Goal: Task Accomplishment & Management: Manage account settings

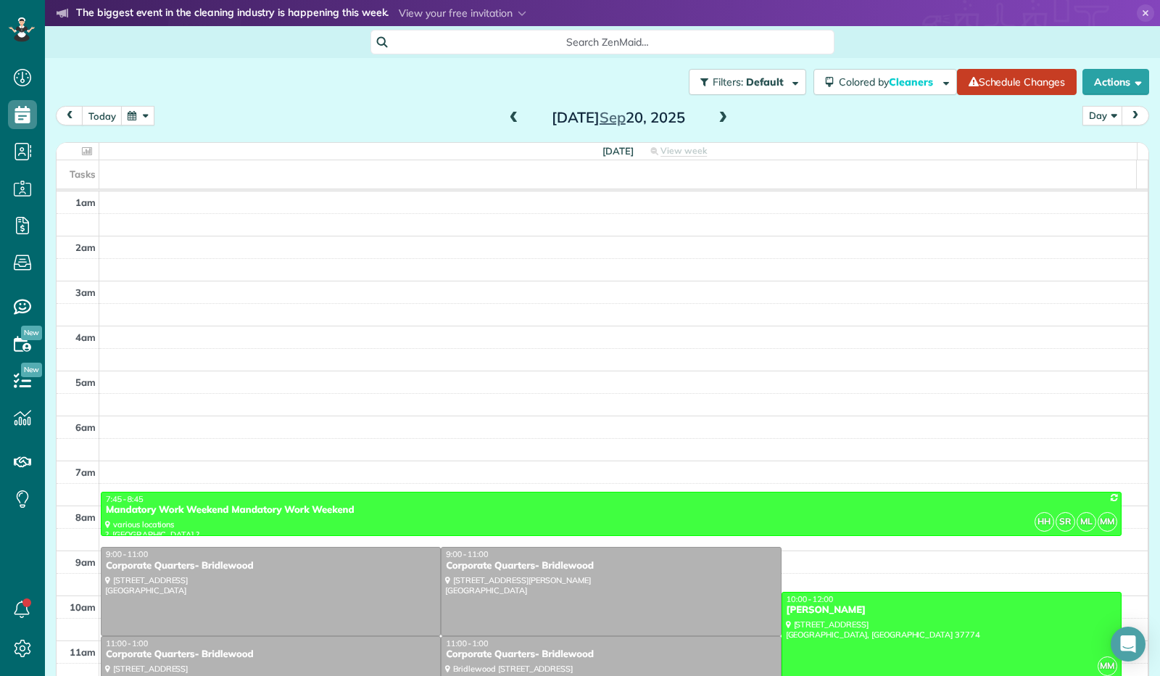
scroll to position [268, 0]
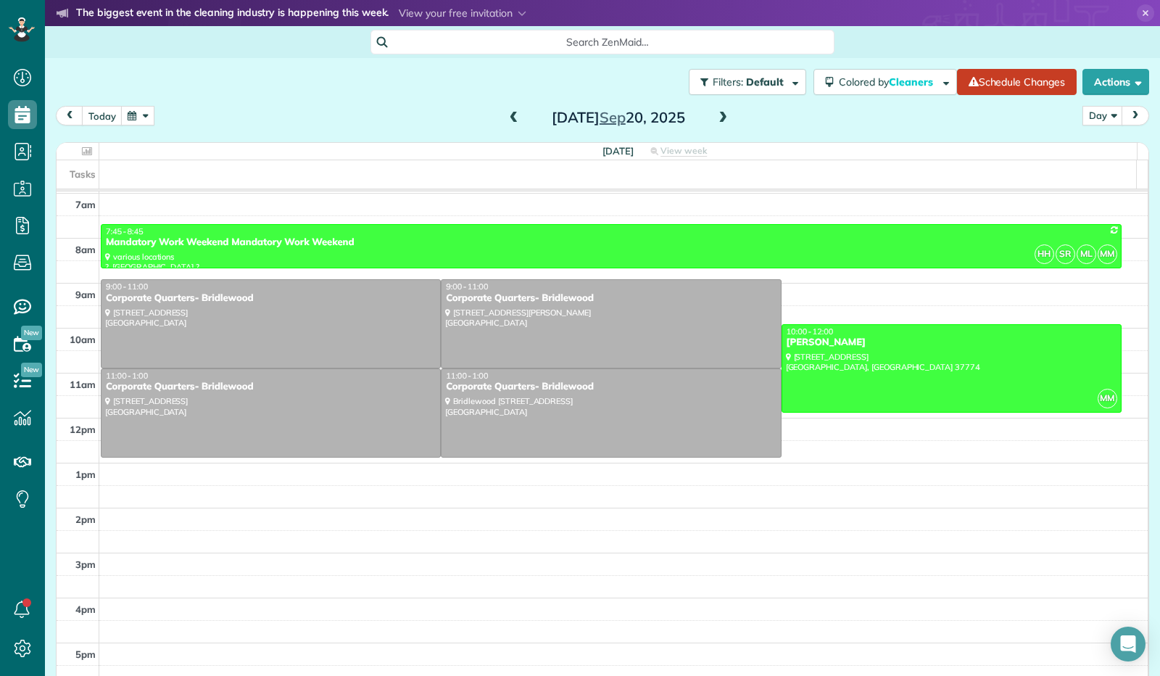
click at [506, 119] on span at bounding box center [514, 118] width 16 height 13
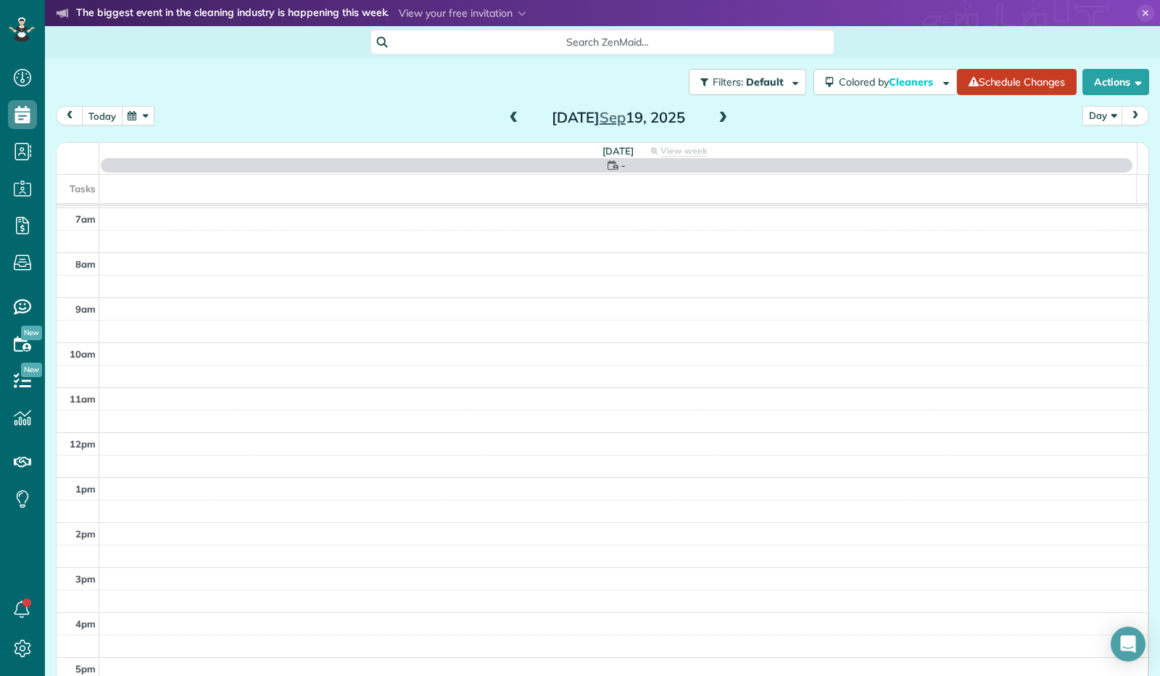
click at [104, 121] on button "today" at bounding box center [102, 116] width 41 height 20
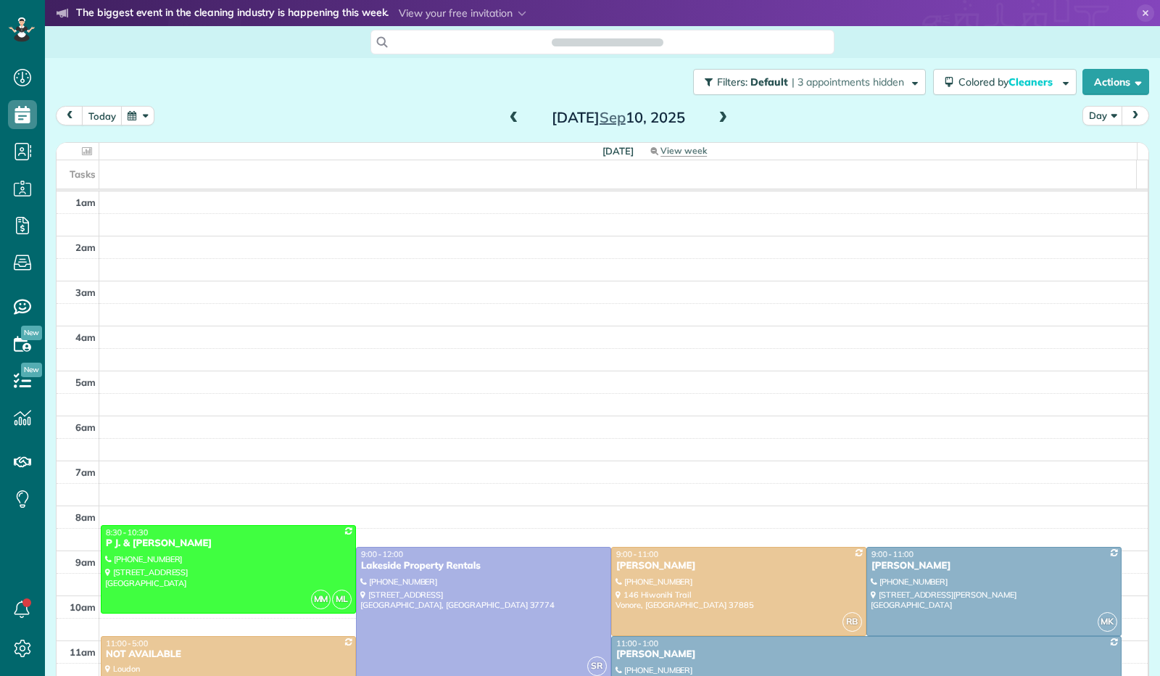
scroll to position [268, 0]
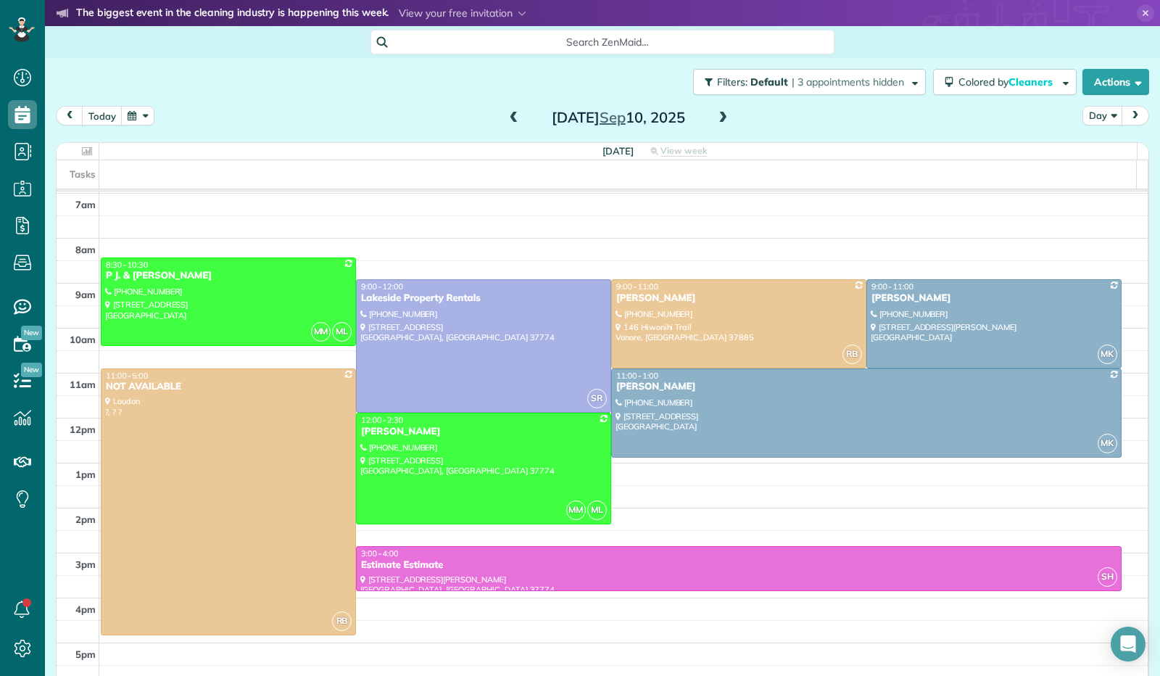
click at [716, 121] on span at bounding box center [723, 118] width 16 height 13
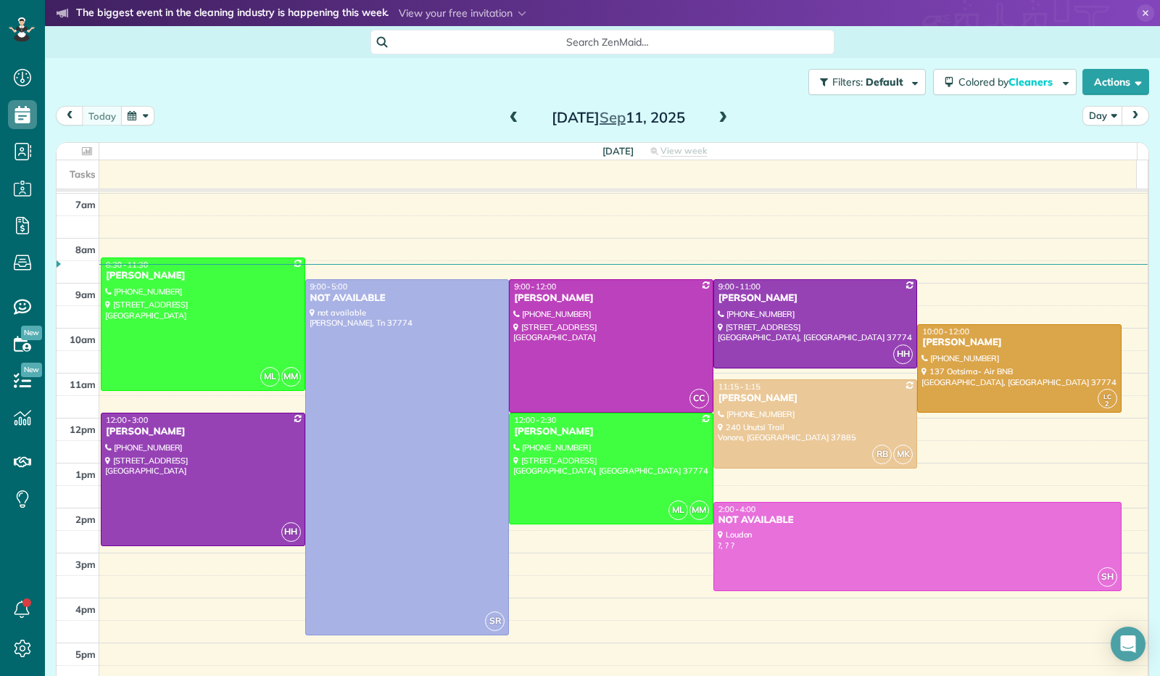
click at [143, 112] on button "button" at bounding box center [137, 116] width 33 height 20
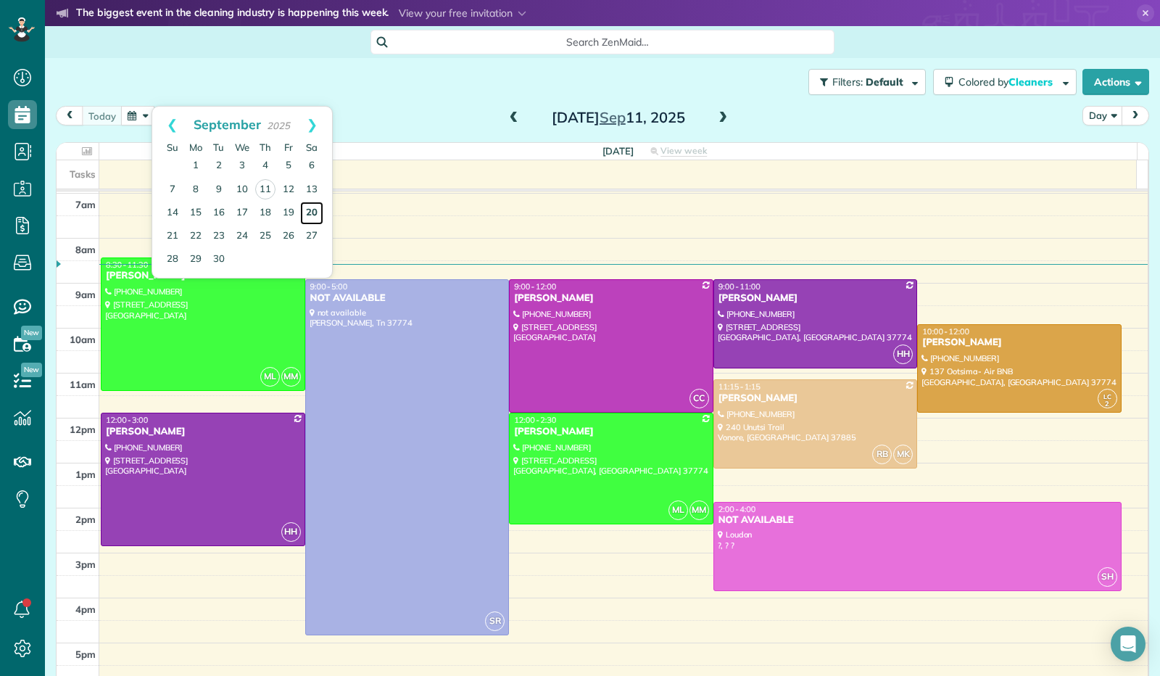
click at [307, 207] on link "20" at bounding box center [311, 213] width 23 height 23
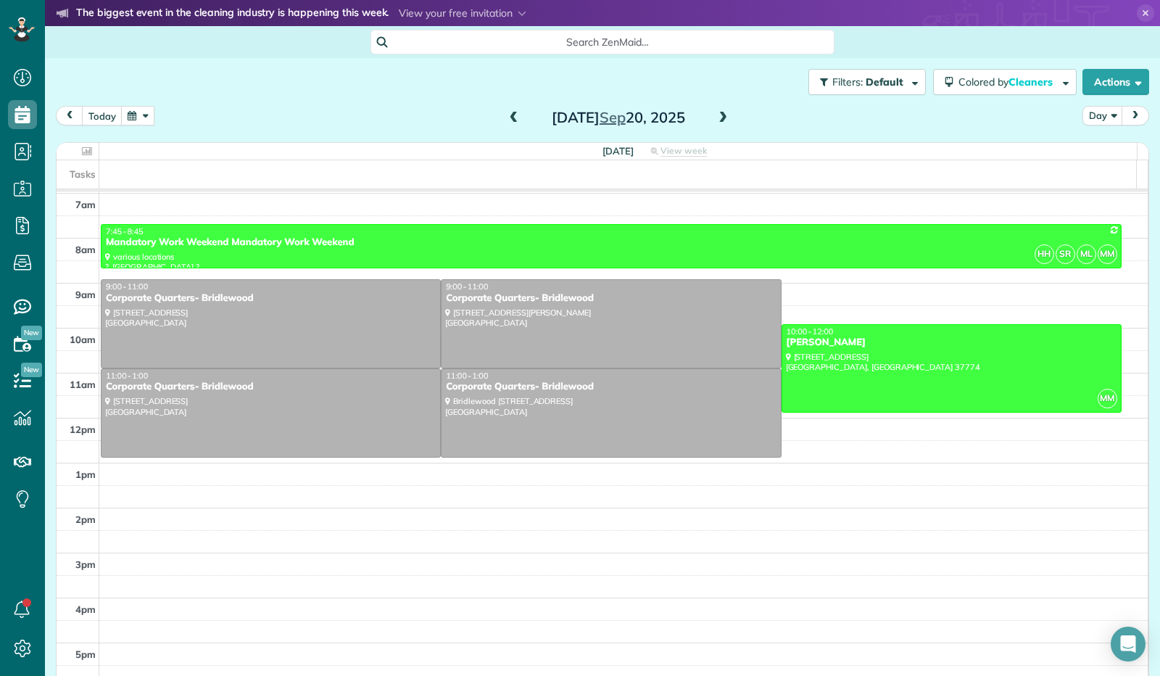
click at [139, 121] on button "button" at bounding box center [137, 116] width 33 height 20
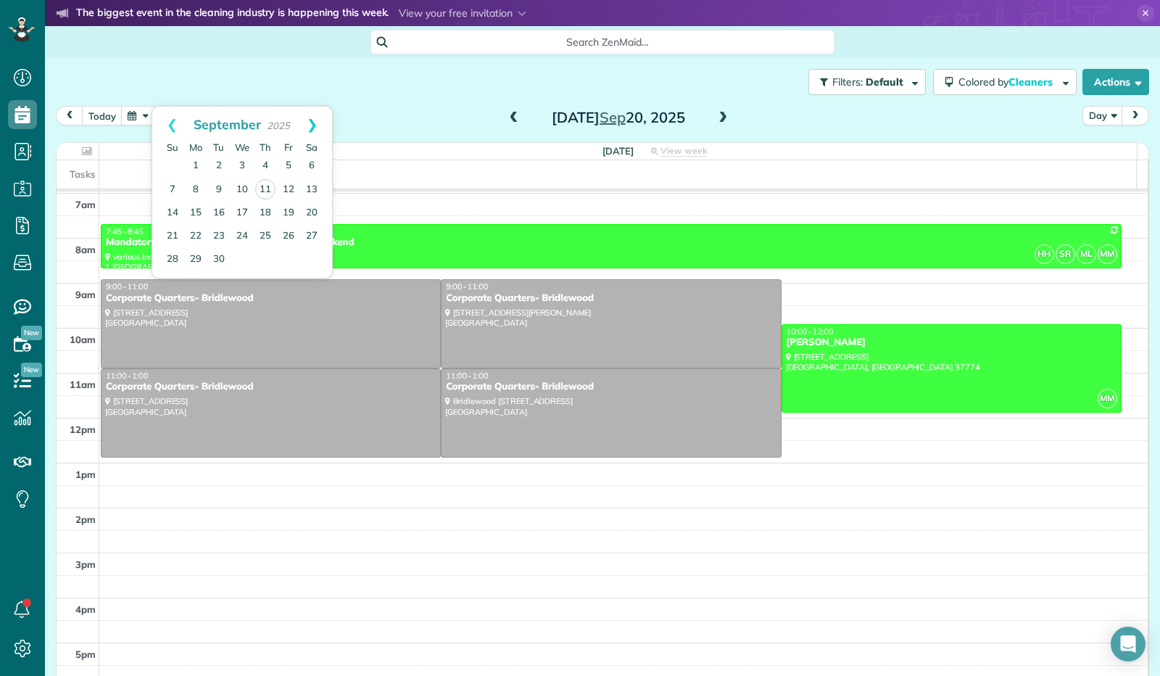
click at [318, 119] on link "Next" at bounding box center [312, 125] width 40 height 36
click at [221, 215] on link "14" at bounding box center [218, 212] width 23 height 23
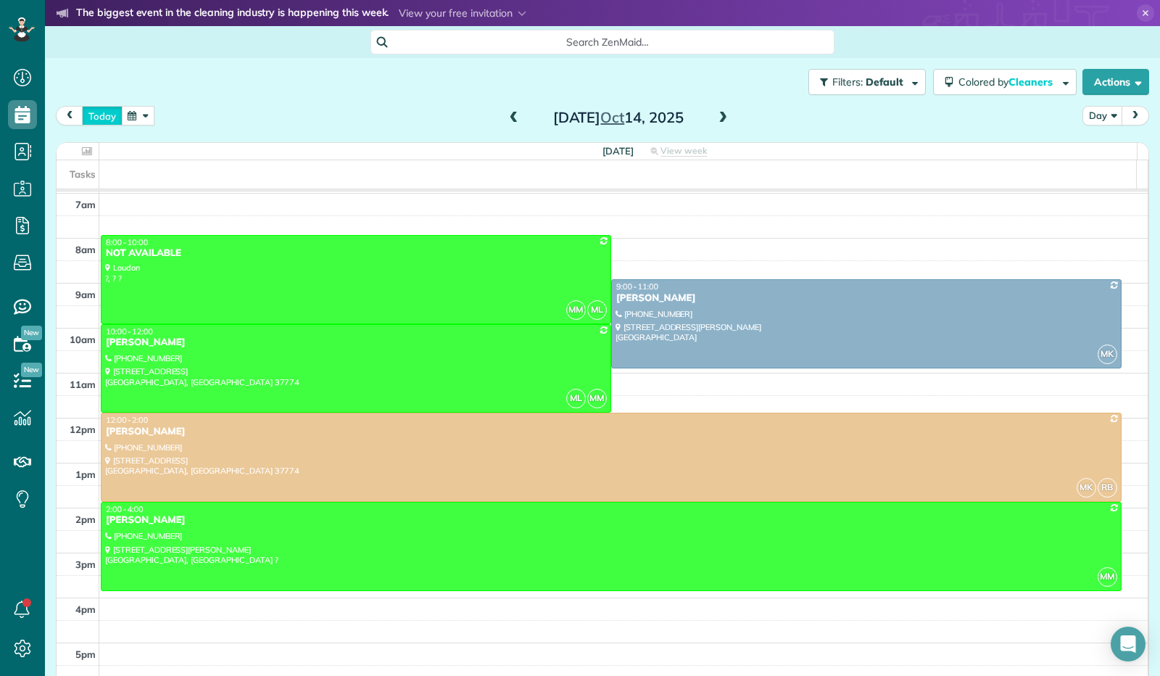
click at [98, 118] on button "today" at bounding box center [102, 116] width 41 height 20
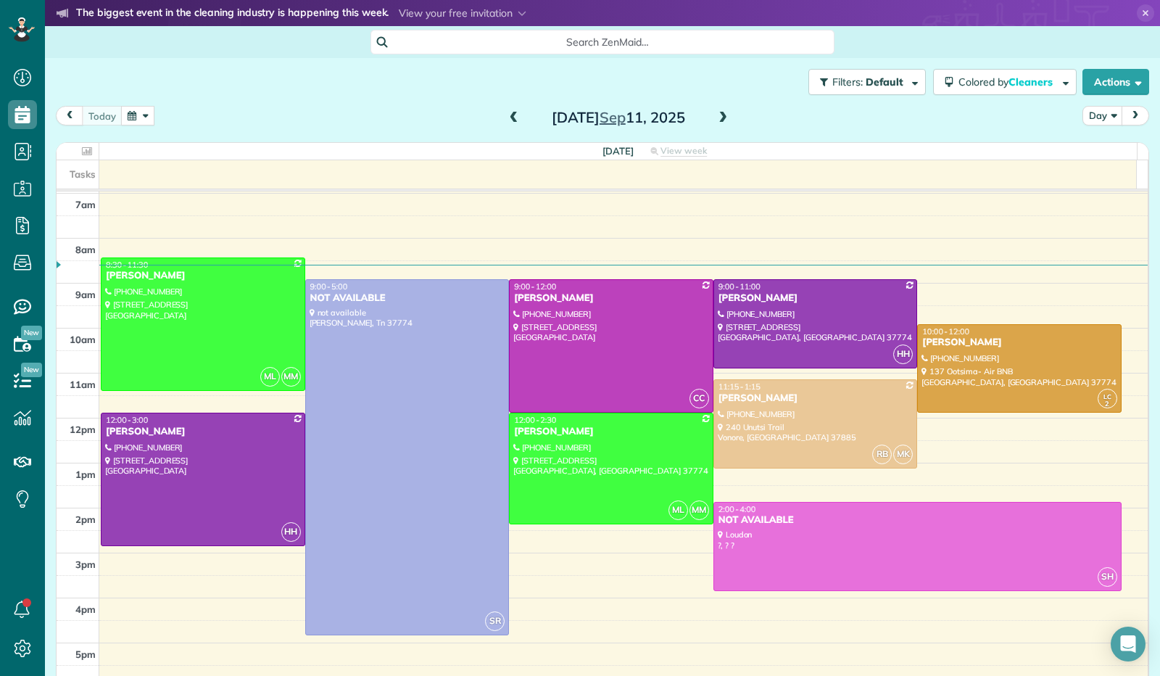
click at [717, 124] on span at bounding box center [723, 118] width 16 height 13
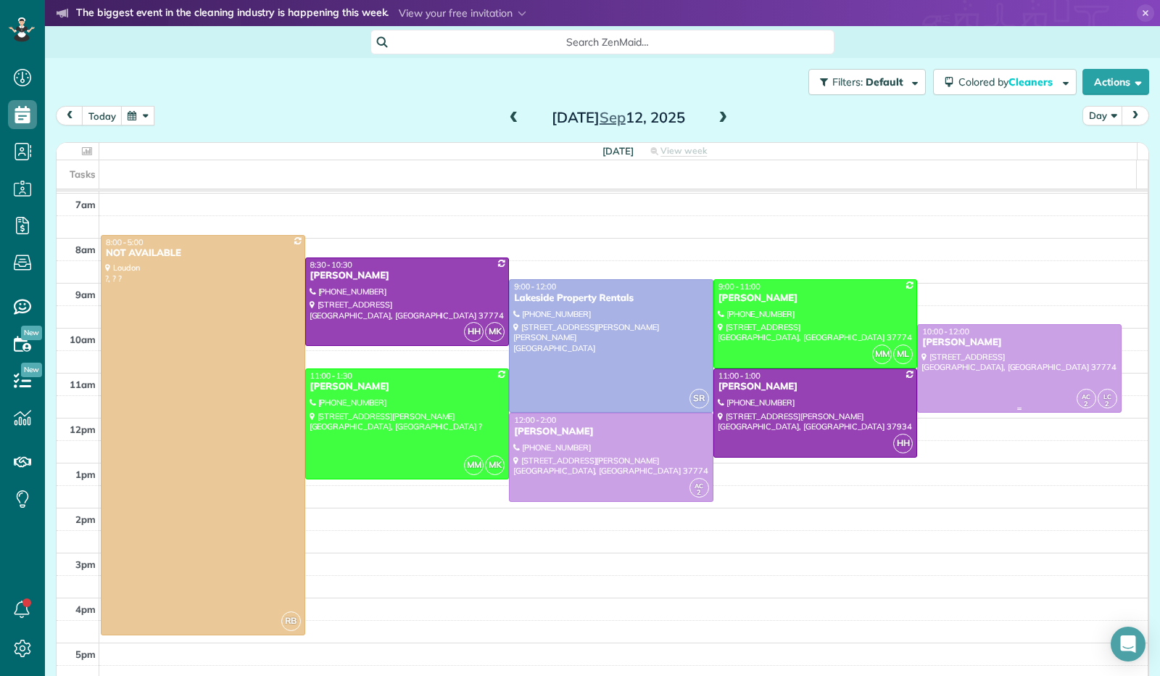
click at [956, 386] on div at bounding box center [1019, 369] width 203 height 88
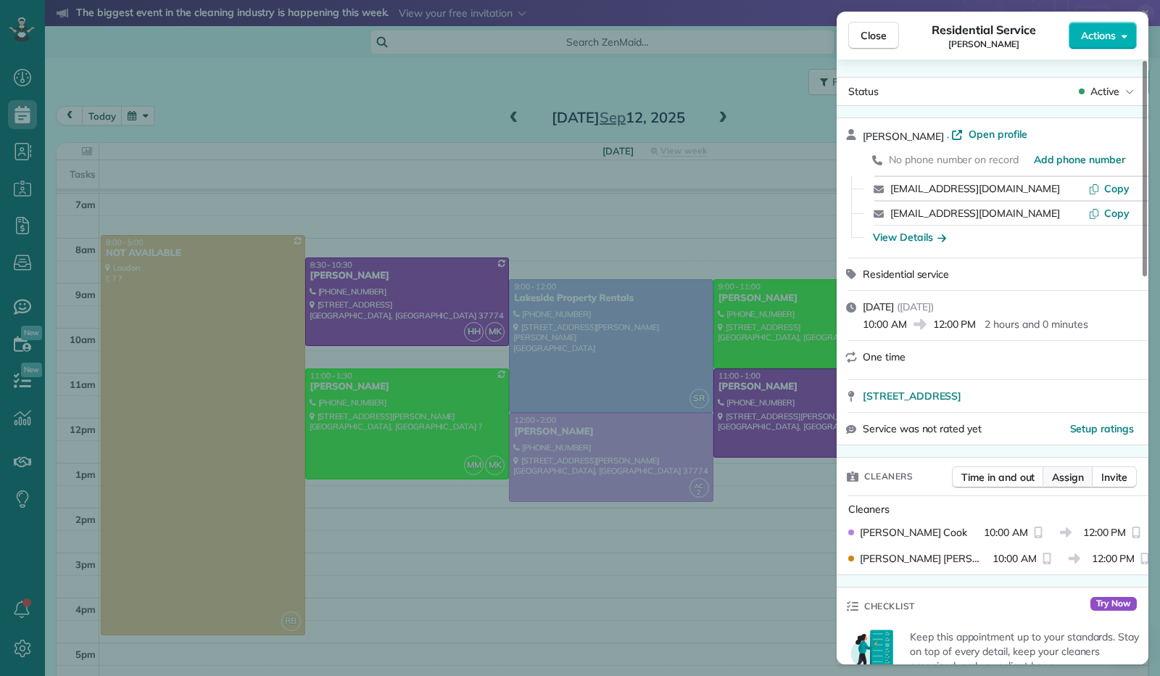
click at [1060, 476] on span "Assign" at bounding box center [1068, 477] width 32 height 15
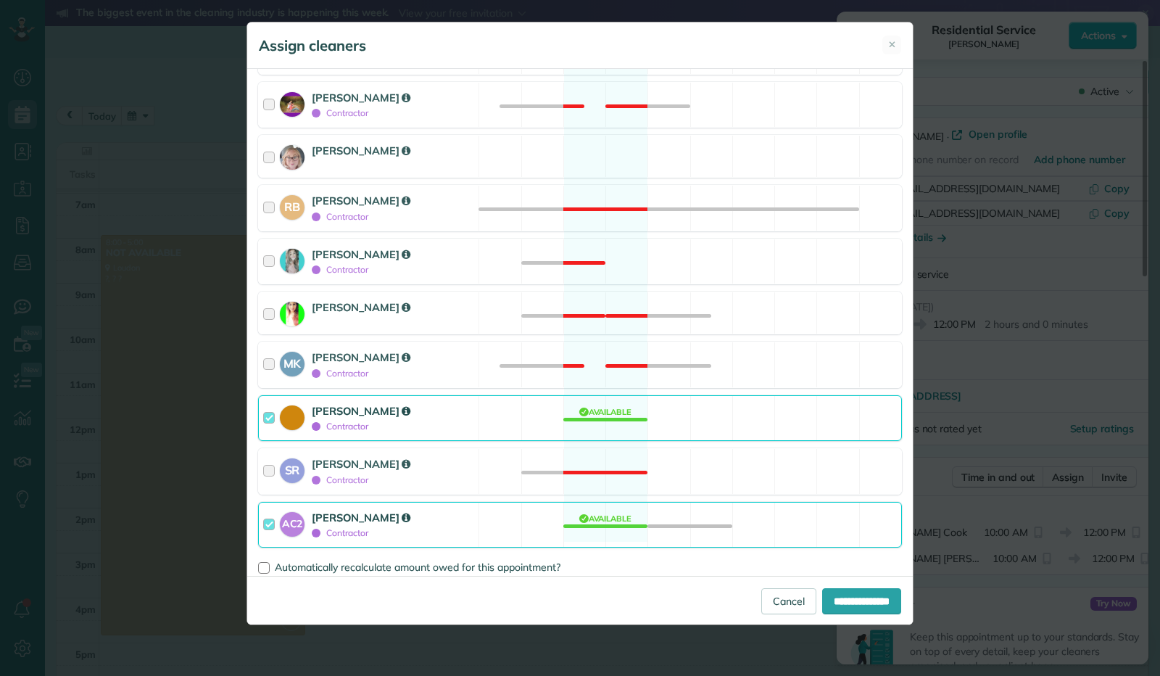
scroll to position [257, 0]
click at [265, 511] on div at bounding box center [271, 523] width 17 height 30
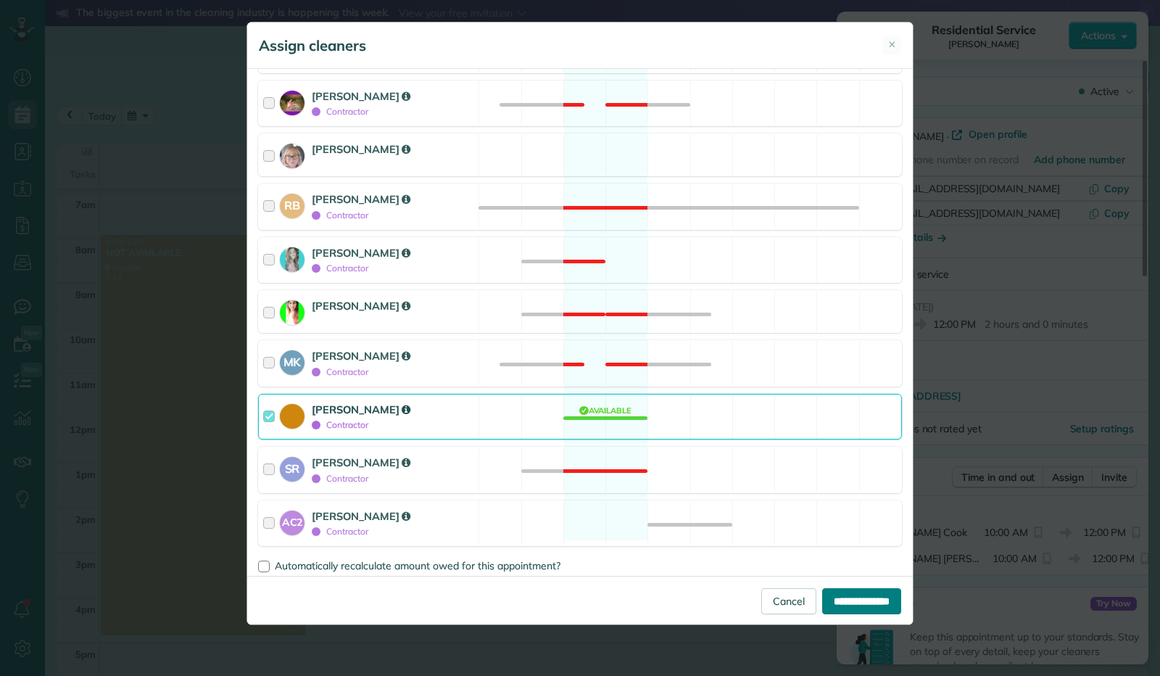
click at [858, 605] on input "**********" at bounding box center [861, 601] width 79 height 26
type input "**********"
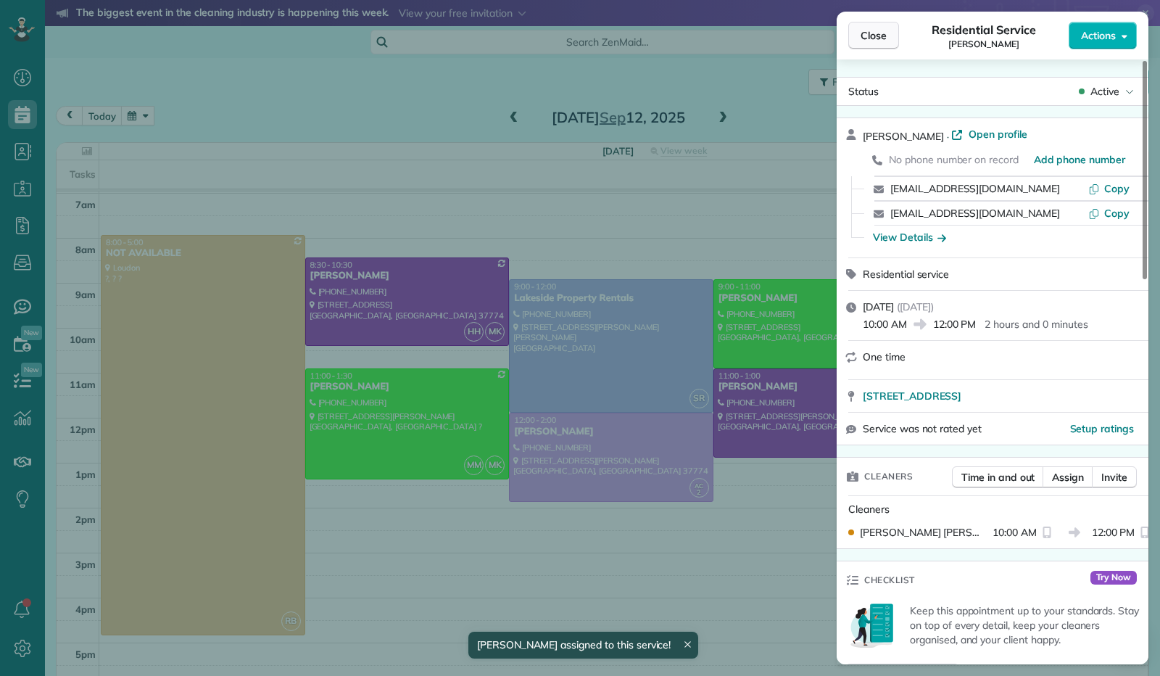
click at [873, 41] on span "Close" at bounding box center [874, 35] width 26 height 15
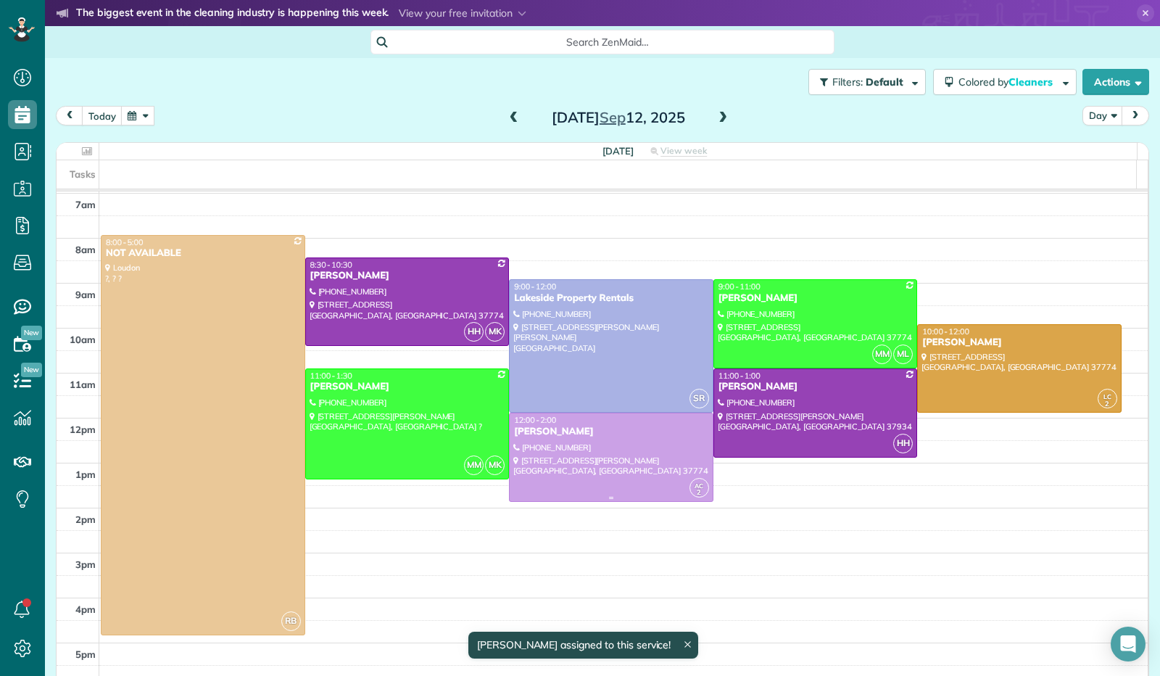
click at [623, 462] on div at bounding box center [611, 457] width 203 height 88
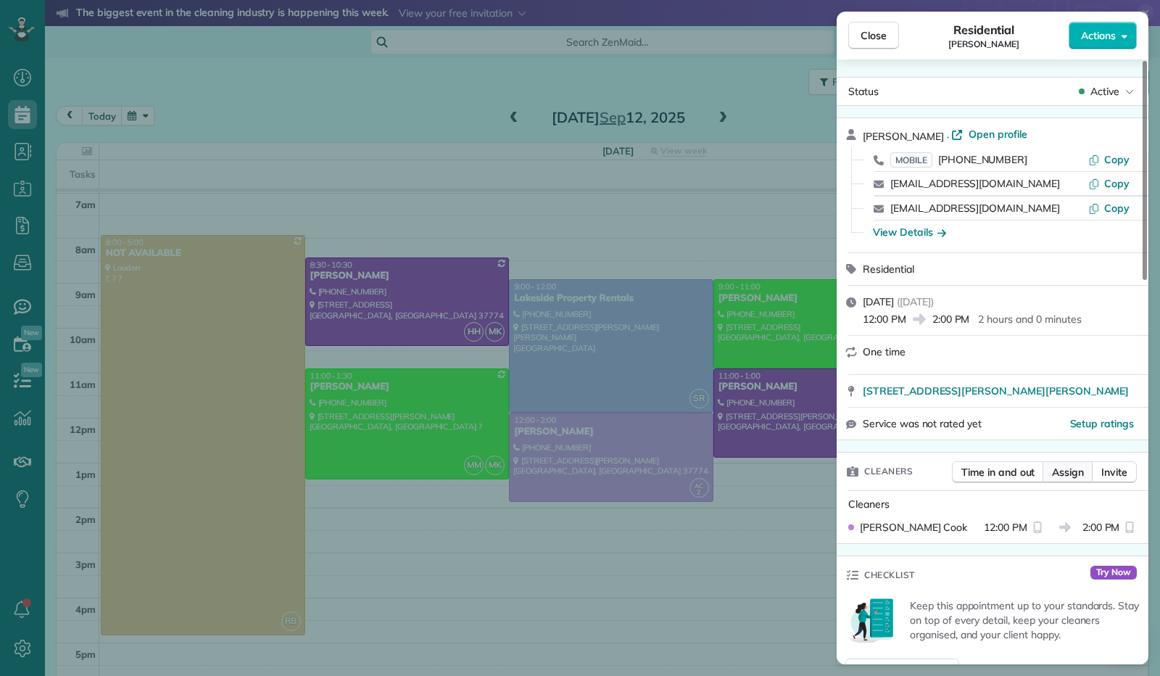
click at [1067, 468] on span "Assign" at bounding box center [1068, 472] width 32 height 15
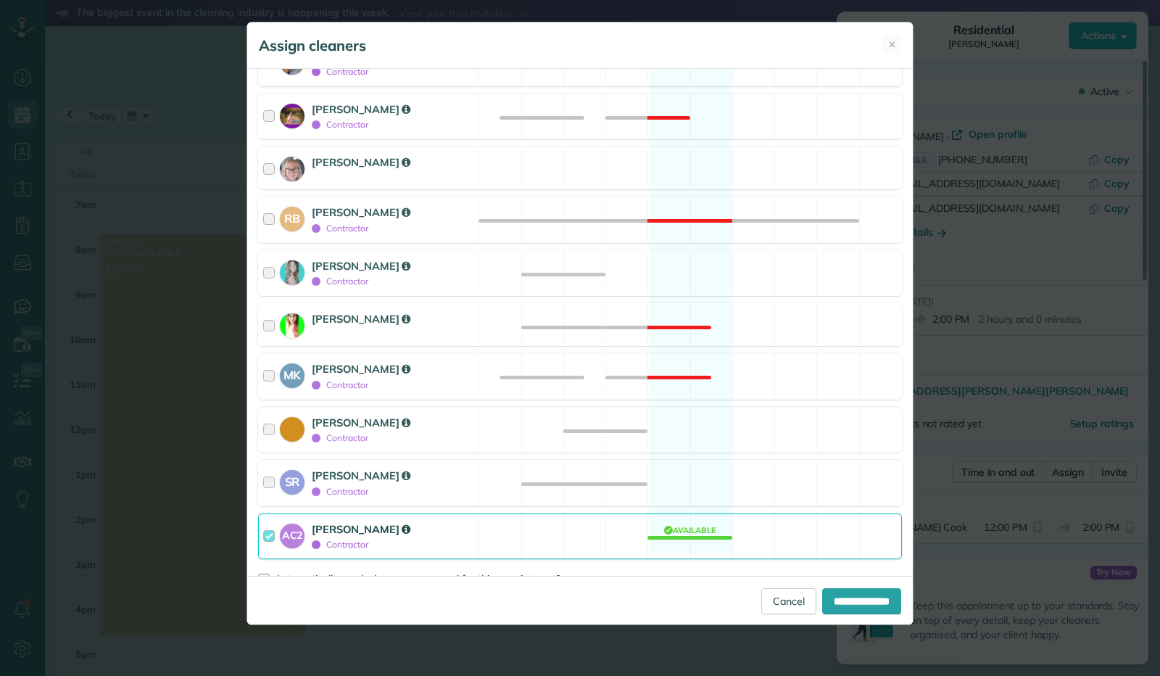
scroll to position [257, 0]
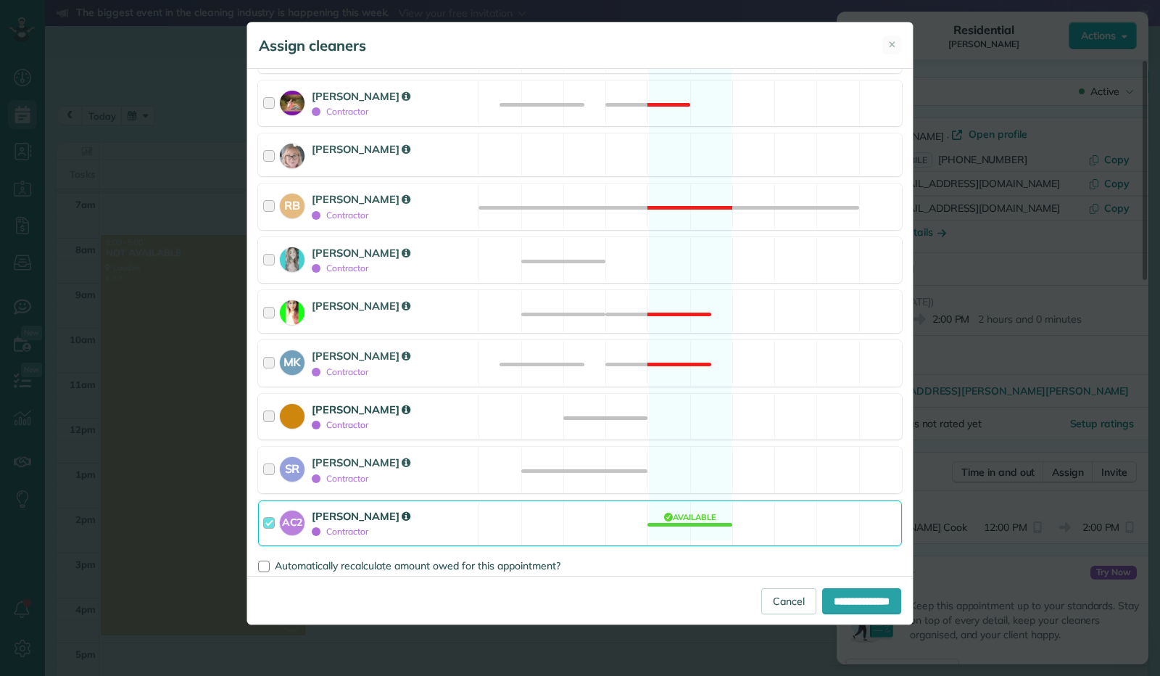
click at [273, 415] on div at bounding box center [271, 417] width 17 height 30
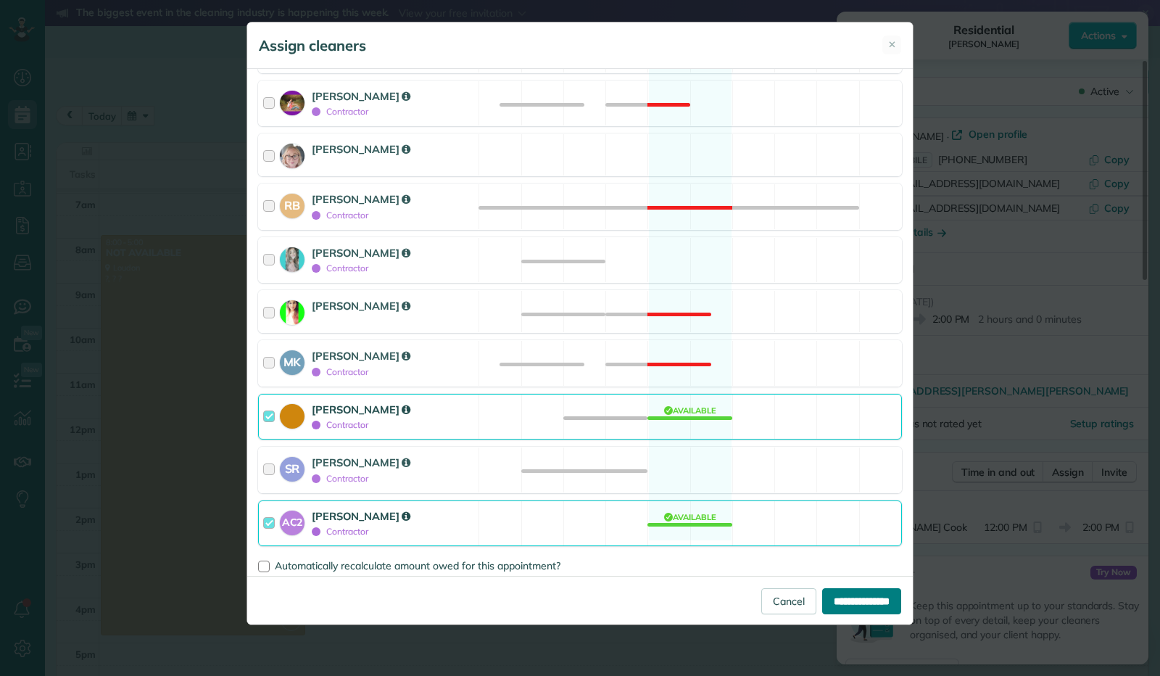
click at [837, 600] on input "**********" at bounding box center [861, 601] width 79 height 26
type input "**********"
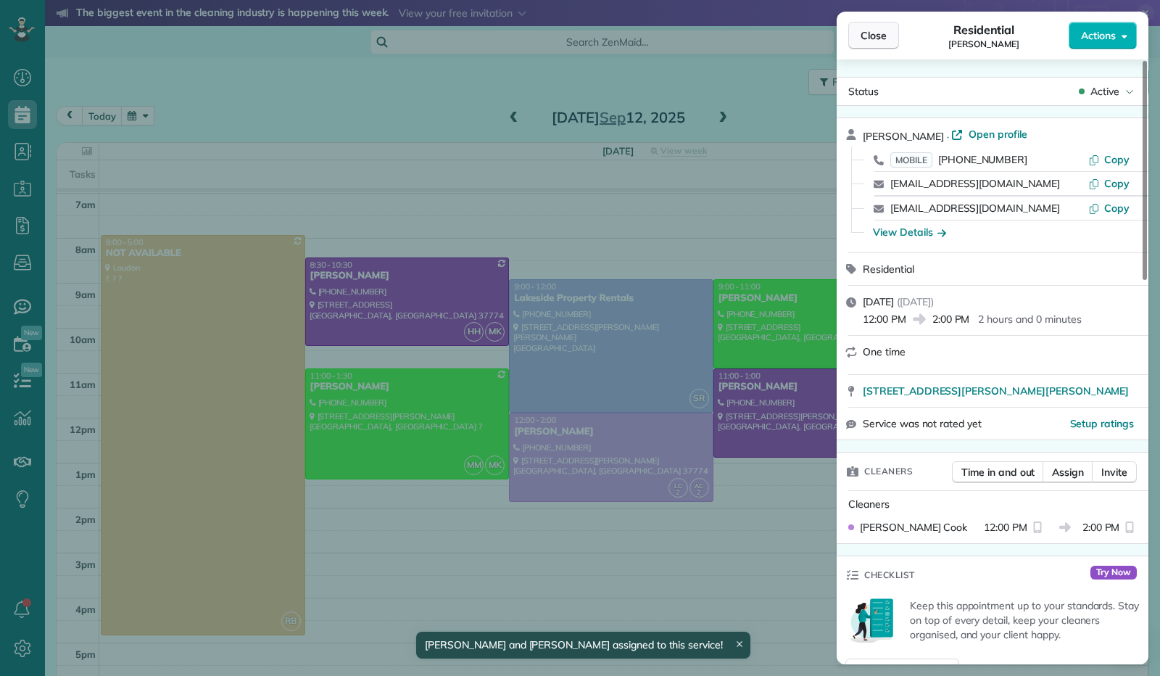
click at [877, 33] on span "Close" at bounding box center [874, 35] width 26 height 15
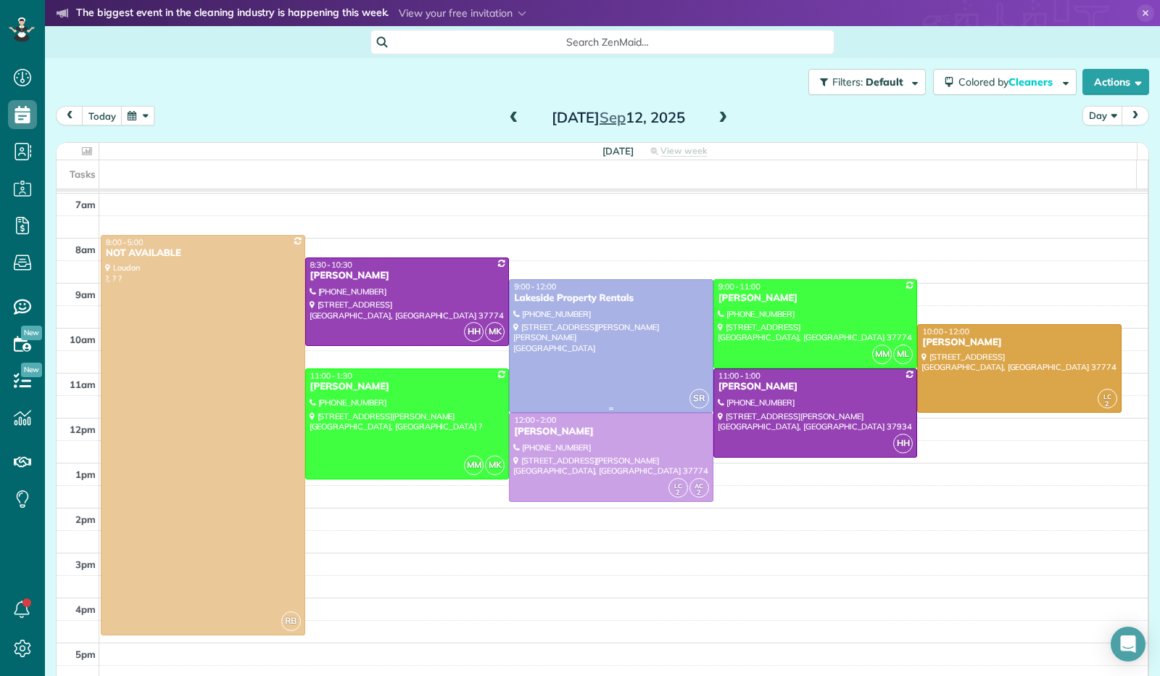
click at [600, 332] on div at bounding box center [611, 346] width 203 height 132
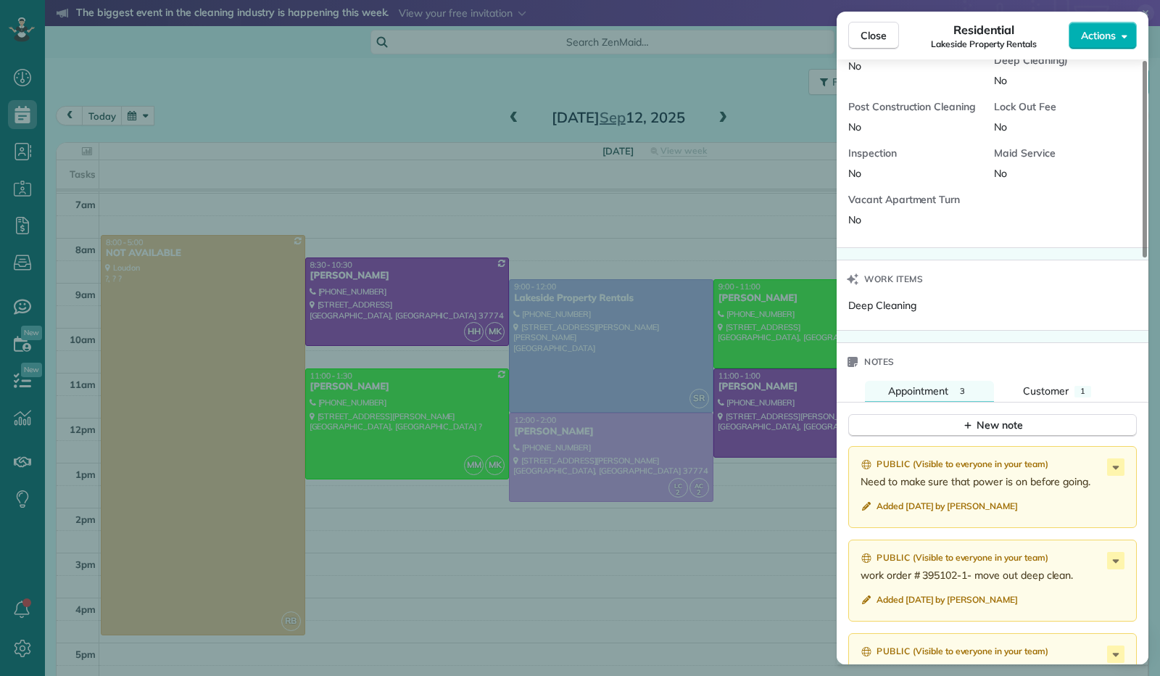
scroll to position [1015, 0]
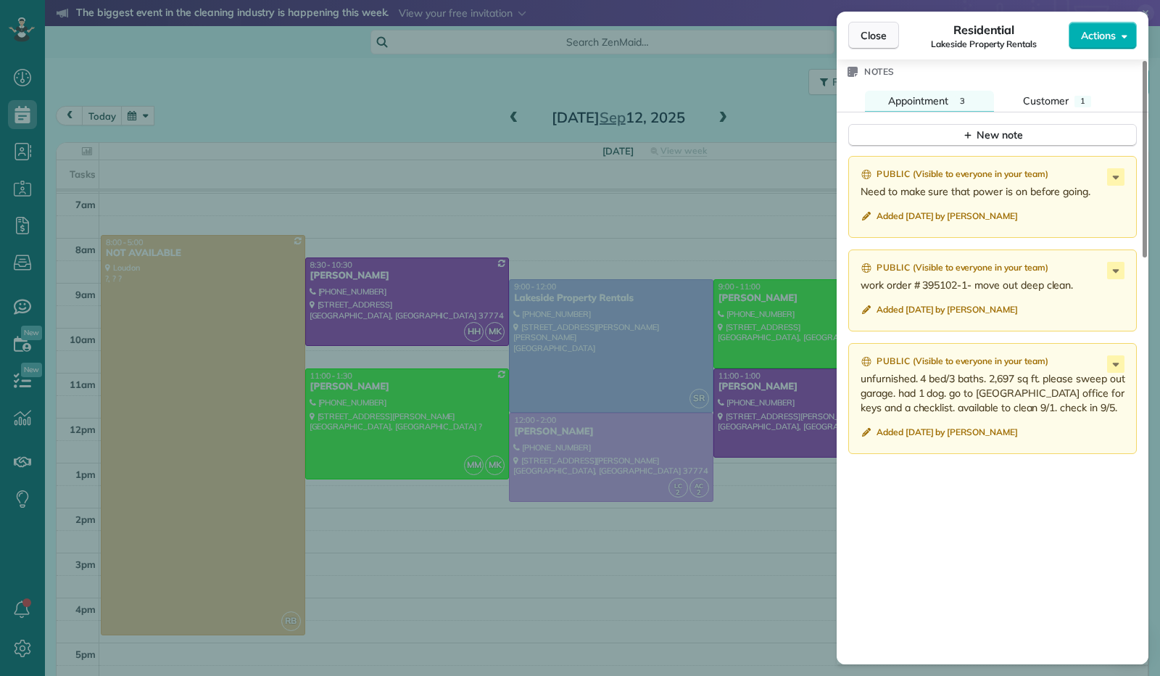
click at [861, 41] on span "Close" at bounding box center [874, 35] width 26 height 15
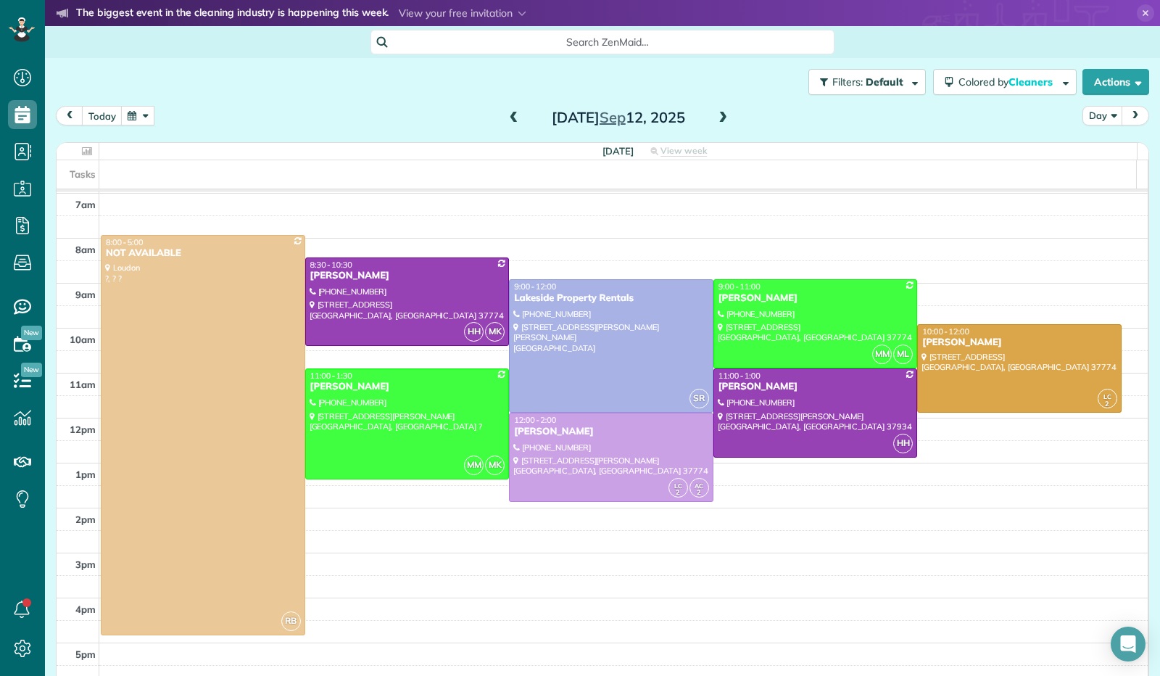
click at [718, 117] on span at bounding box center [723, 118] width 16 height 13
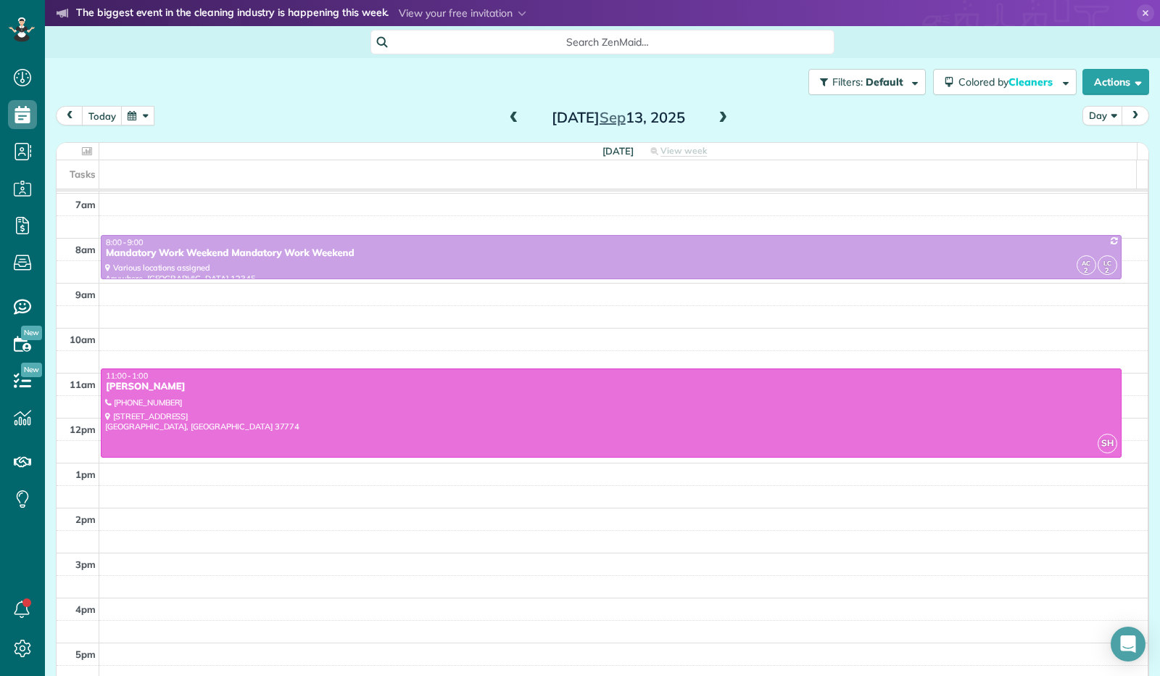
click at [718, 117] on span at bounding box center [723, 118] width 16 height 13
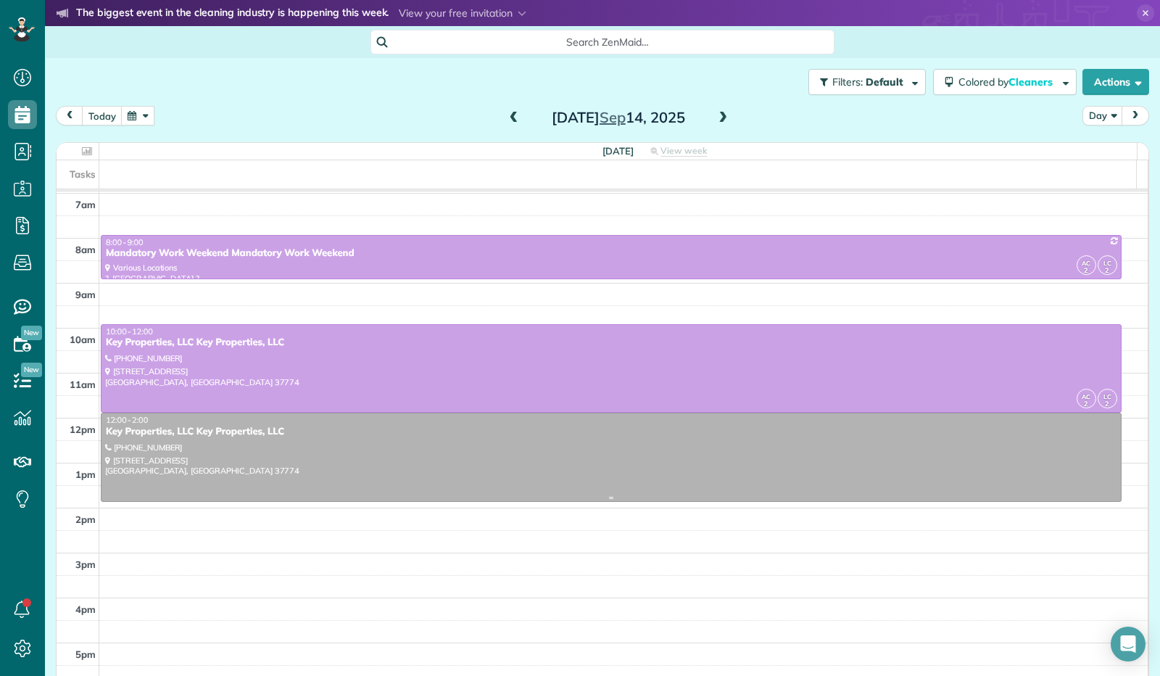
click at [605, 455] on div at bounding box center [612, 457] width 1020 height 88
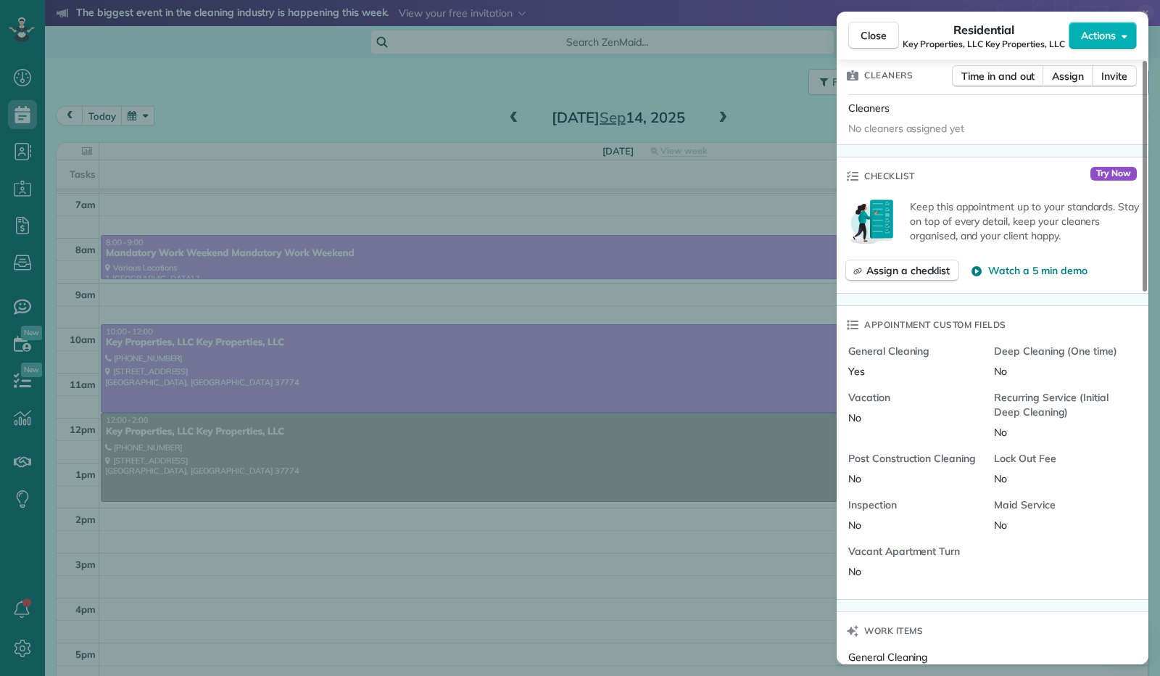
scroll to position [725, 0]
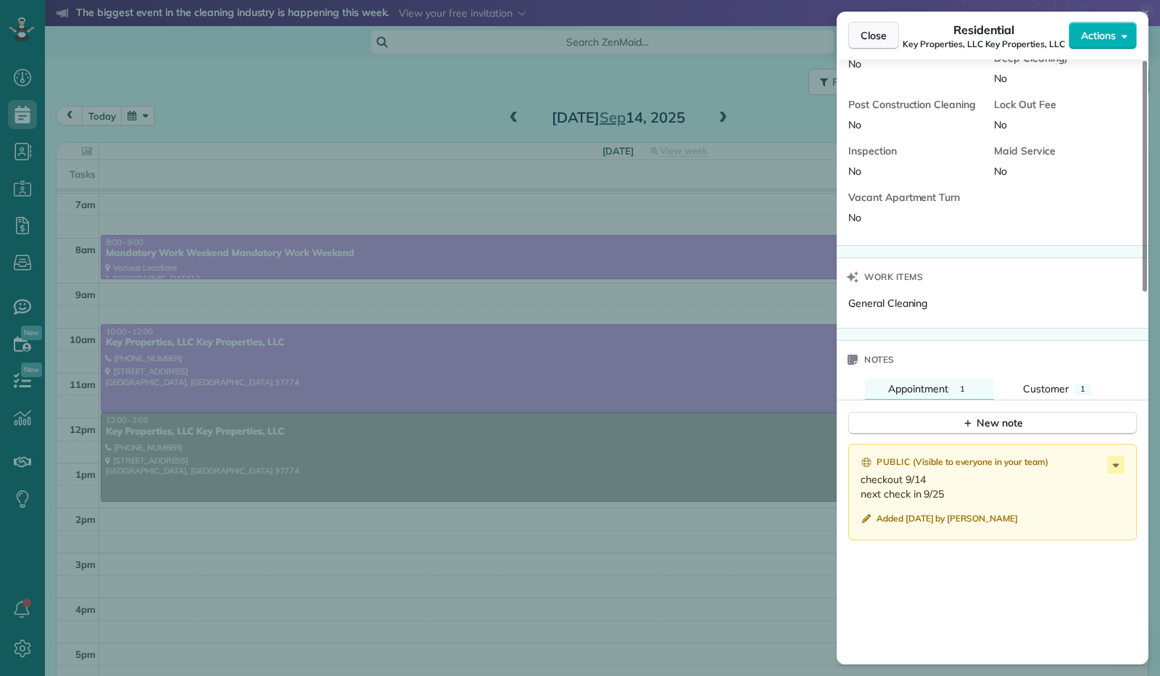
click at [872, 36] on span "Close" at bounding box center [874, 35] width 26 height 15
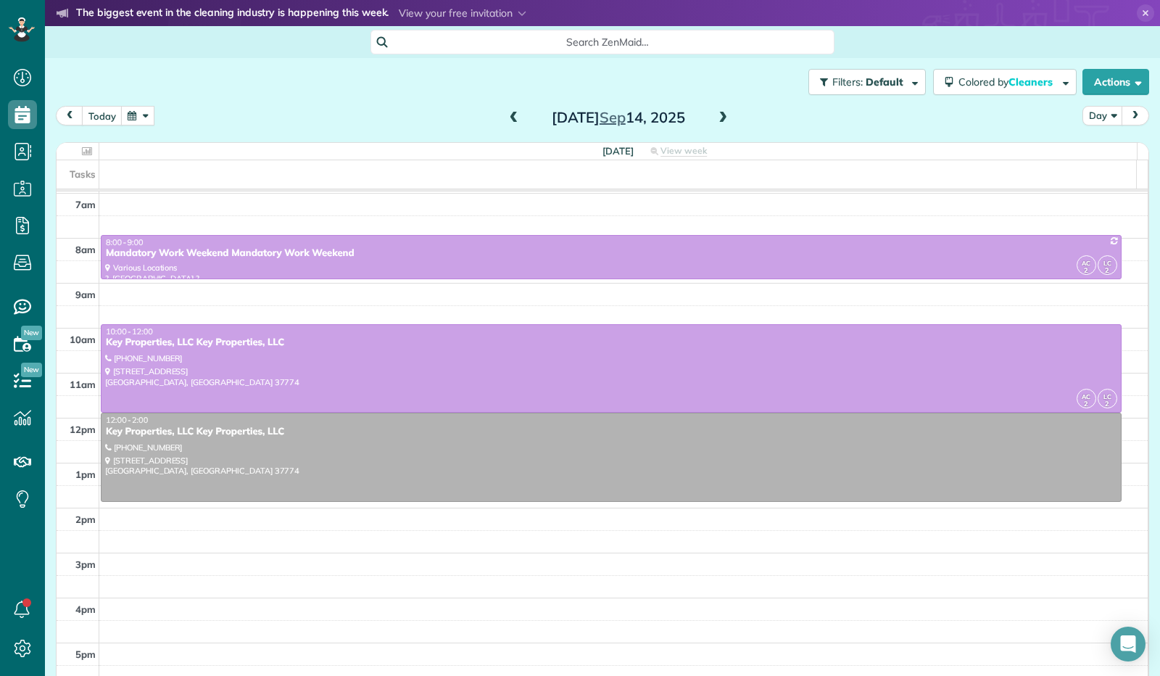
click at [721, 122] on span at bounding box center [723, 118] width 16 height 13
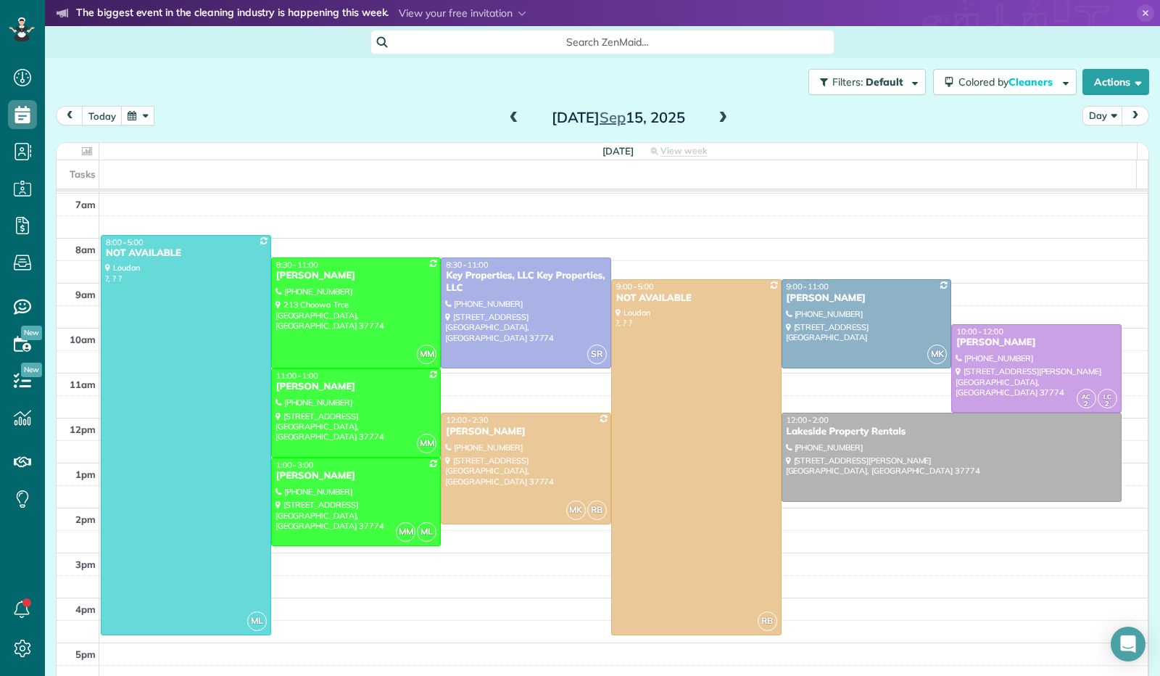
click at [513, 124] on span at bounding box center [514, 118] width 16 height 13
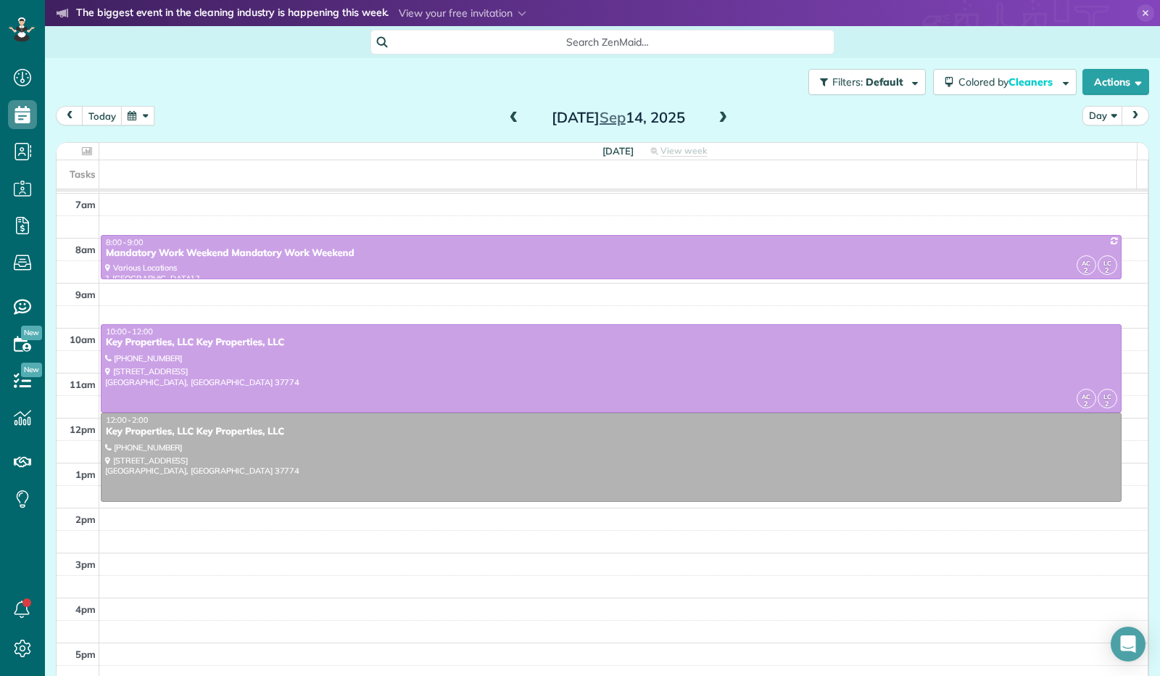
click at [513, 124] on span at bounding box center [514, 118] width 16 height 13
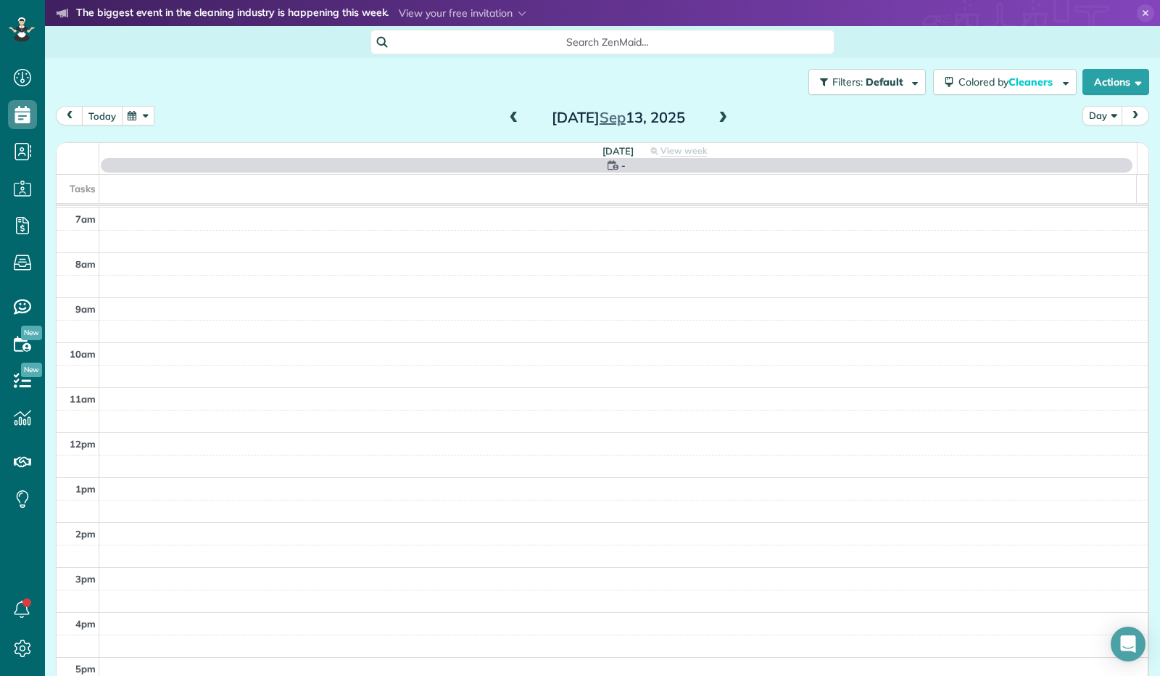
click at [93, 118] on button "today" at bounding box center [102, 116] width 41 height 20
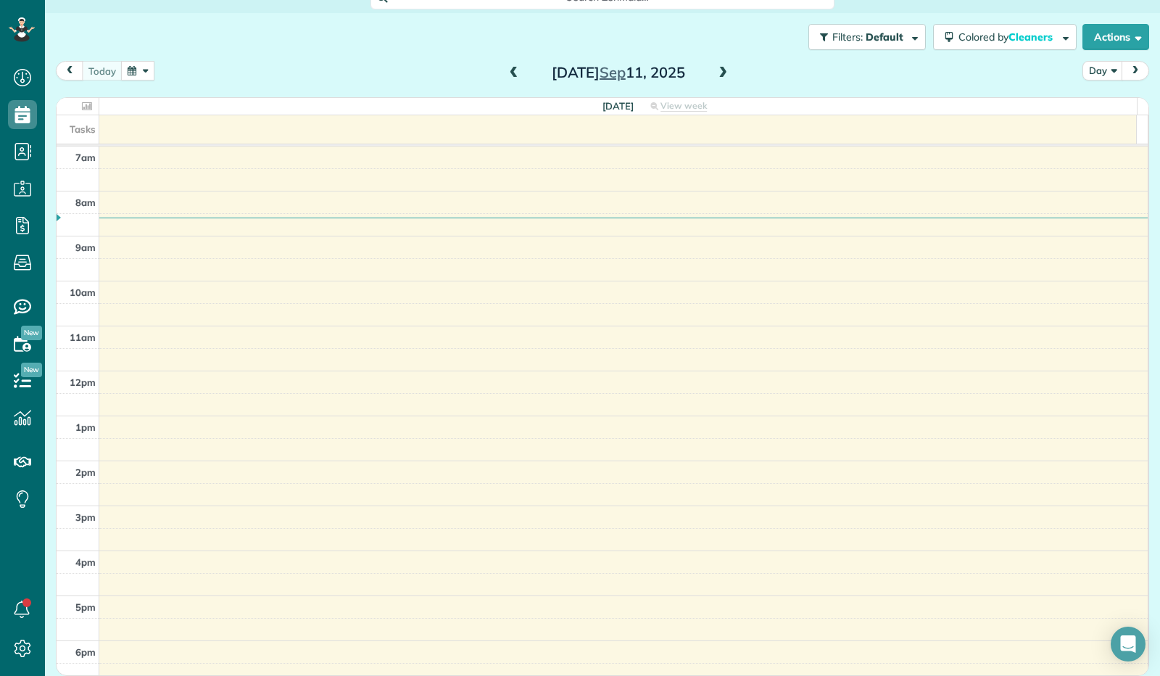
scroll to position [270, 0]
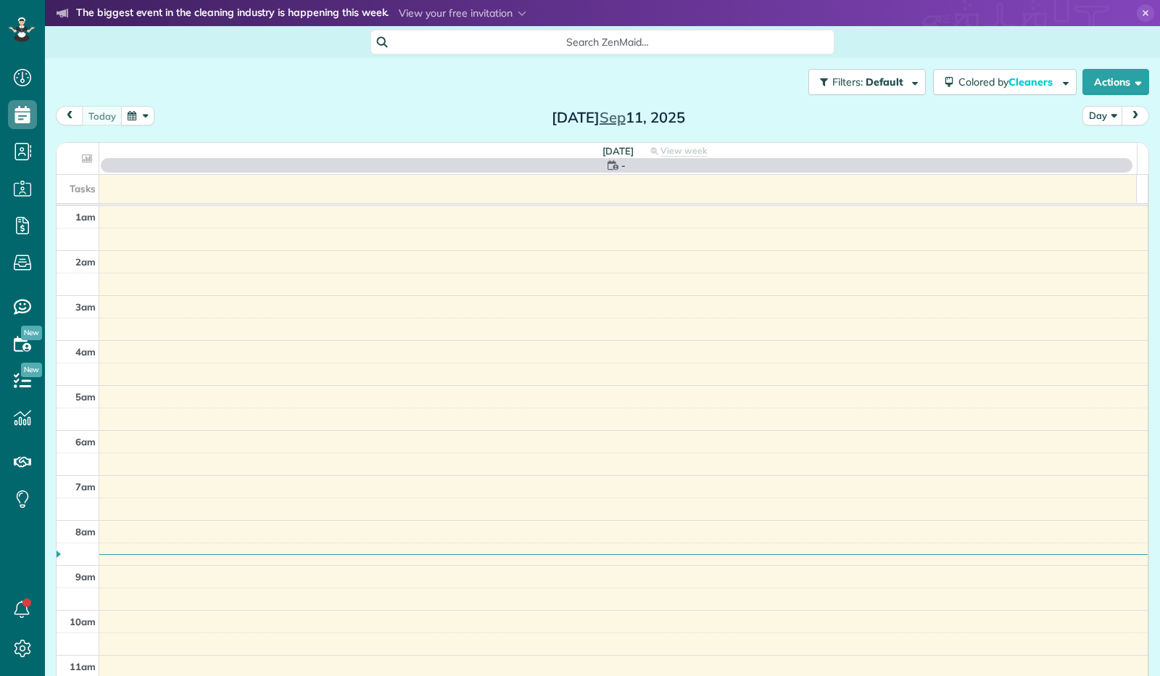
scroll to position [268, 0]
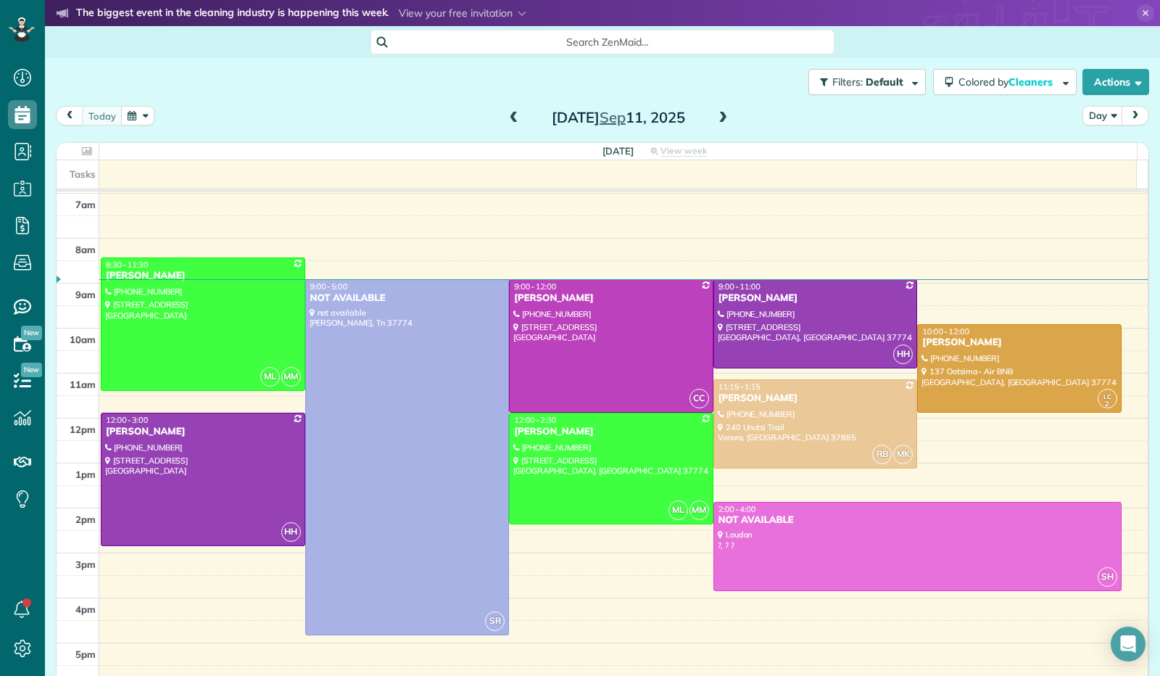
click at [719, 117] on span at bounding box center [723, 118] width 16 height 13
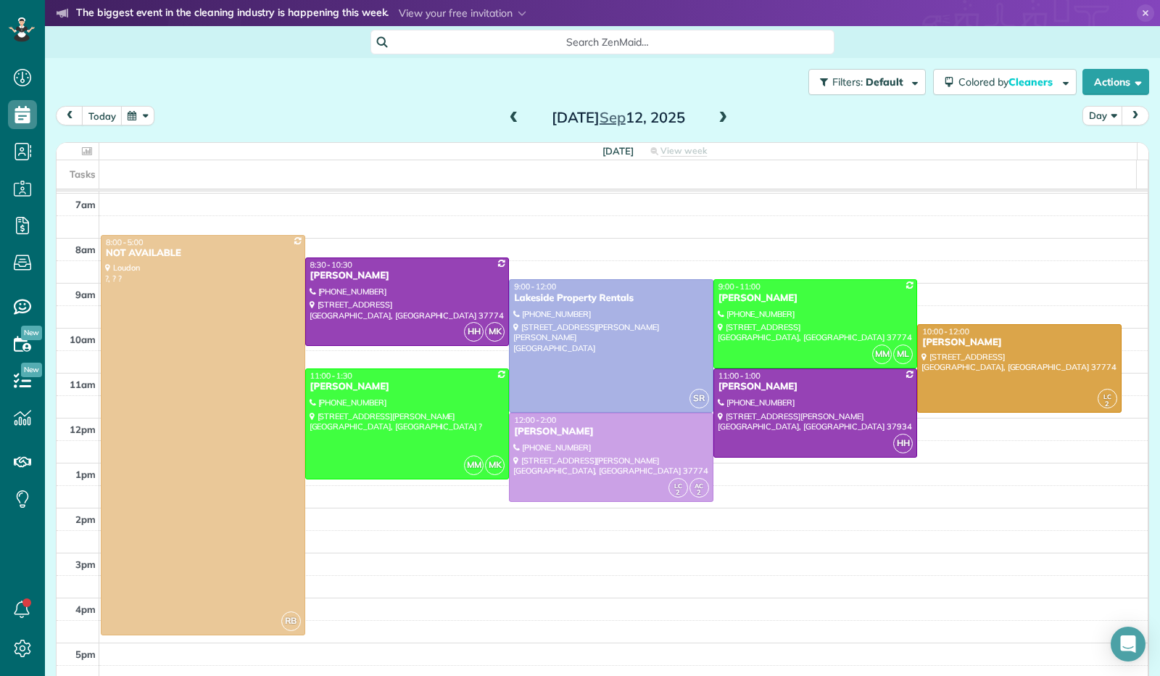
click at [506, 117] on span at bounding box center [514, 118] width 16 height 13
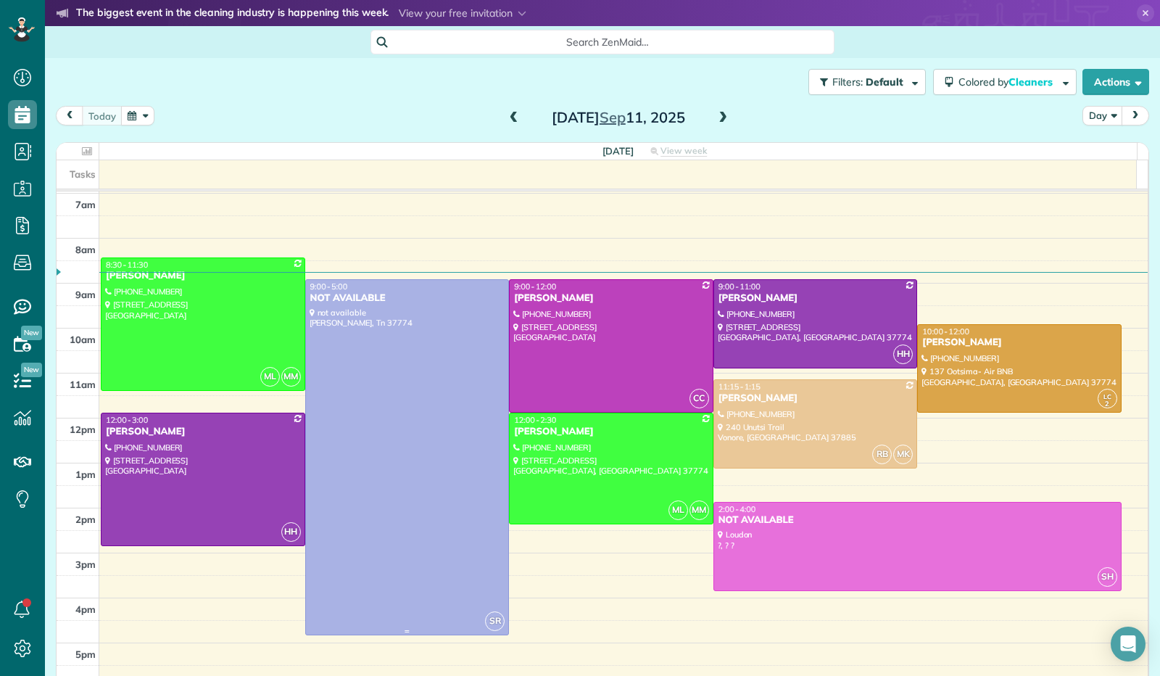
click at [448, 425] on div at bounding box center [407, 457] width 203 height 355
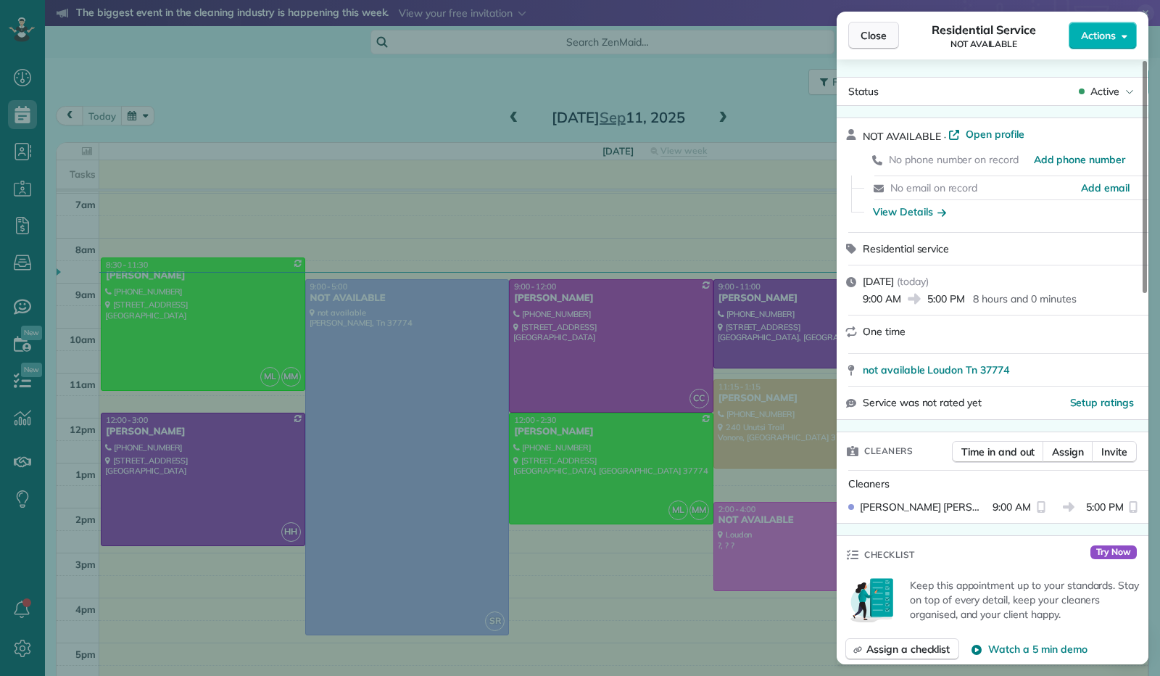
click at [880, 43] on button "Close" at bounding box center [873, 36] width 51 height 28
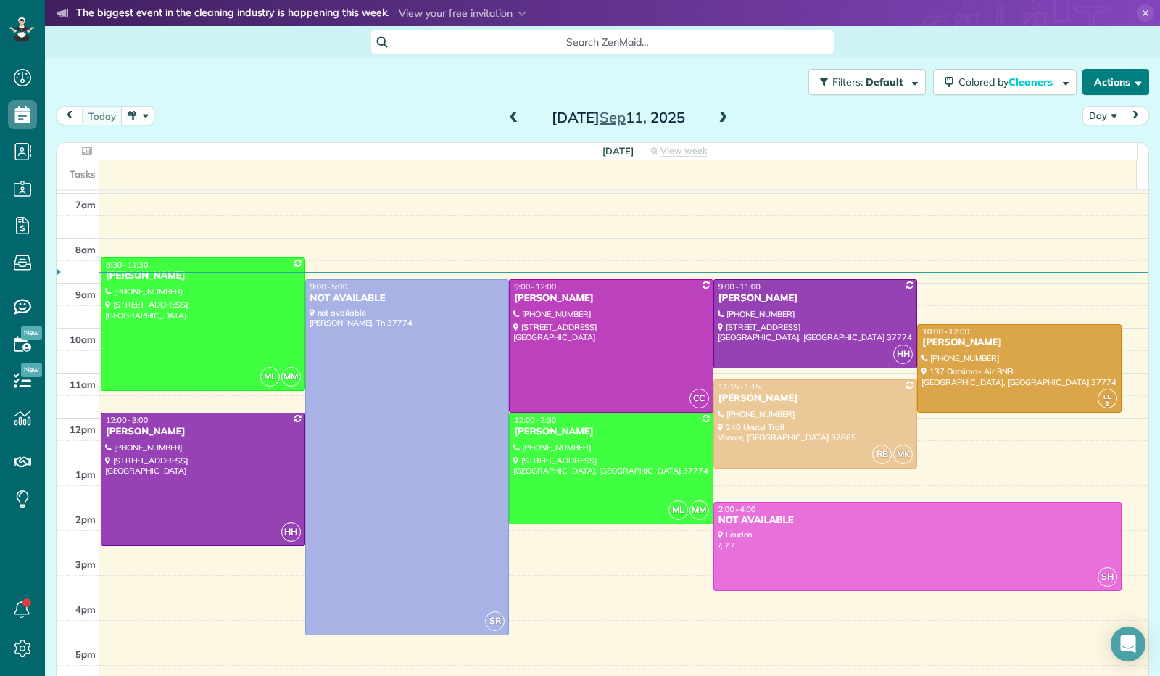
click at [1133, 88] on button "Actions" at bounding box center [1116, 82] width 67 height 26
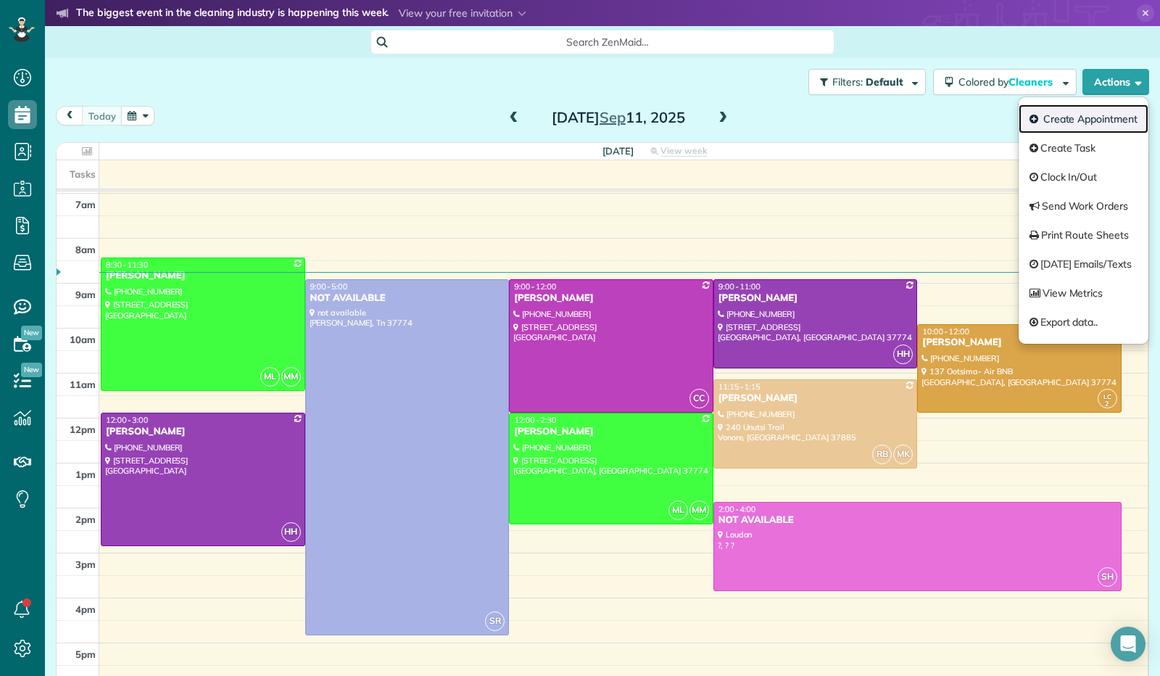
click at [1098, 123] on link "Create Appointment" at bounding box center [1084, 118] width 130 height 29
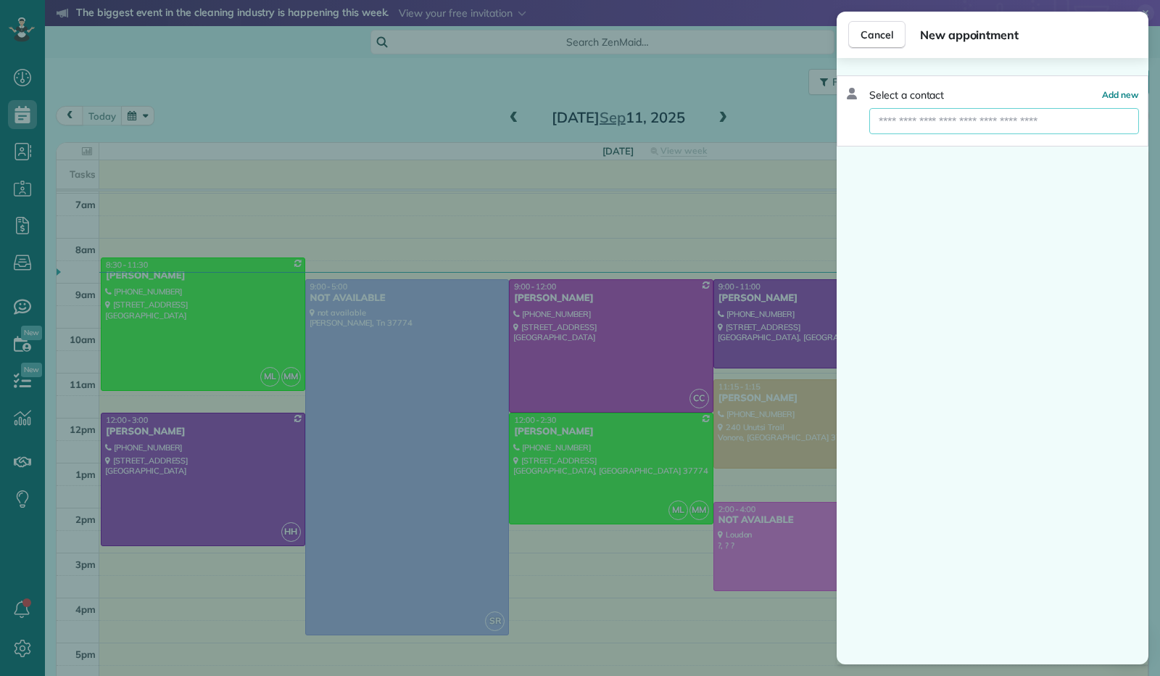
click at [1030, 115] on input "text" at bounding box center [1004, 121] width 270 height 26
click at [877, 41] on span "Cancel" at bounding box center [877, 35] width 33 height 15
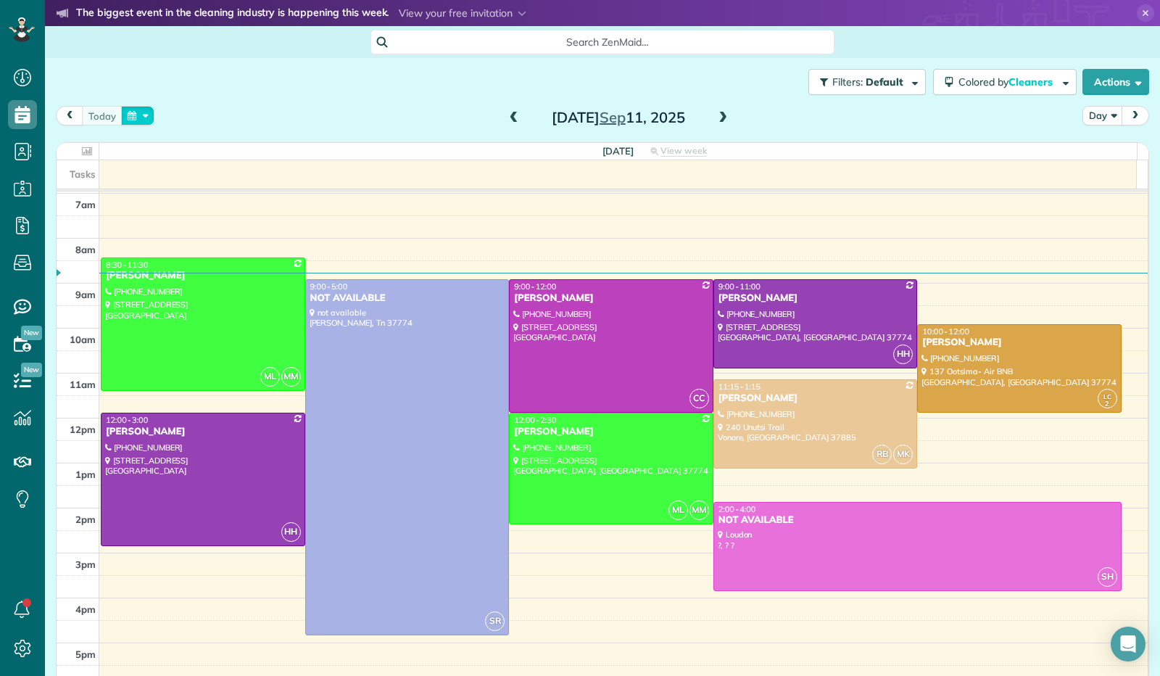
click at [144, 115] on button "button" at bounding box center [137, 116] width 33 height 20
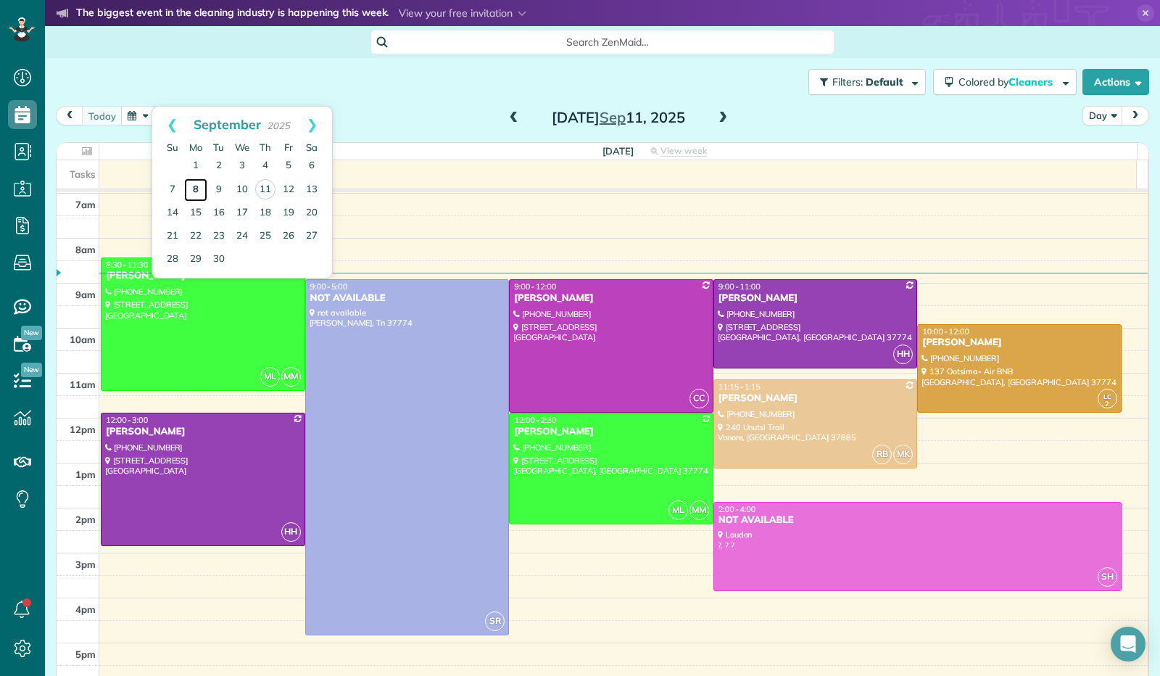
click at [197, 194] on link "8" at bounding box center [195, 189] width 23 height 23
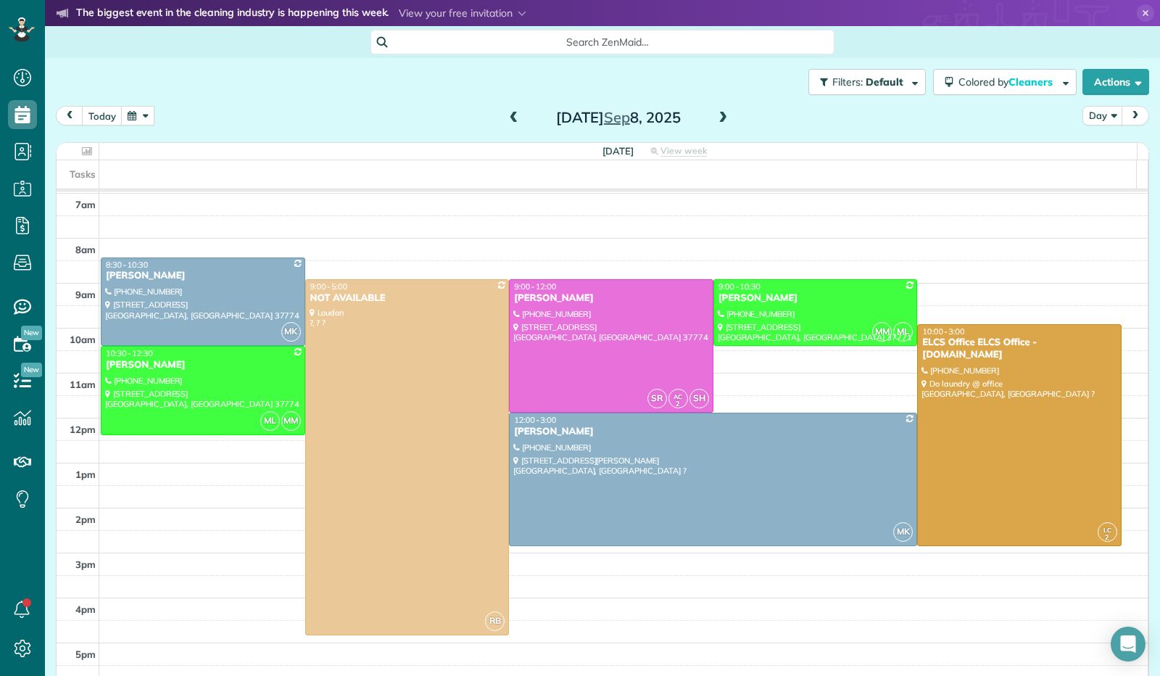
click at [722, 120] on span at bounding box center [723, 118] width 16 height 13
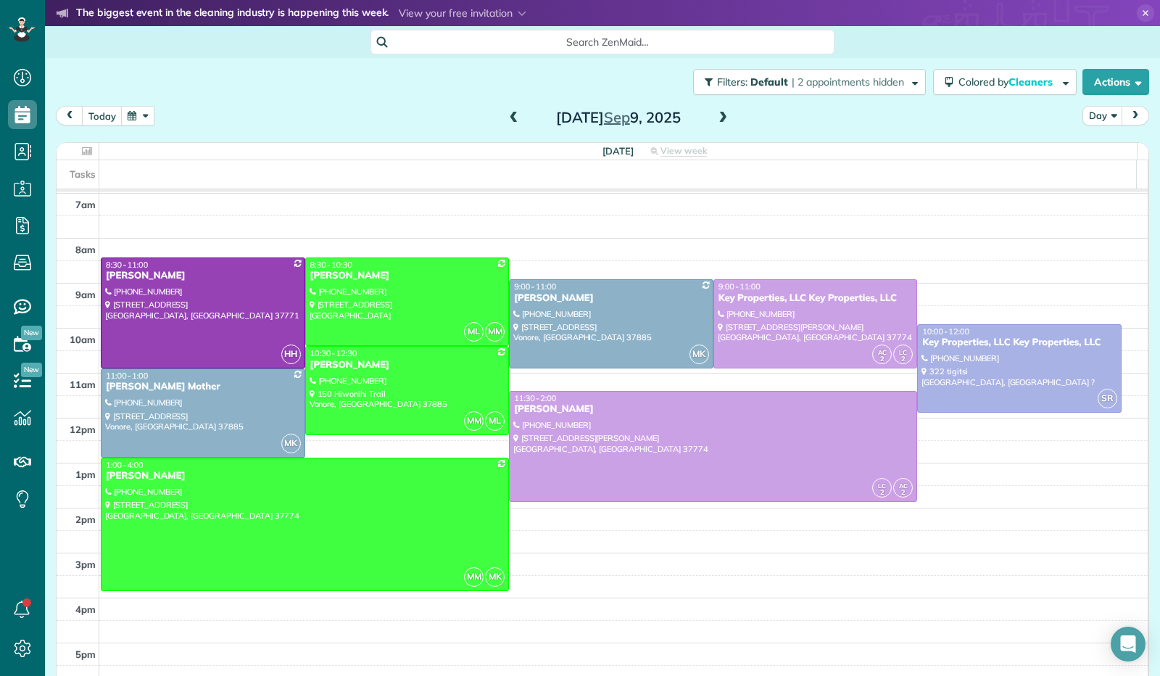
click at [506, 123] on span at bounding box center [514, 118] width 16 height 13
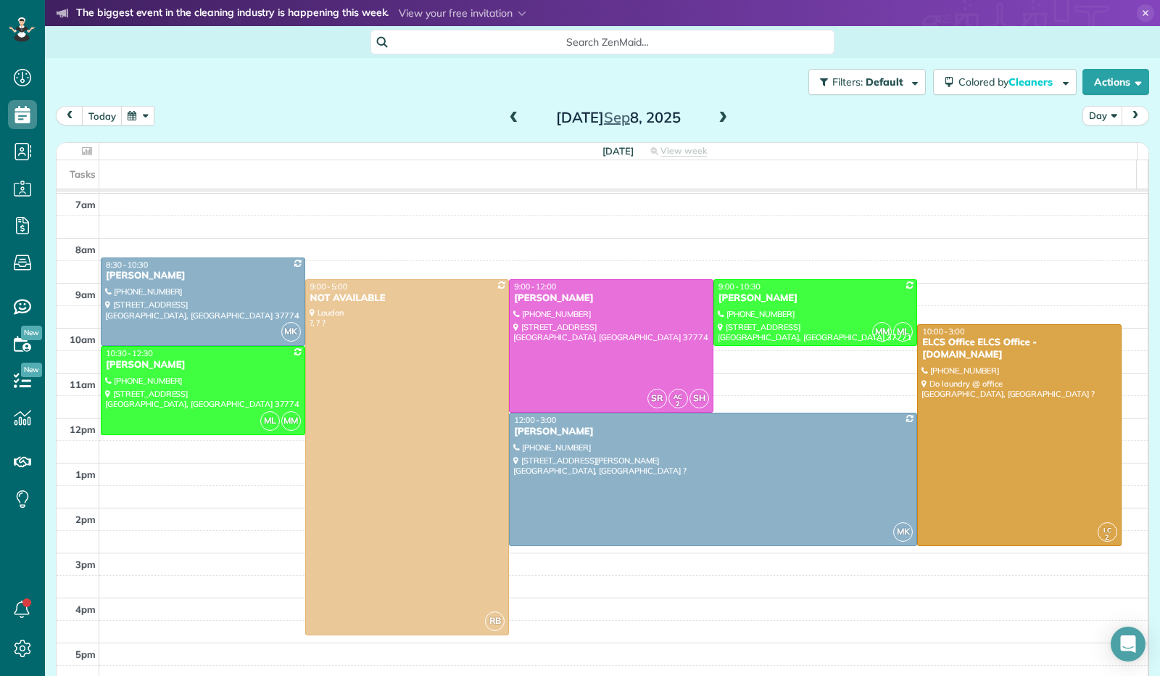
click at [718, 120] on span at bounding box center [723, 118] width 16 height 13
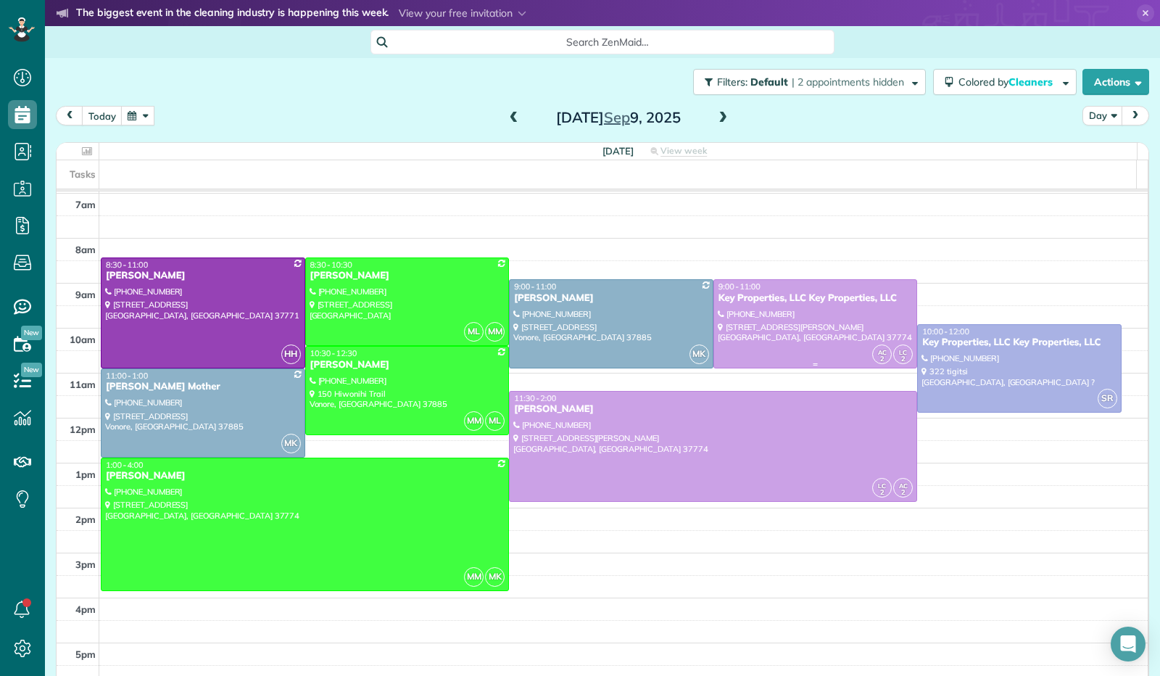
click at [780, 324] on div at bounding box center [815, 324] width 203 height 88
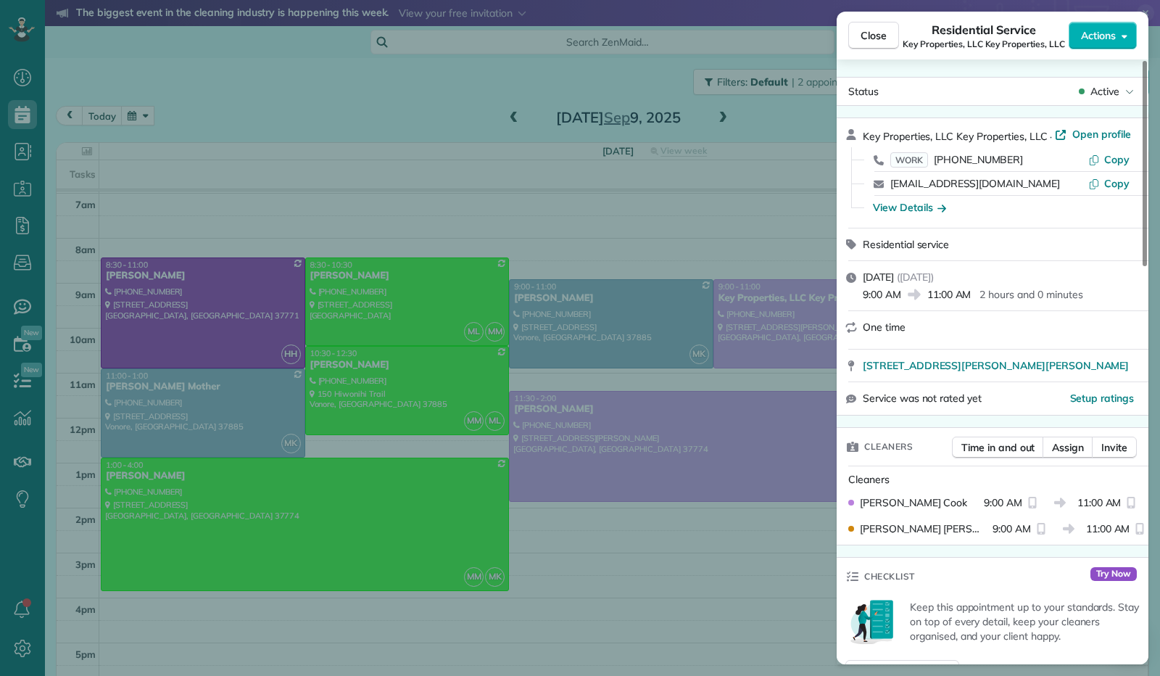
click at [875, 40] on span "Close" at bounding box center [874, 35] width 26 height 15
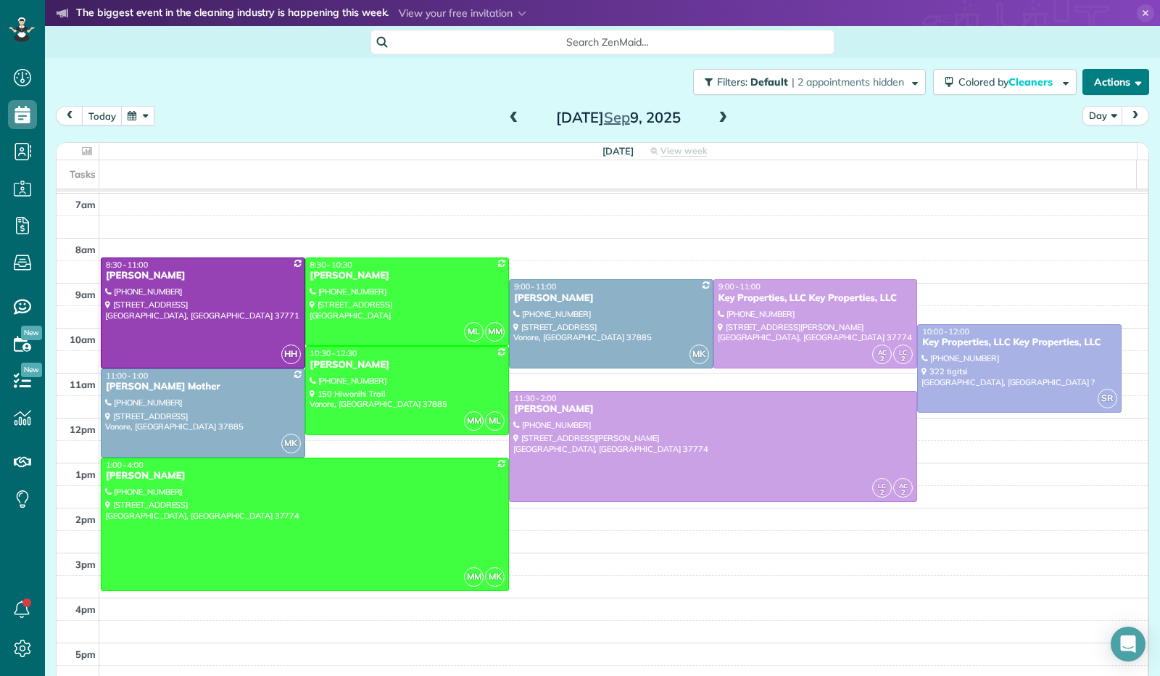
click at [1123, 87] on button "Actions" at bounding box center [1116, 82] width 67 height 26
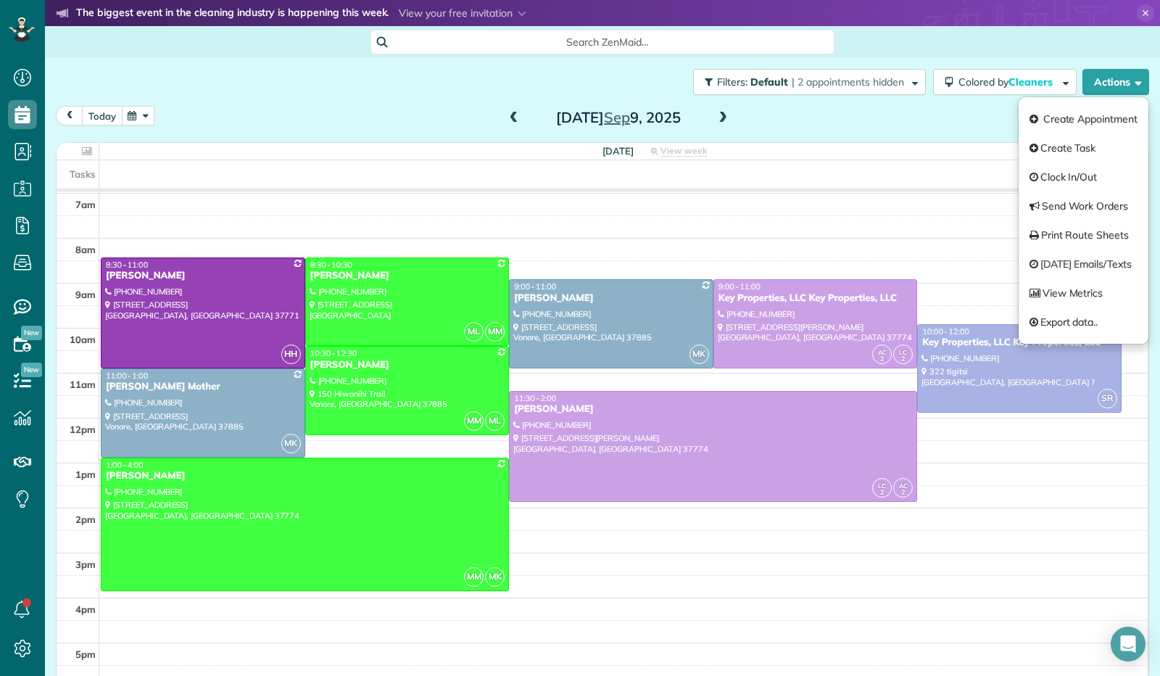
click at [106, 117] on button "today" at bounding box center [102, 116] width 41 height 20
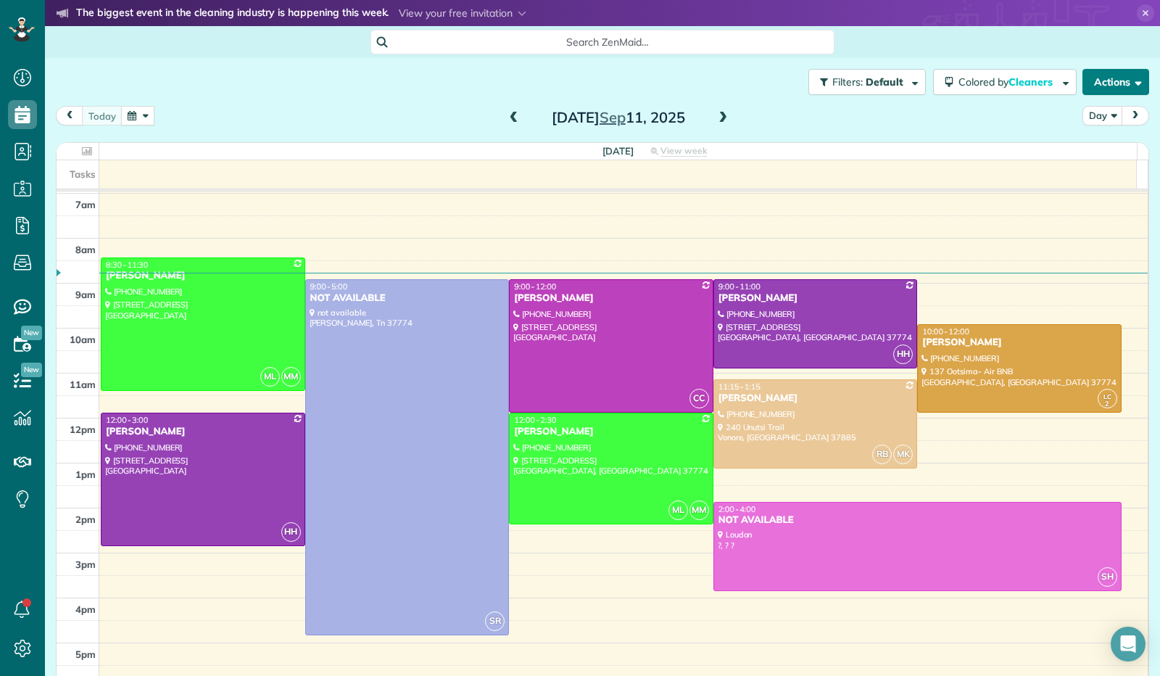
click at [1121, 85] on button "Actions" at bounding box center [1116, 82] width 67 height 26
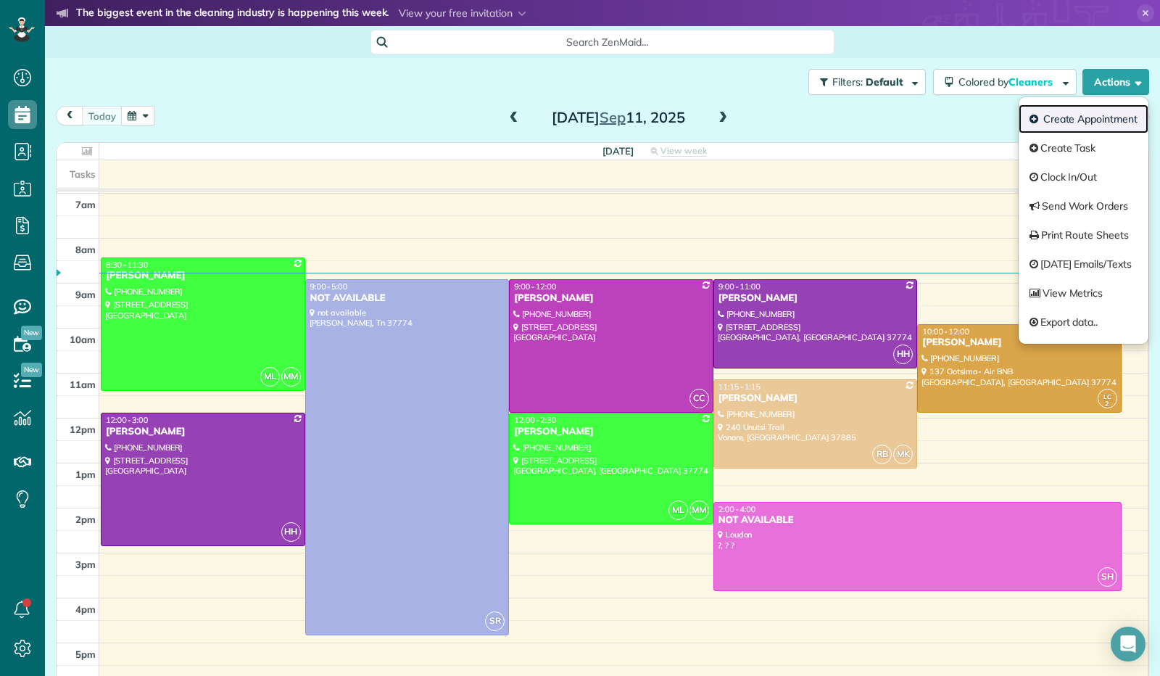
click at [1107, 114] on link "Create Appointment" at bounding box center [1084, 118] width 130 height 29
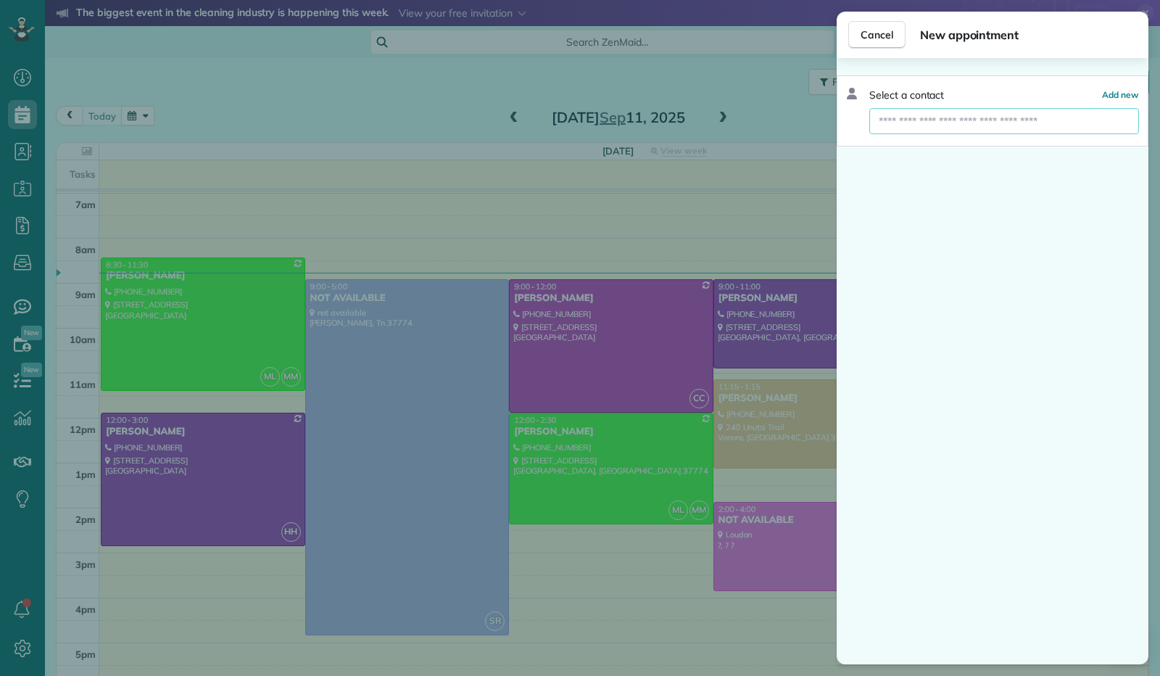
click at [1056, 129] on input "text" at bounding box center [1004, 121] width 270 height 26
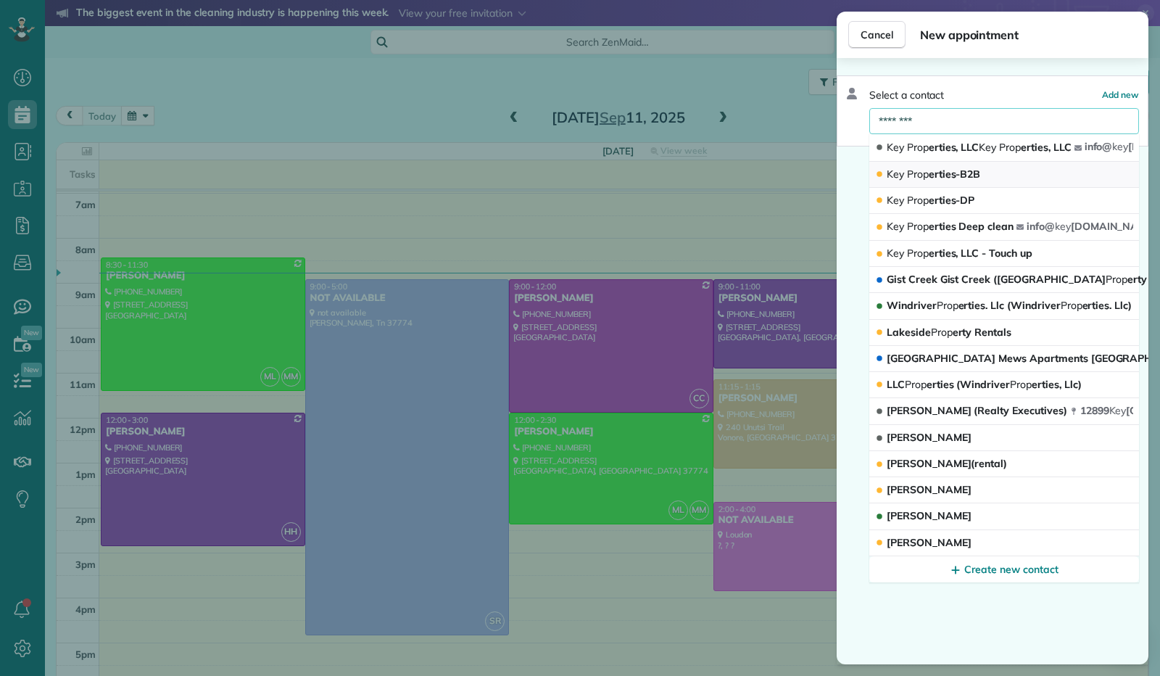
type input "********"
click at [959, 173] on span "Key Prop erties-B2B" at bounding box center [934, 174] width 94 height 13
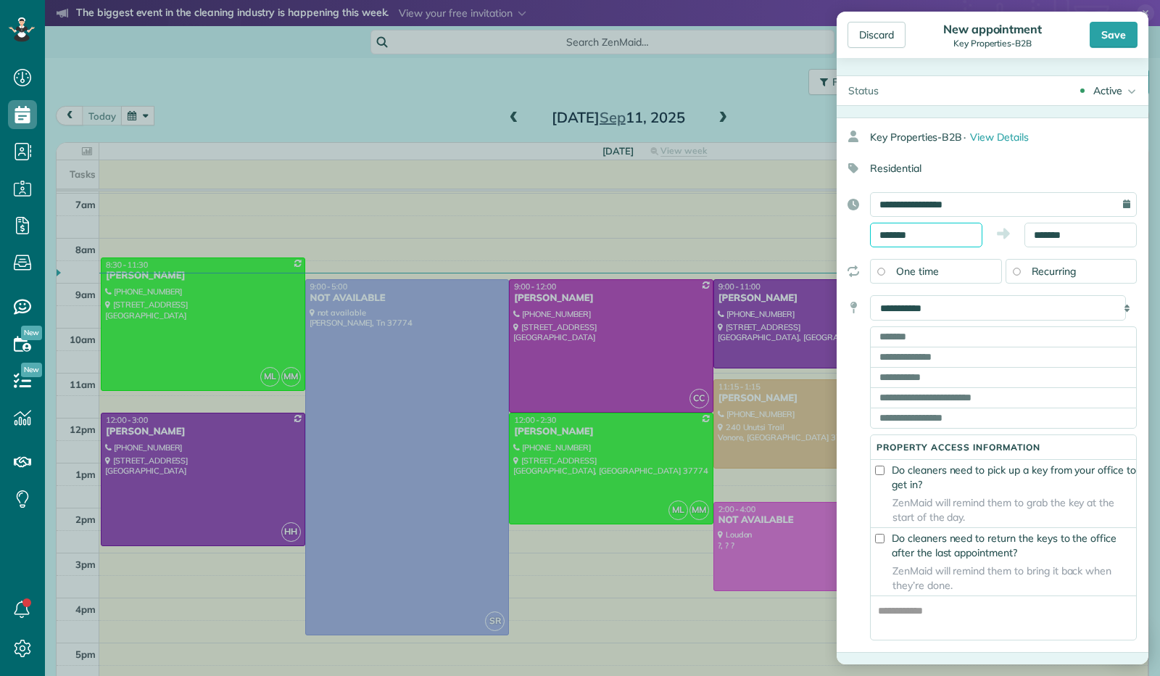
click at [915, 236] on input "*******" at bounding box center [926, 235] width 112 height 25
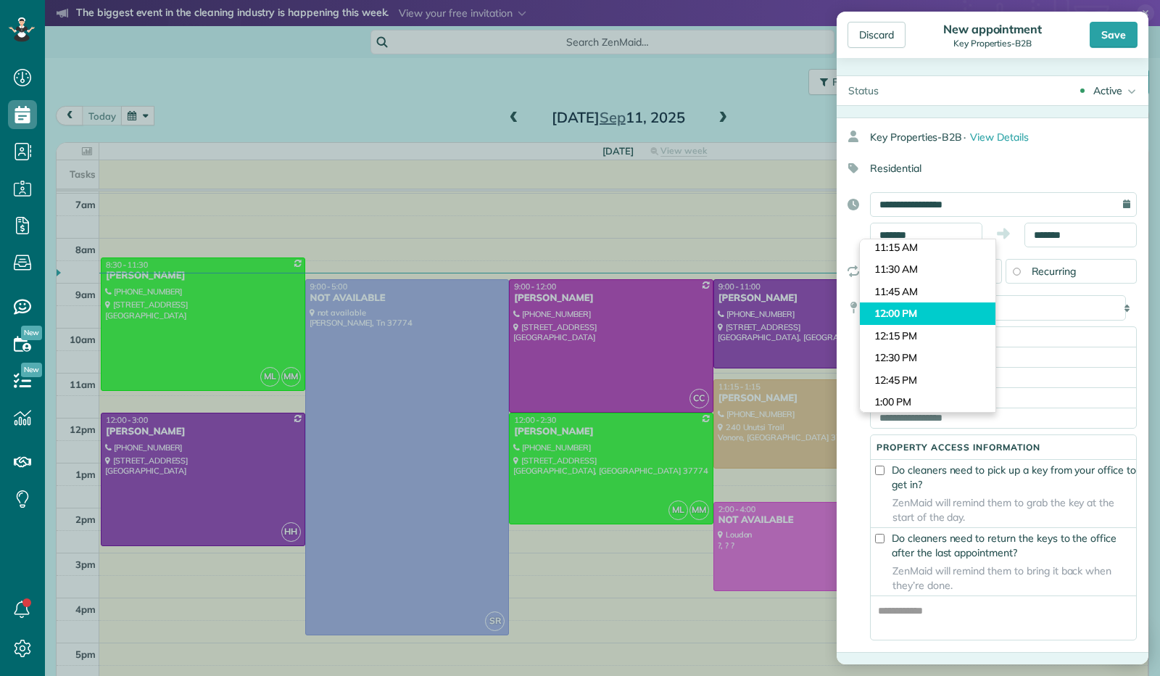
type input "********"
click at [916, 307] on body "Dashboard Scheduling Calendar View List View Dispatch View - Weekly scheduling …" at bounding box center [580, 338] width 1160 height 676
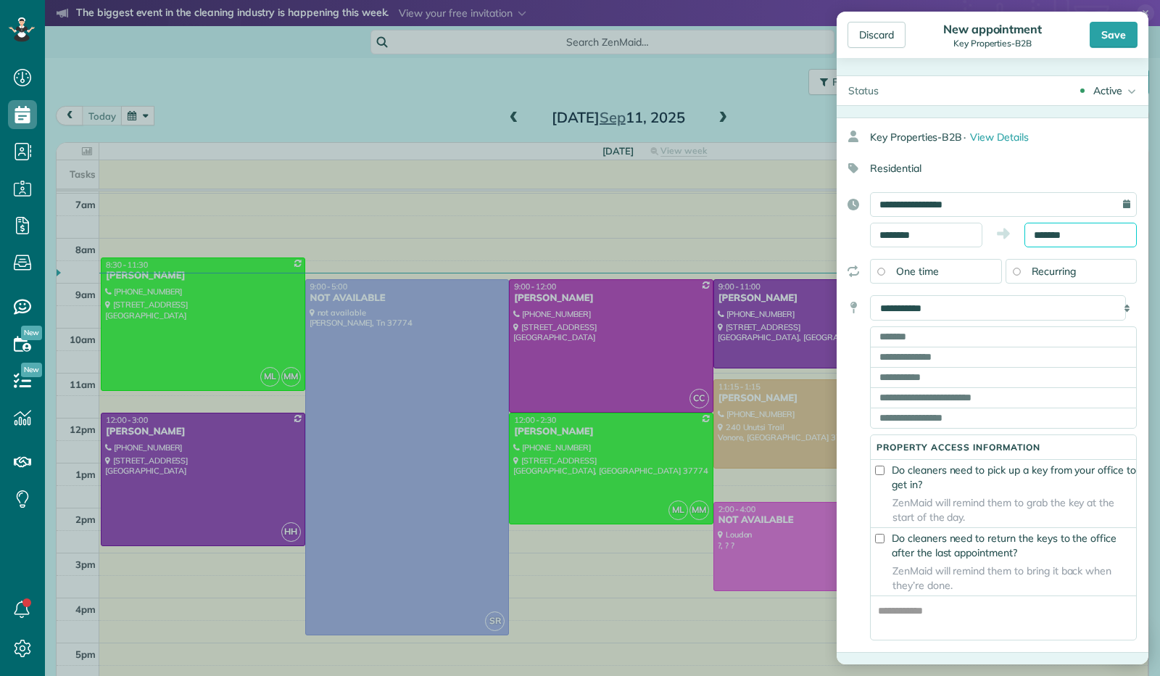
click at [1056, 239] on body "Dashboard Scheduling Calendar View List View Dispatch View - Weekly scheduling …" at bounding box center [580, 338] width 1160 height 676
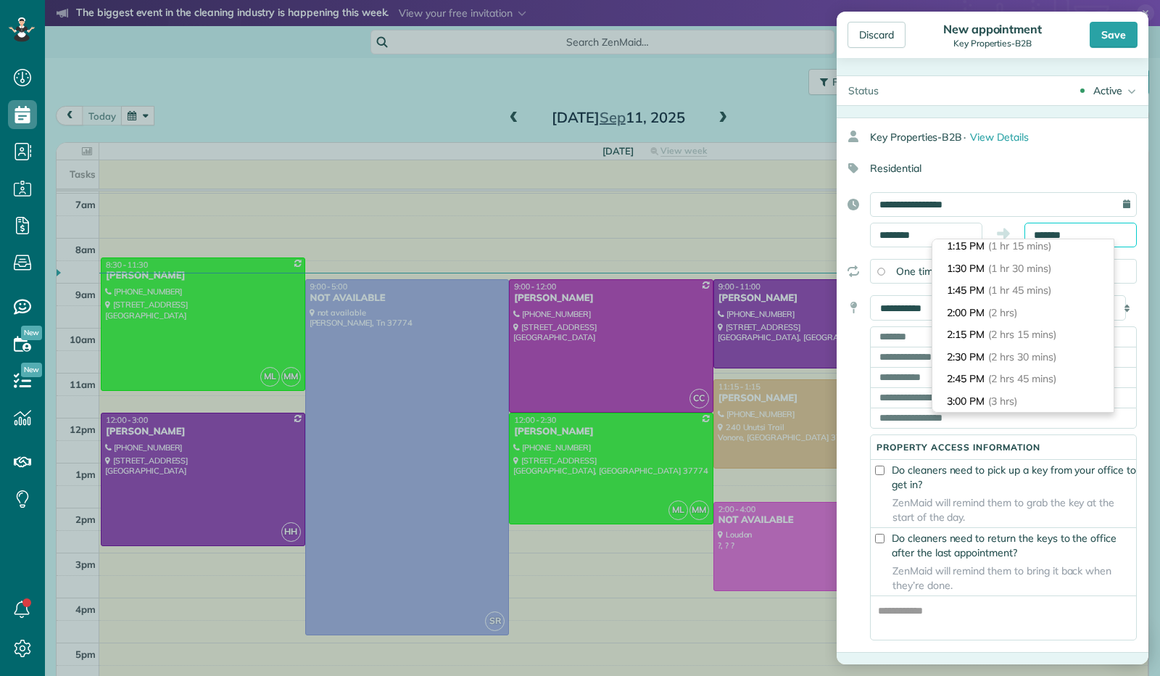
scroll to position [115, 0]
type input "*******"
click at [1006, 310] on span "(2 hrs)" at bounding box center [1003, 313] width 31 height 13
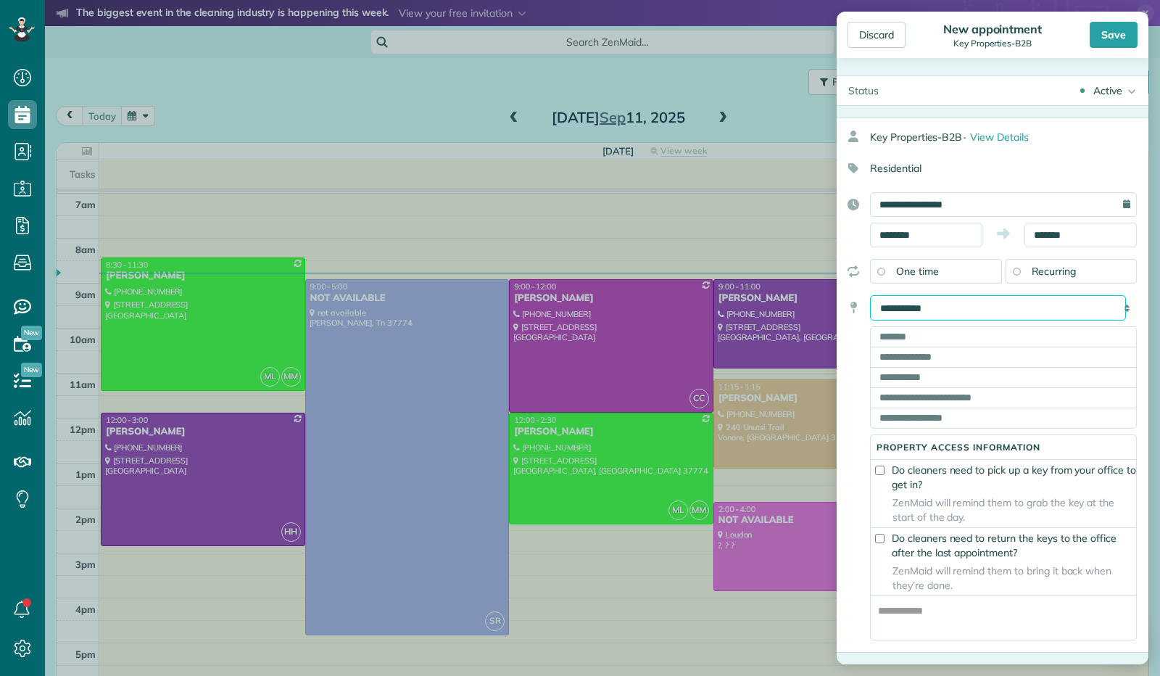
click at [954, 311] on select "**********" at bounding box center [998, 307] width 256 height 25
select select "*******"
click at [870, 295] on select "**********" at bounding box center [998, 307] width 256 height 25
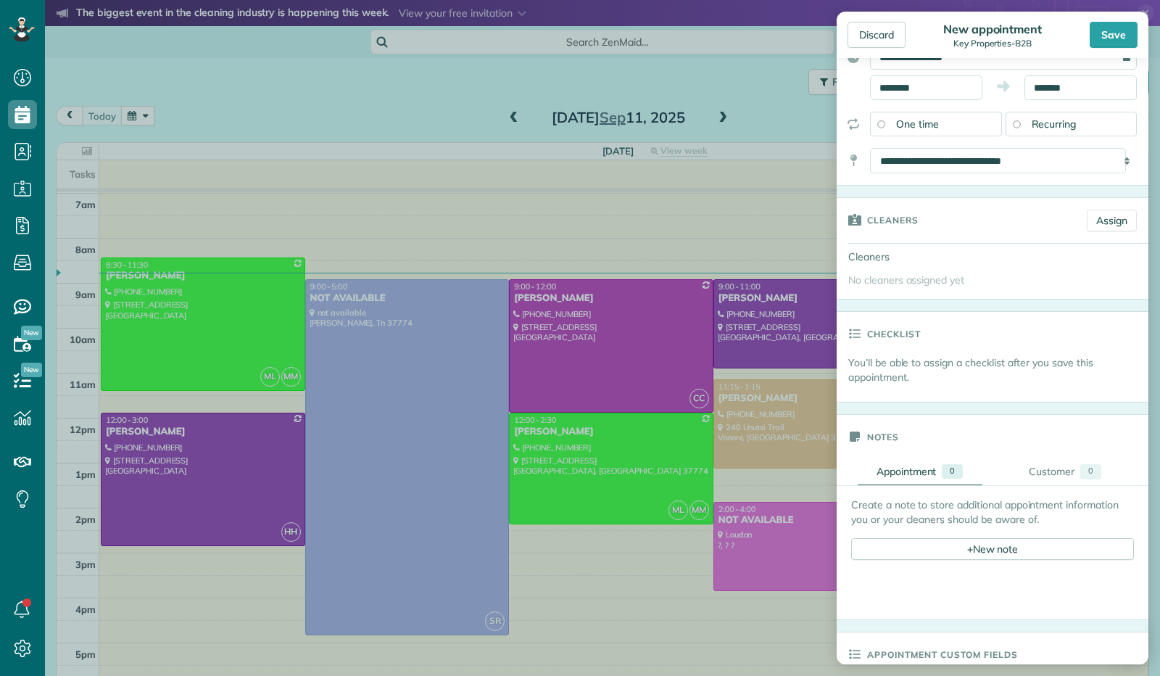
scroll to position [145, 0]
click at [959, 547] on div "+ New note" at bounding box center [992, 551] width 283 height 22
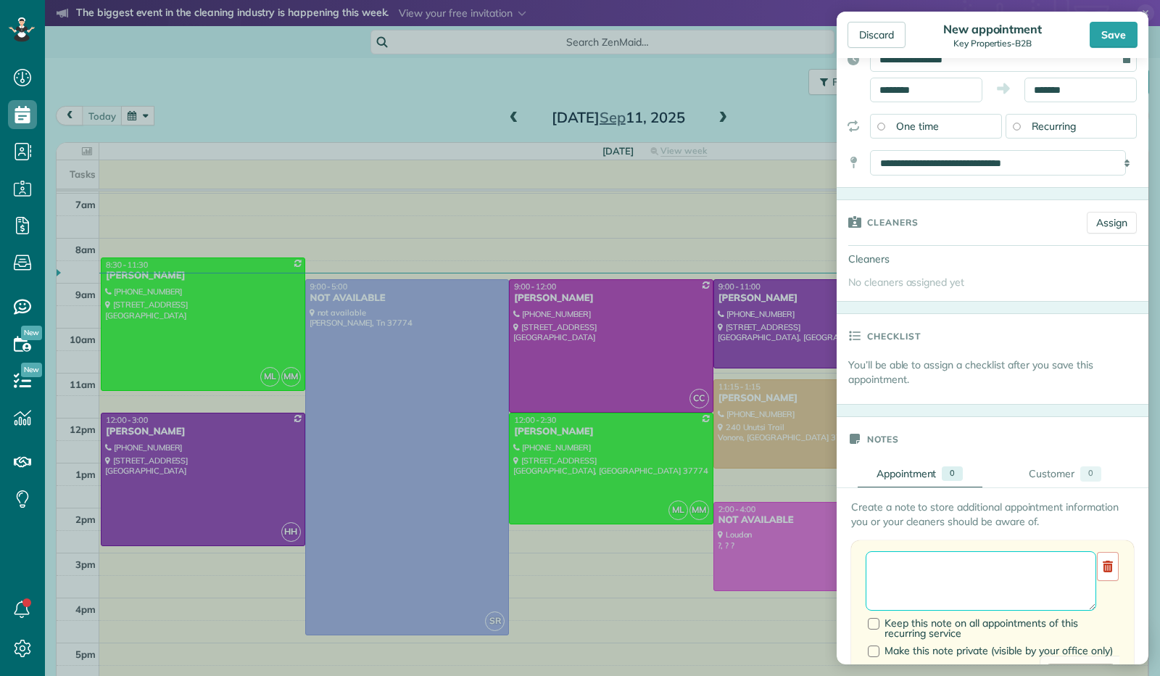
click at [956, 559] on textarea at bounding box center [981, 580] width 231 height 59
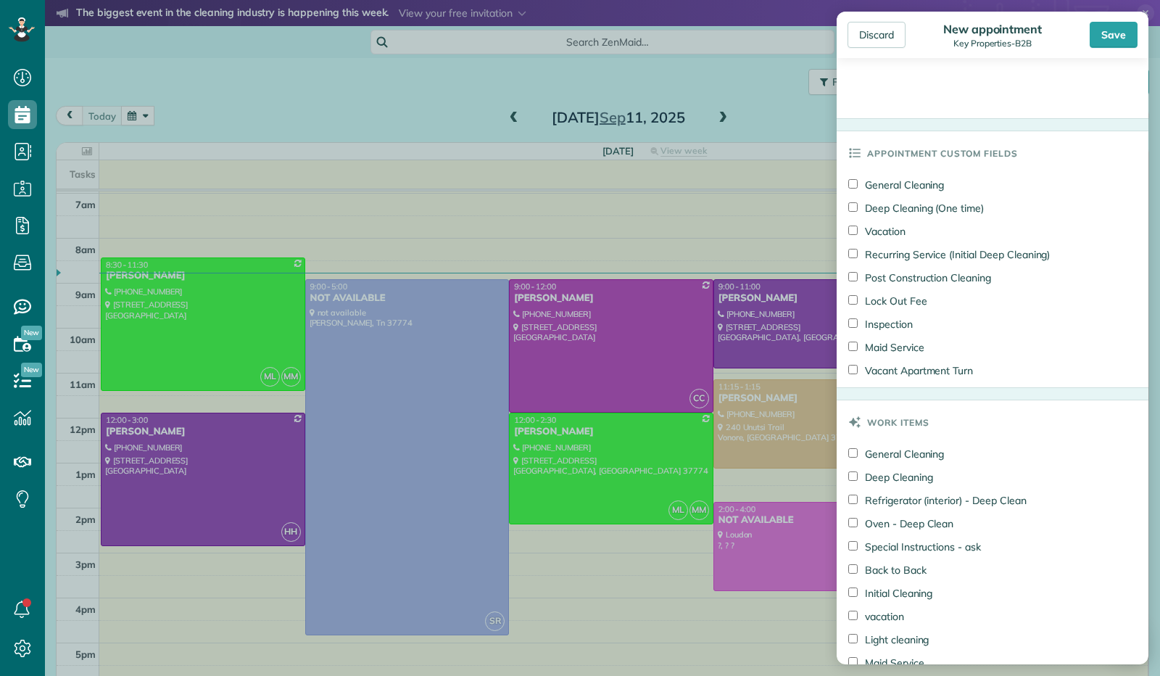
scroll to position [1088, 0]
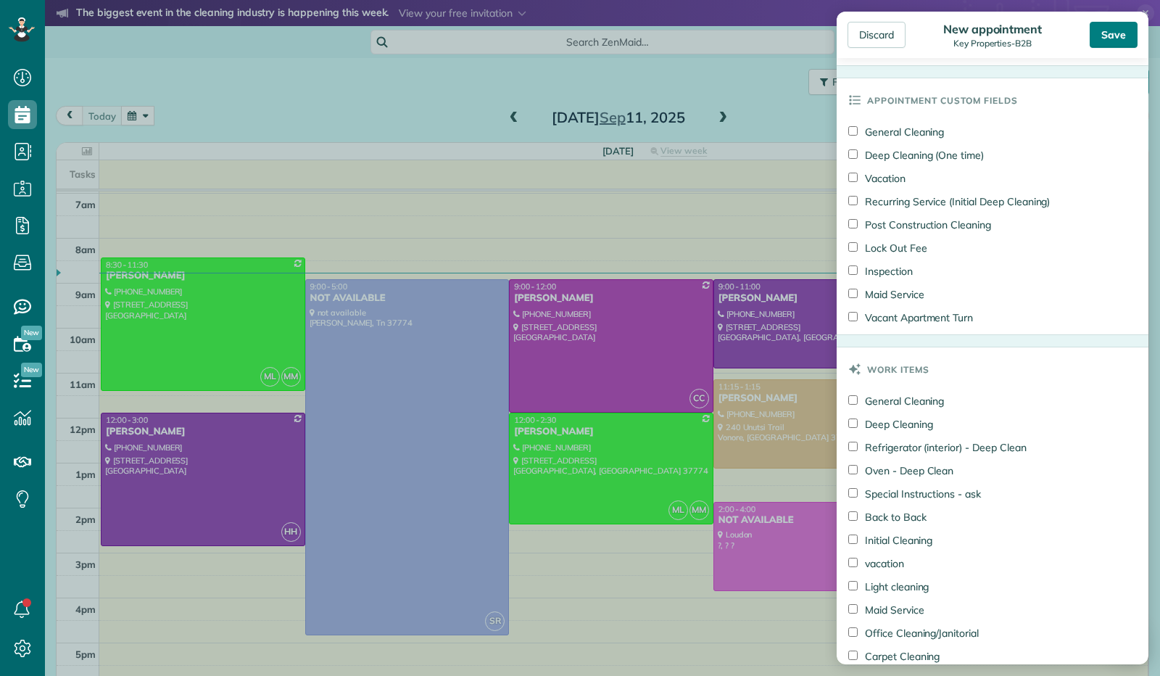
type textarea "**********"
click at [1107, 28] on div "Save" at bounding box center [1114, 35] width 48 height 26
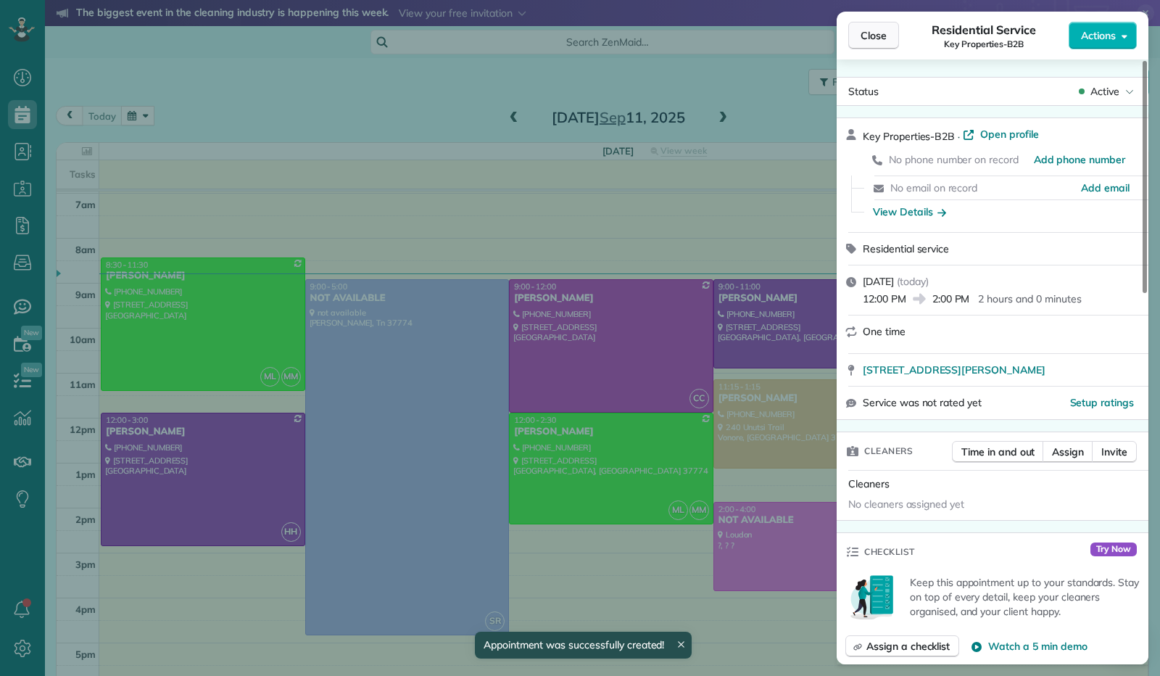
click at [865, 36] on span "Close" at bounding box center [874, 35] width 26 height 15
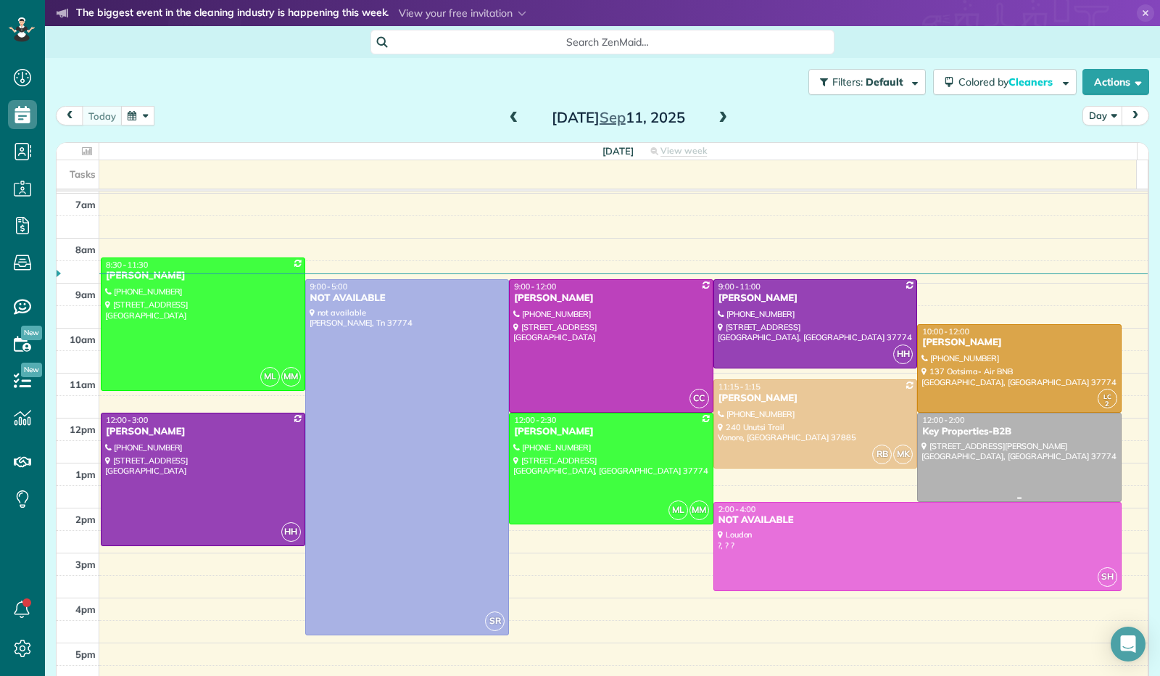
click at [998, 466] on div at bounding box center [1019, 457] width 203 height 88
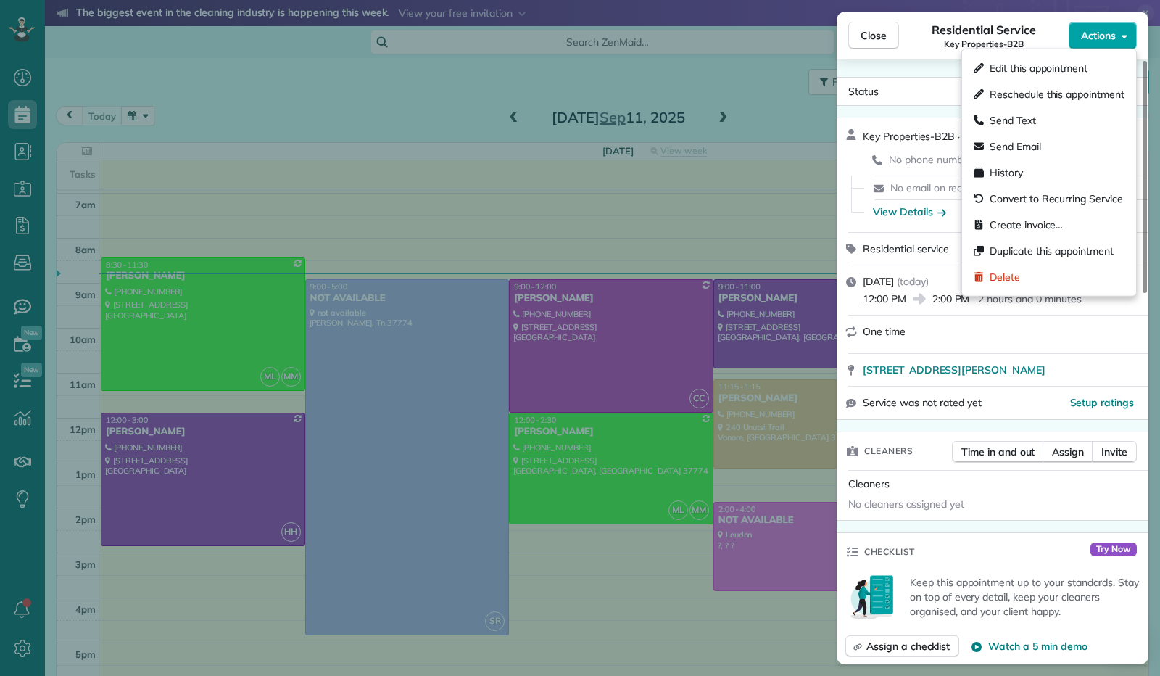
click at [1131, 31] on button "Actions" at bounding box center [1103, 36] width 68 height 28
click at [1078, 72] on span "Edit this appointment" at bounding box center [1039, 68] width 98 height 15
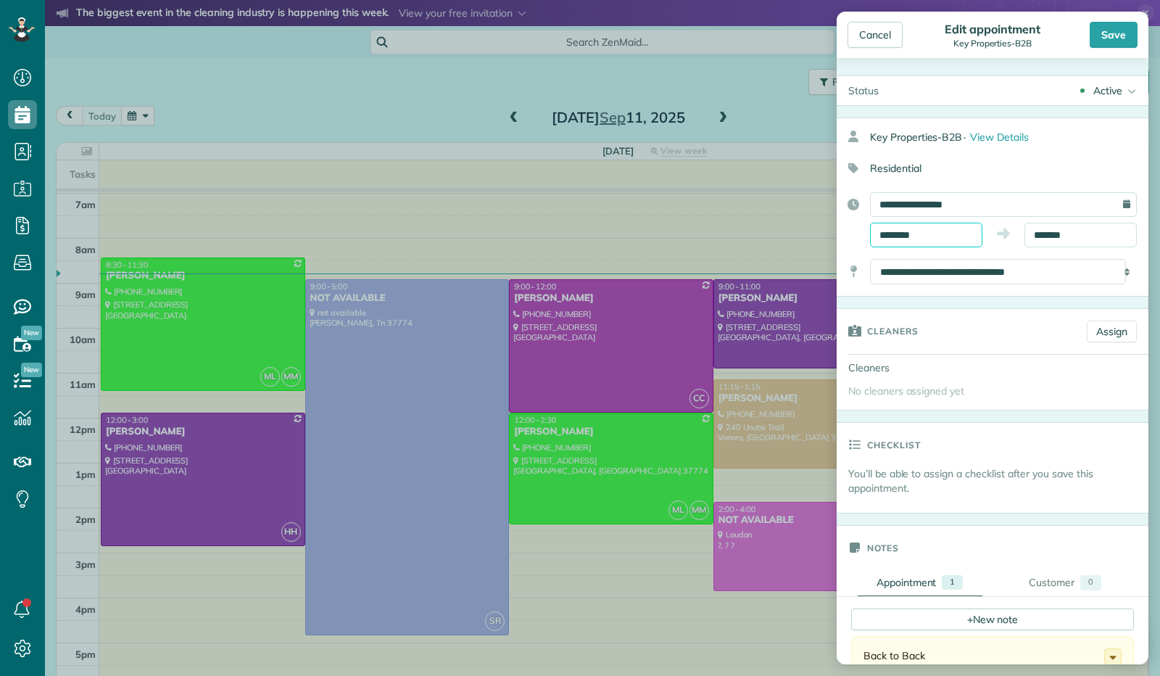
click at [935, 235] on input "********" at bounding box center [926, 235] width 112 height 25
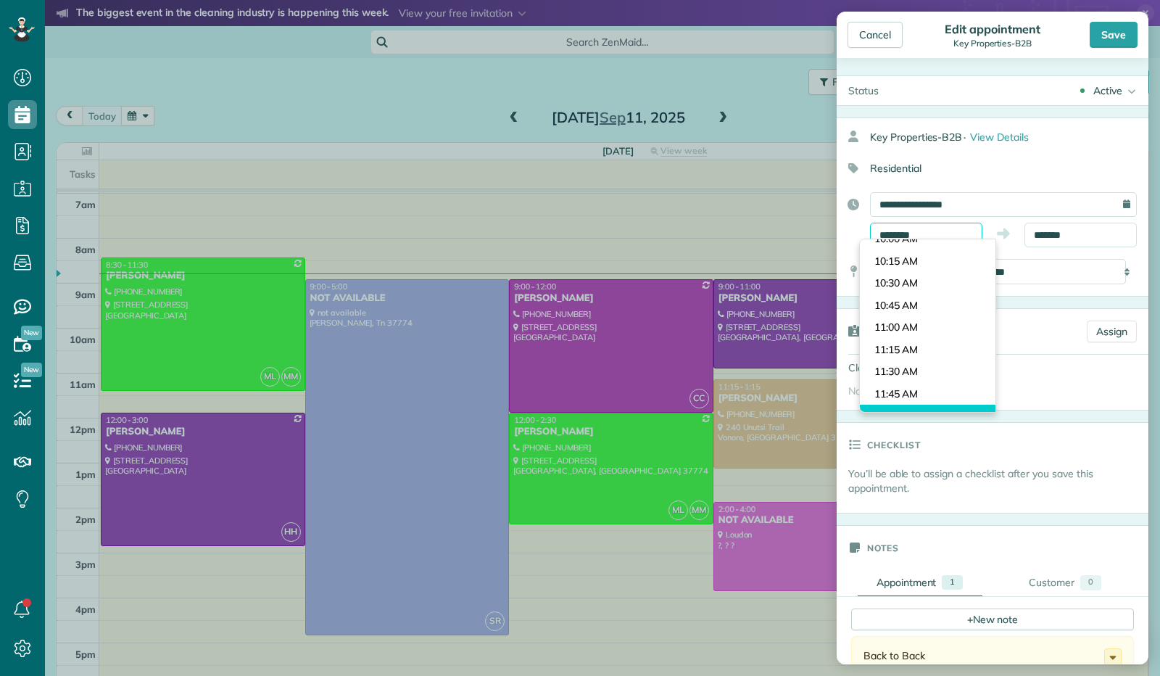
scroll to position [873, 0]
type input "********"
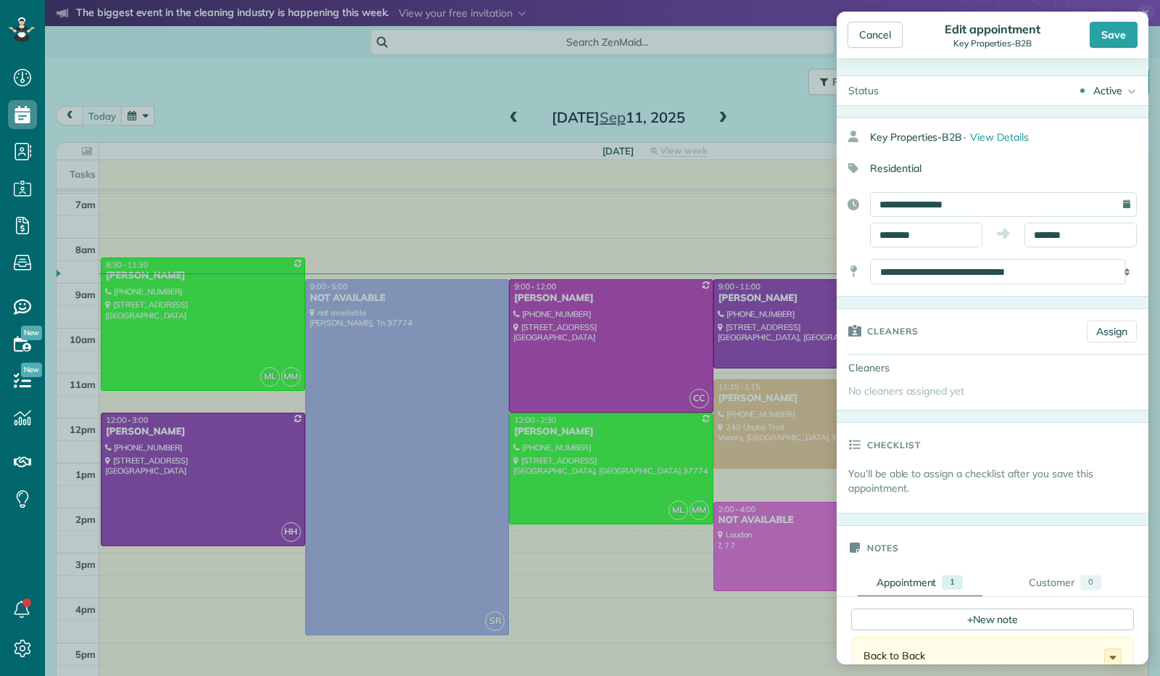
click at [940, 244] on body "Dashboard Scheduling Calendar View List View Dispatch View - Weekly scheduling …" at bounding box center [580, 338] width 1160 height 676
click at [1040, 232] on input "*******" at bounding box center [1081, 235] width 112 height 25
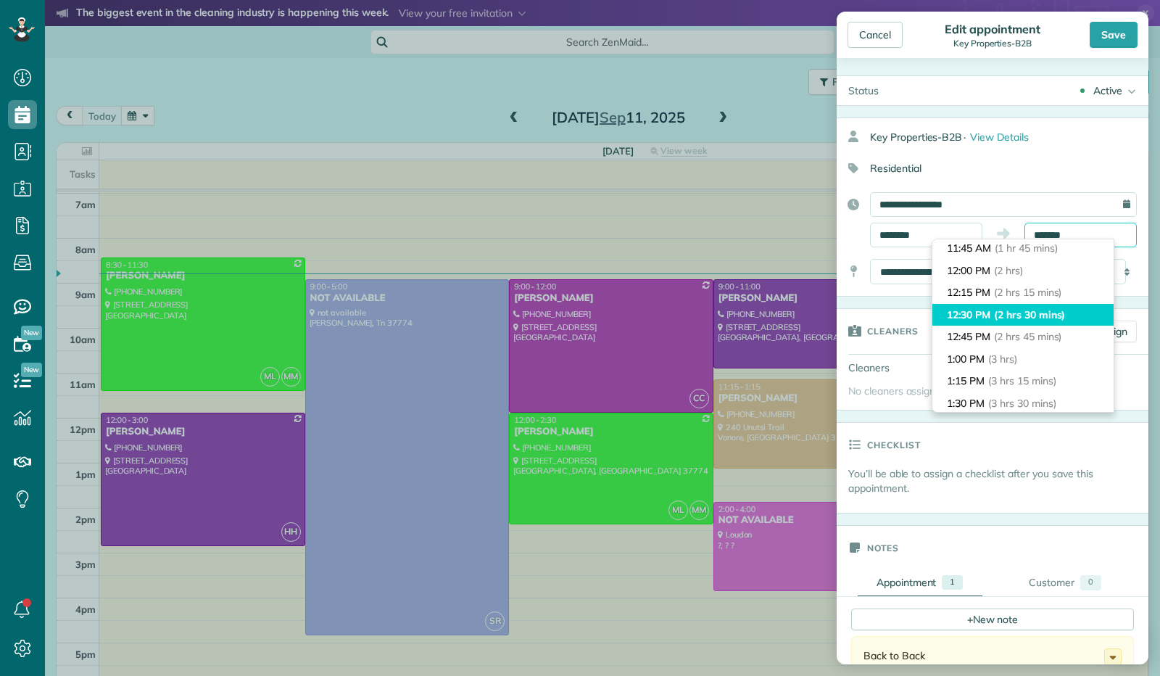
scroll to position [115, 0]
type input "********"
click at [1015, 310] on span "(2 hrs)" at bounding box center [1009, 313] width 31 height 13
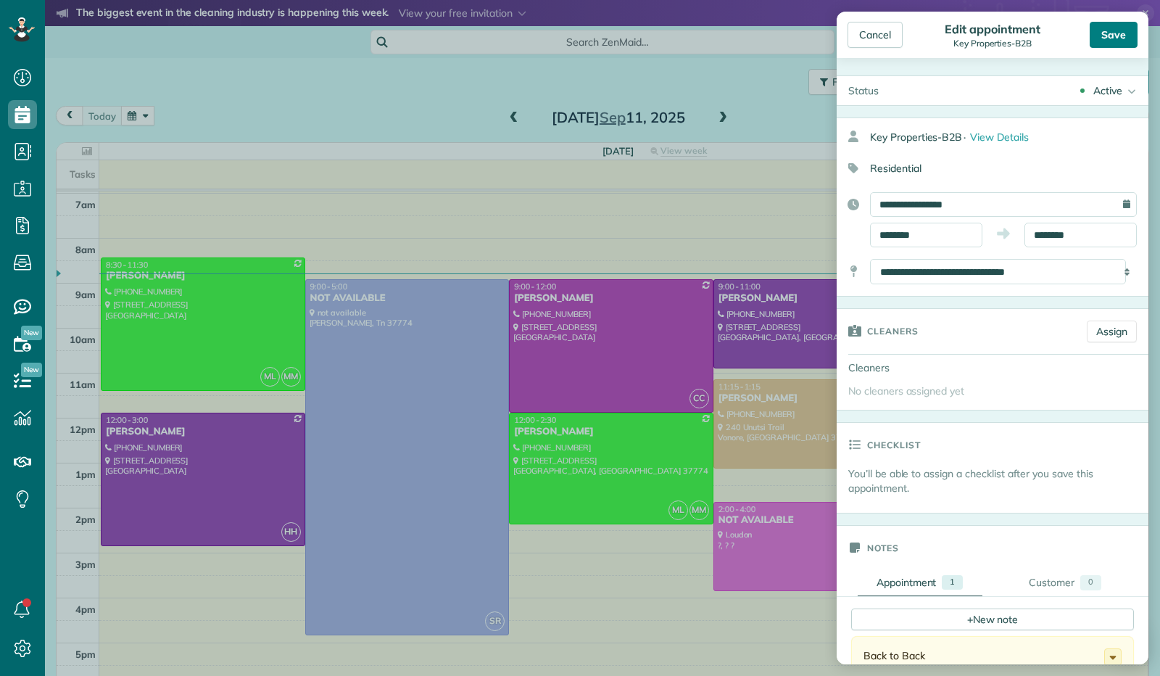
click at [1116, 41] on div "Save" at bounding box center [1114, 35] width 48 height 26
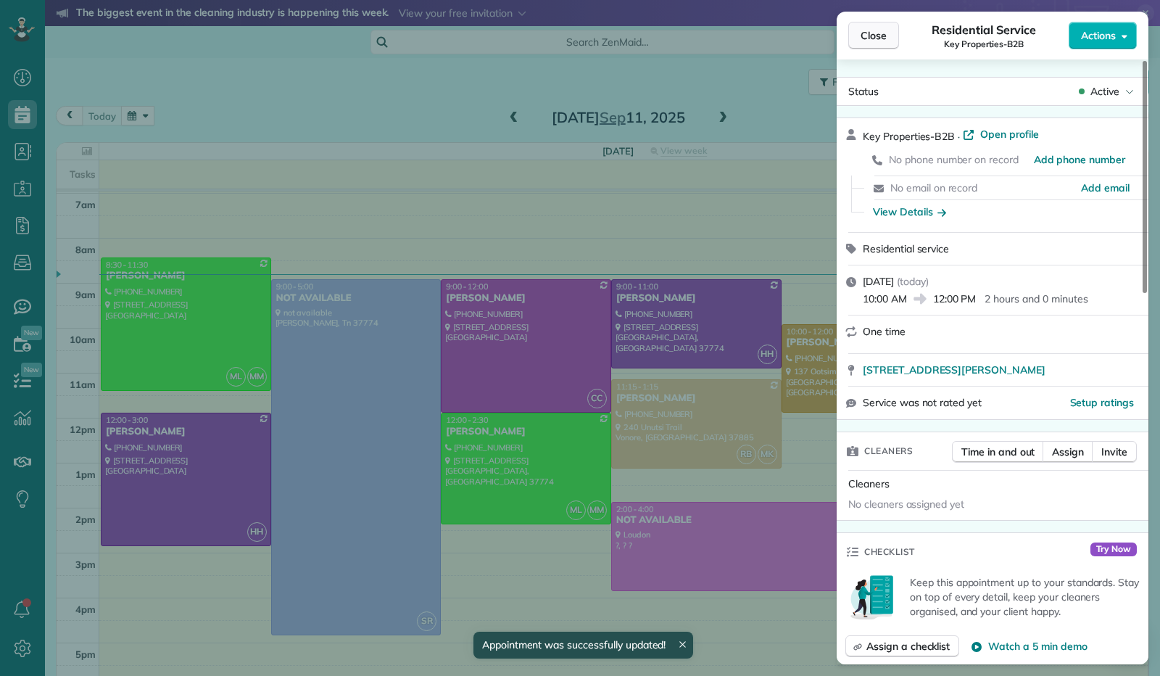
click at [872, 38] on span "Close" at bounding box center [874, 35] width 26 height 15
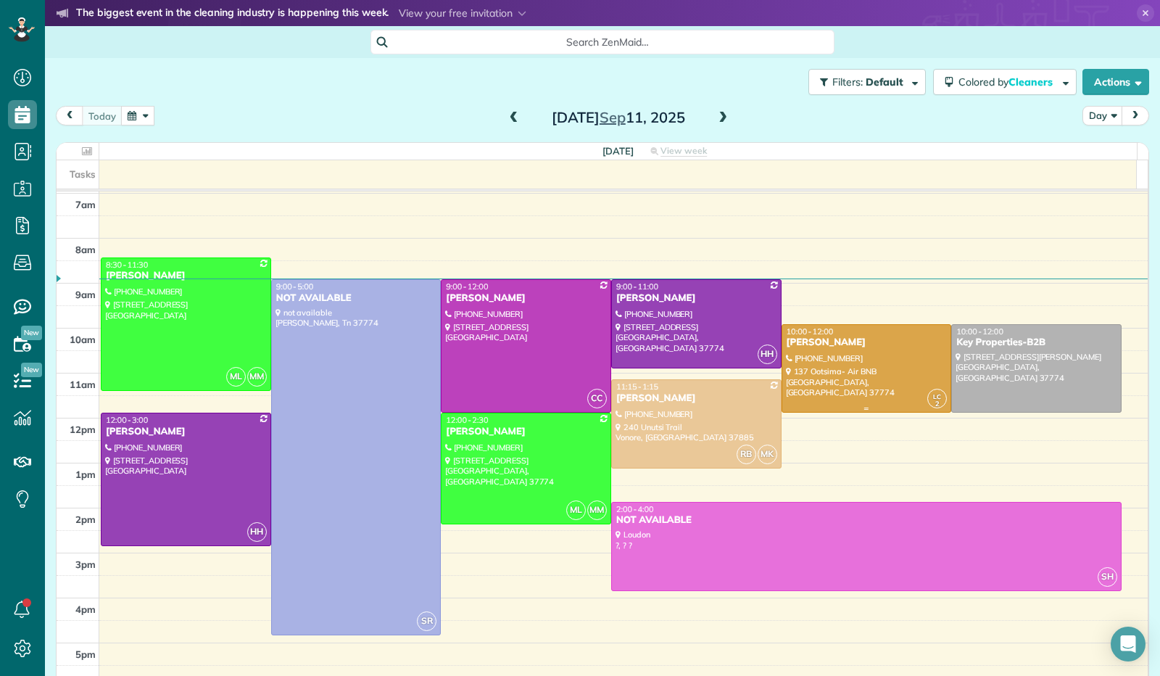
click at [820, 350] on div at bounding box center [866, 369] width 169 height 88
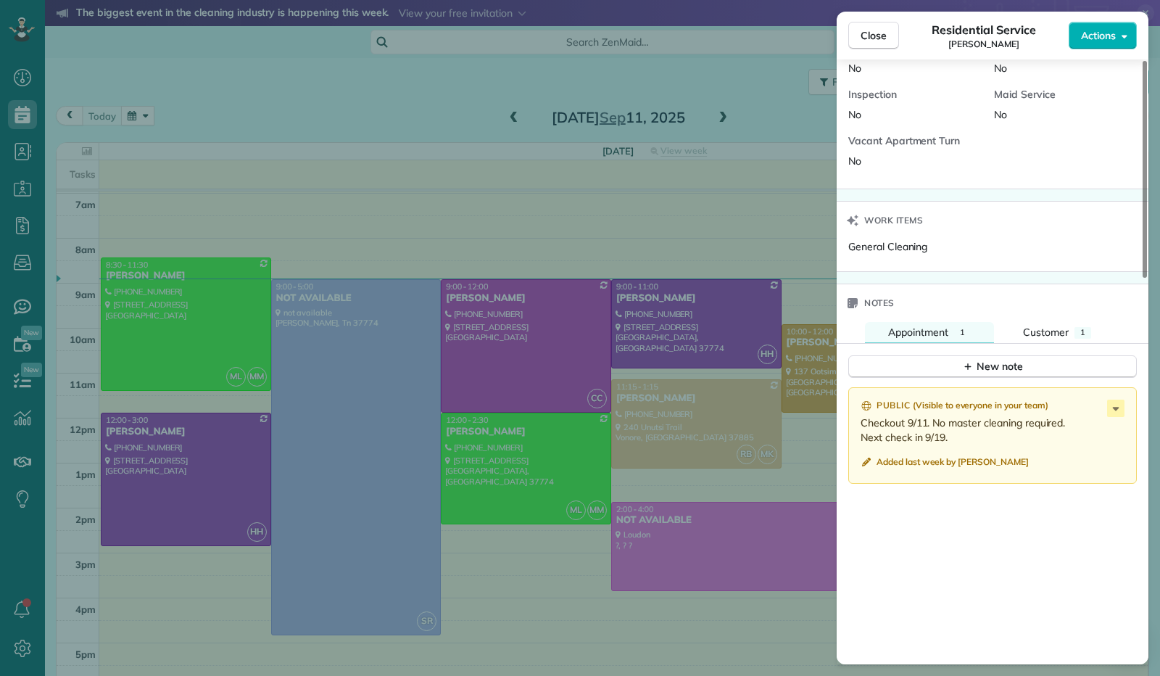
scroll to position [872, 0]
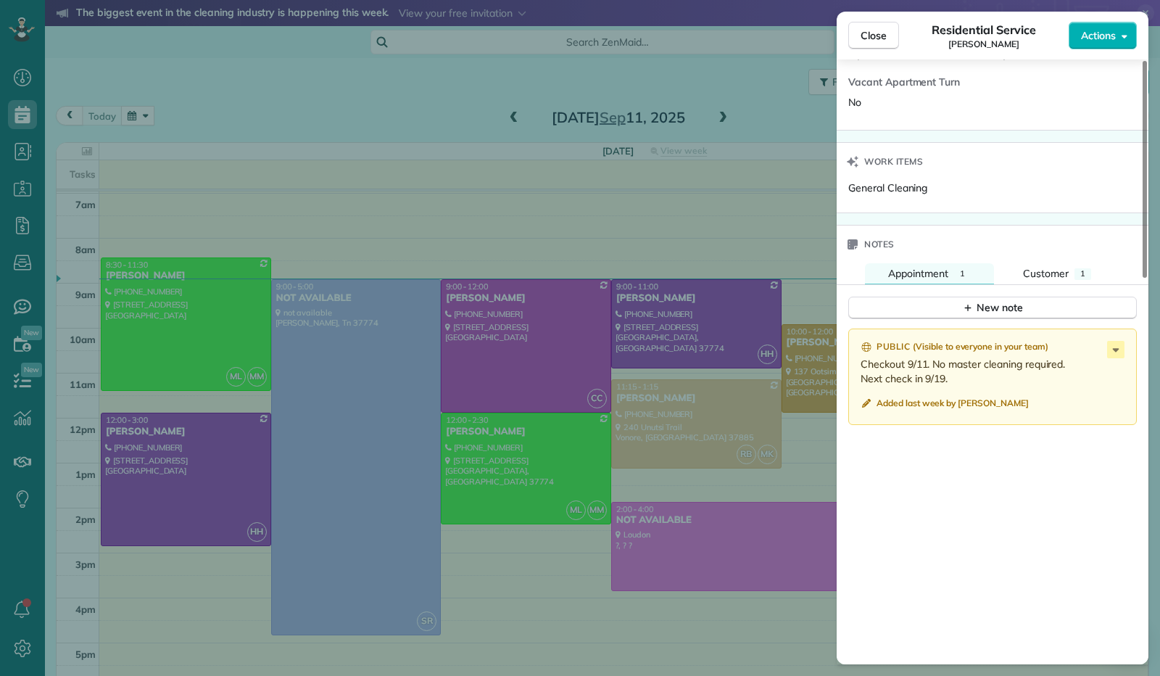
drag, startPoint x: 890, startPoint y: 38, endPoint x: 896, endPoint y: 49, distance: 11.7
click at [896, 49] on div "Close Residential Service [PERSON_NAME] Actions" at bounding box center [993, 36] width 312 height 48
click at [859, 38] on button "Close" at bounding box center [873, 36] width 51 height 28
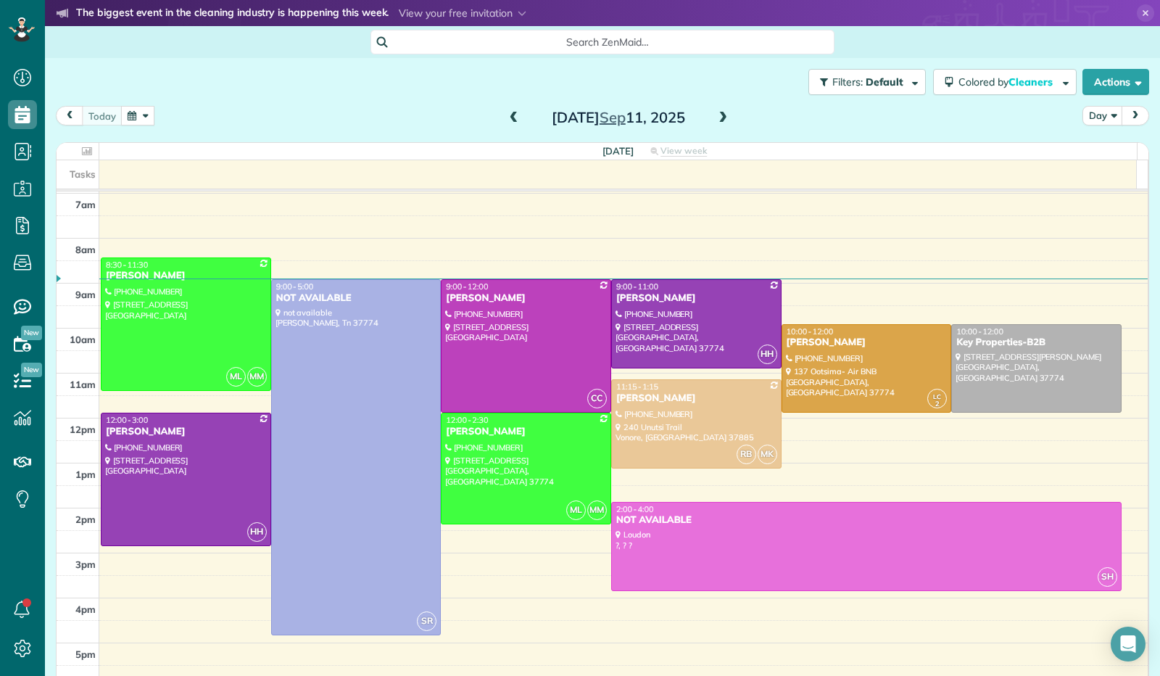
click at [715, 117] on span at bounding box center [723, 118] width 16 height 13
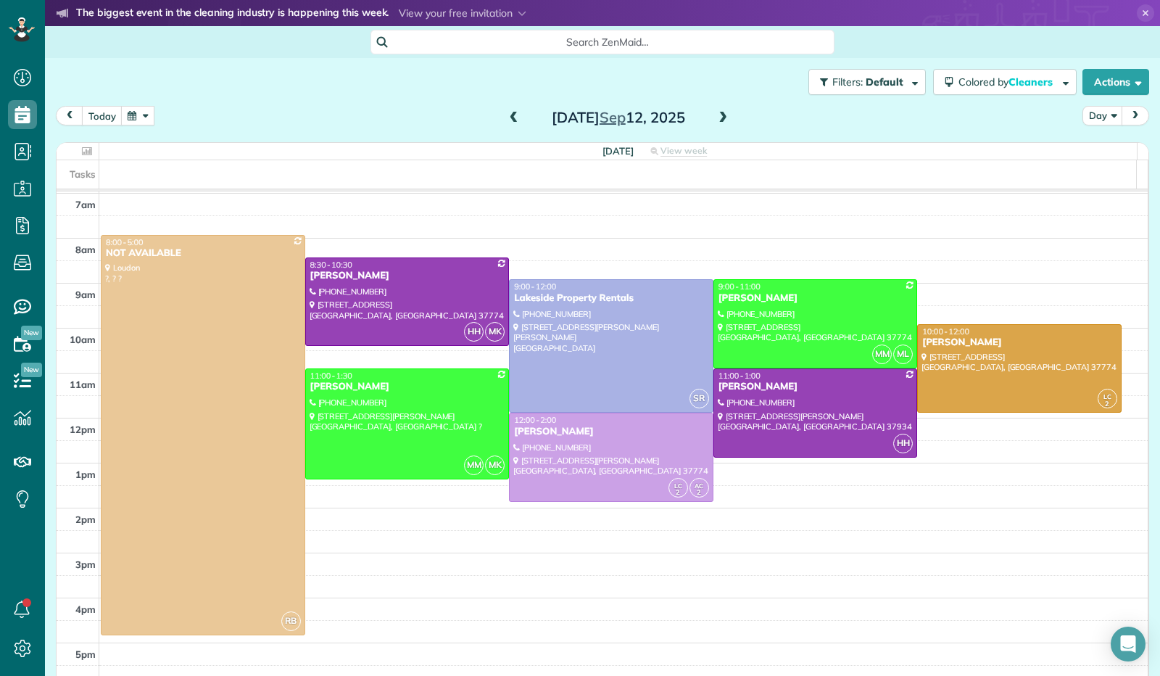
click at [719, 118] on span at bounding box center [723, 118] width 16 height 13
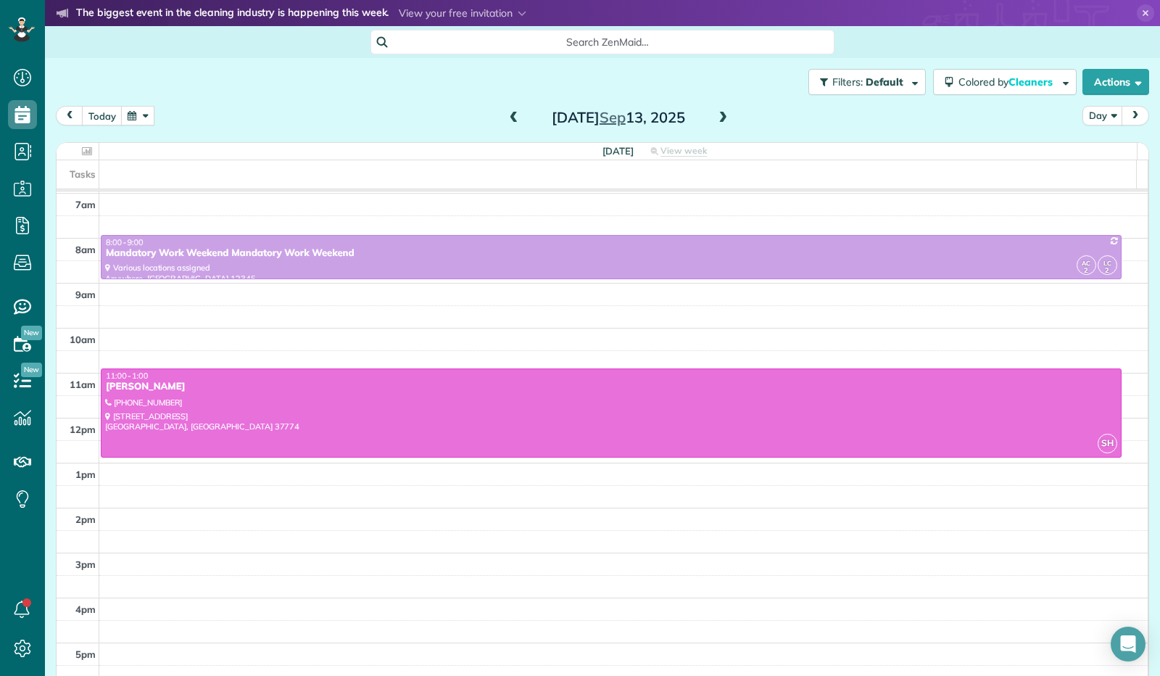
click at [719, 118] on span at bounding box center [723, 118] width 16 height 13
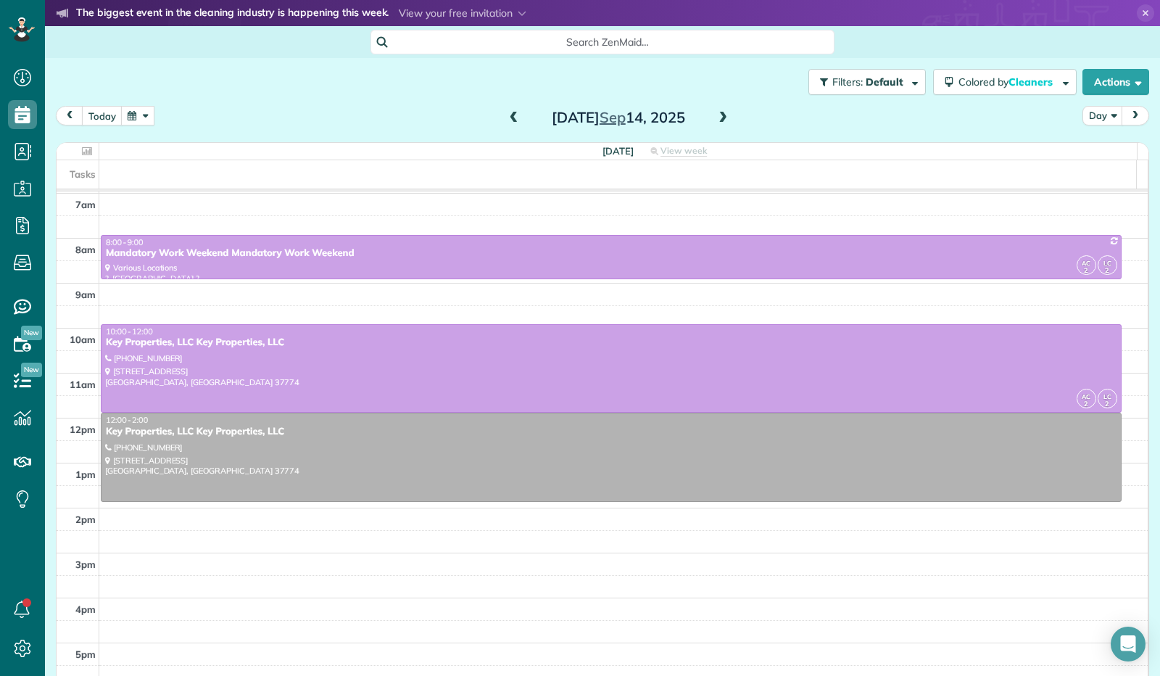
click at [511, 120] on span at bounding box center [514, 118] width 16 height 13
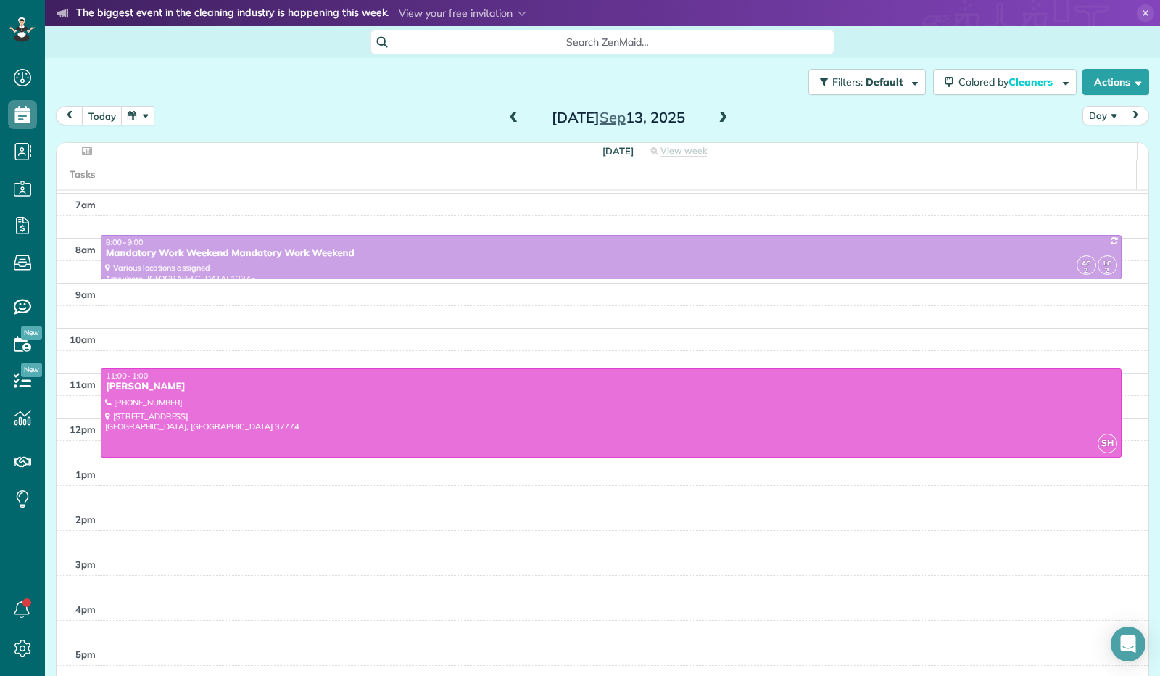
click at [512, 120] on span at bounding box center [514, 118] width 16 height 13
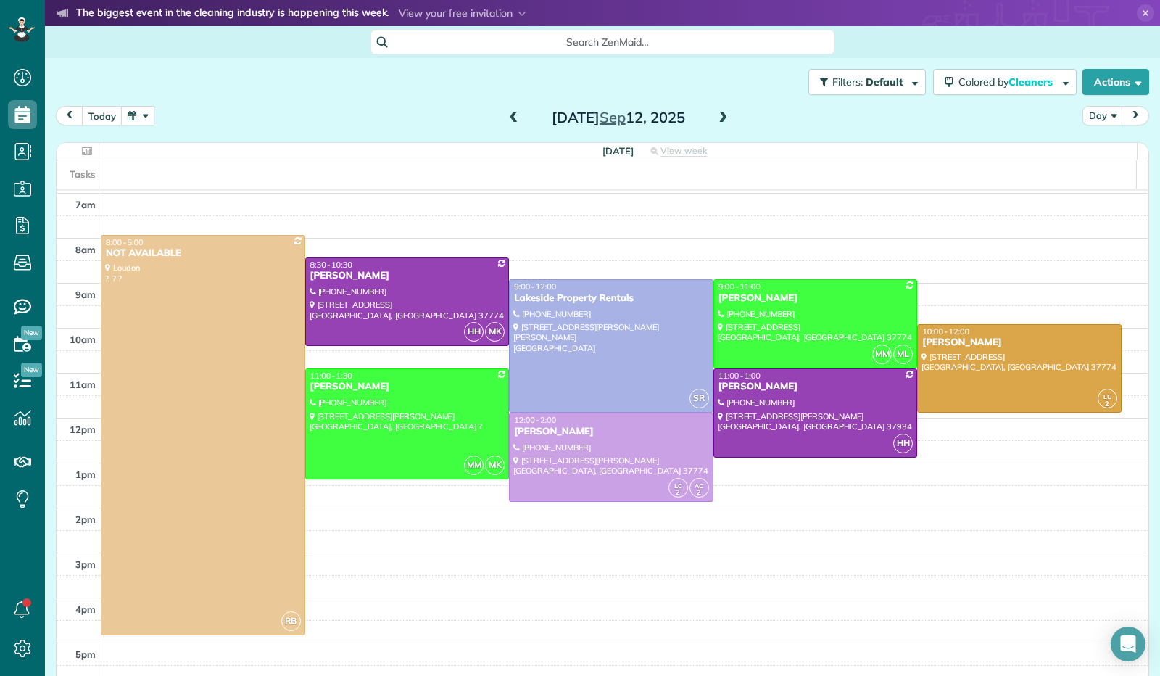
click at [719, 116] on span at bounding box center [723, 118] width 16 height 13
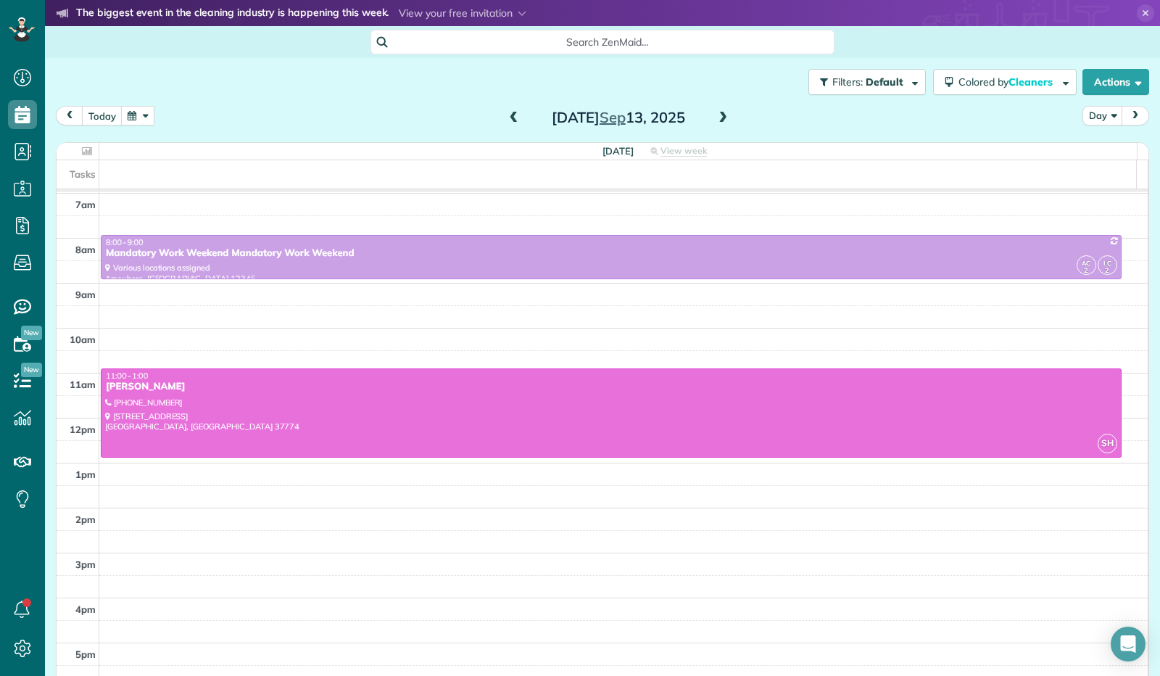
click at [506, 118] on span at bounding box center [514, 118] width 16 height 13
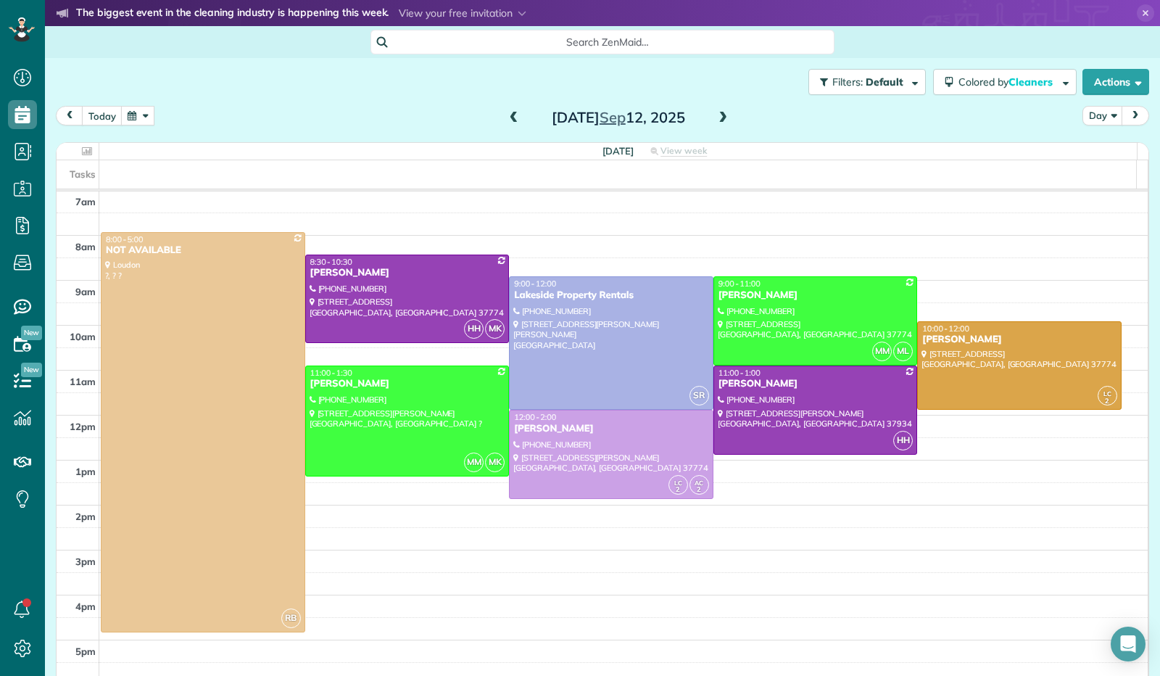
scroll to position [284, 0]
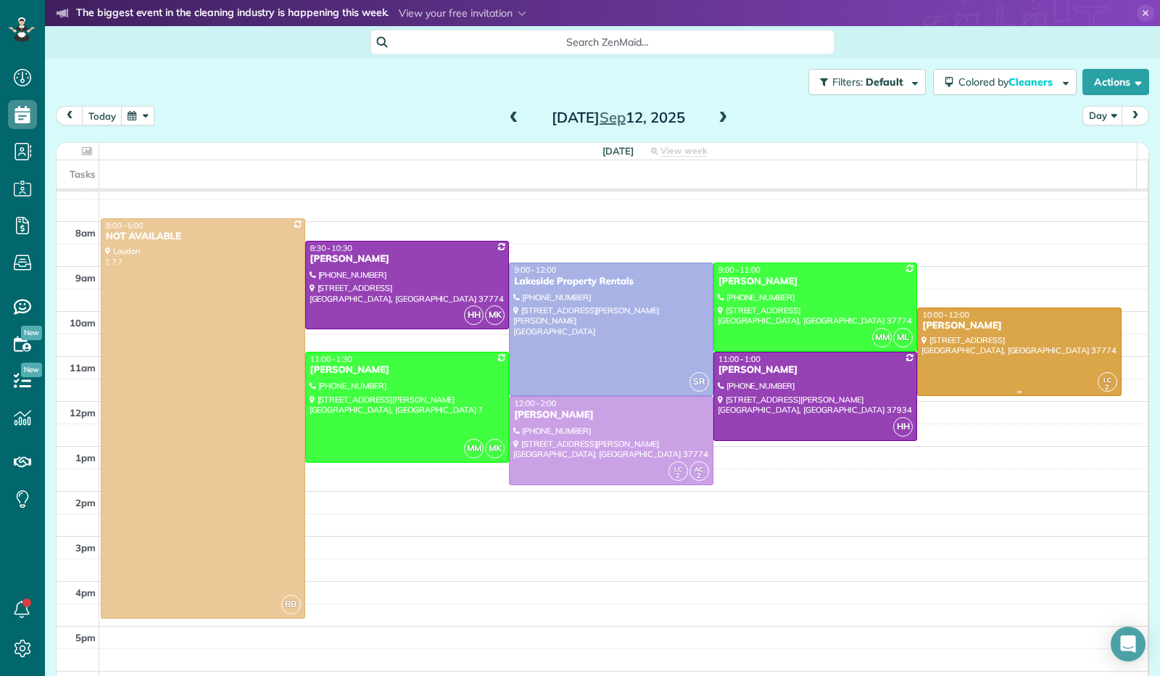
click at [1009, 366] on div at bounding box center [1019, 352] width 203 height 88
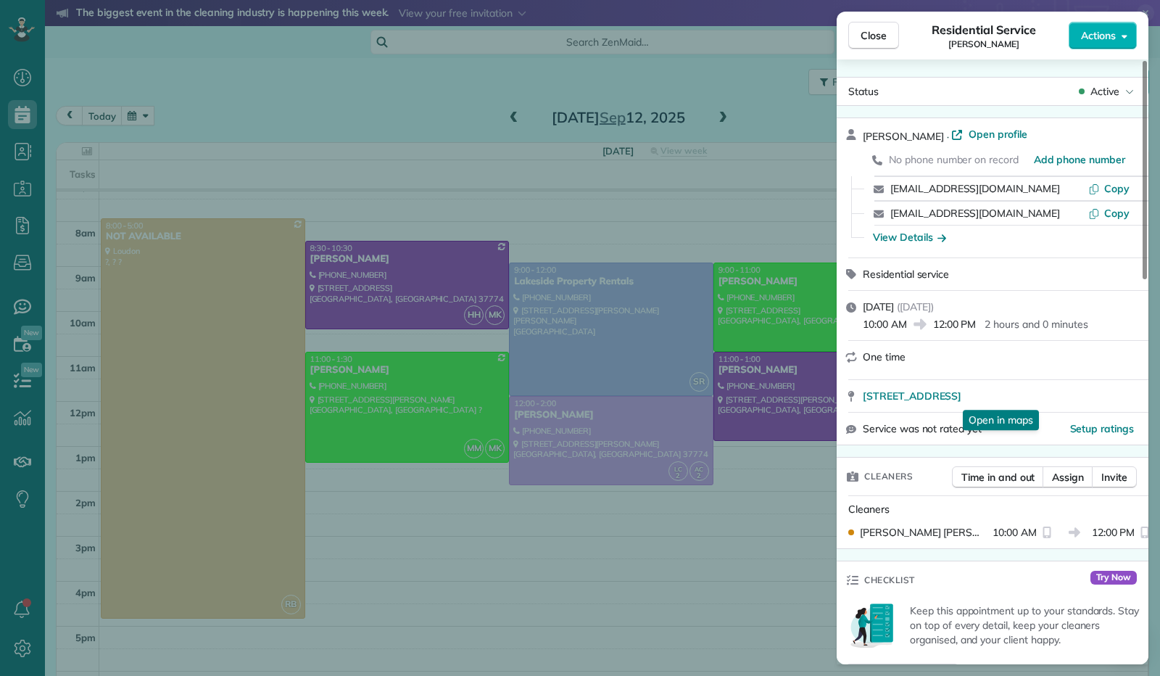
scroll to position [218, 0]
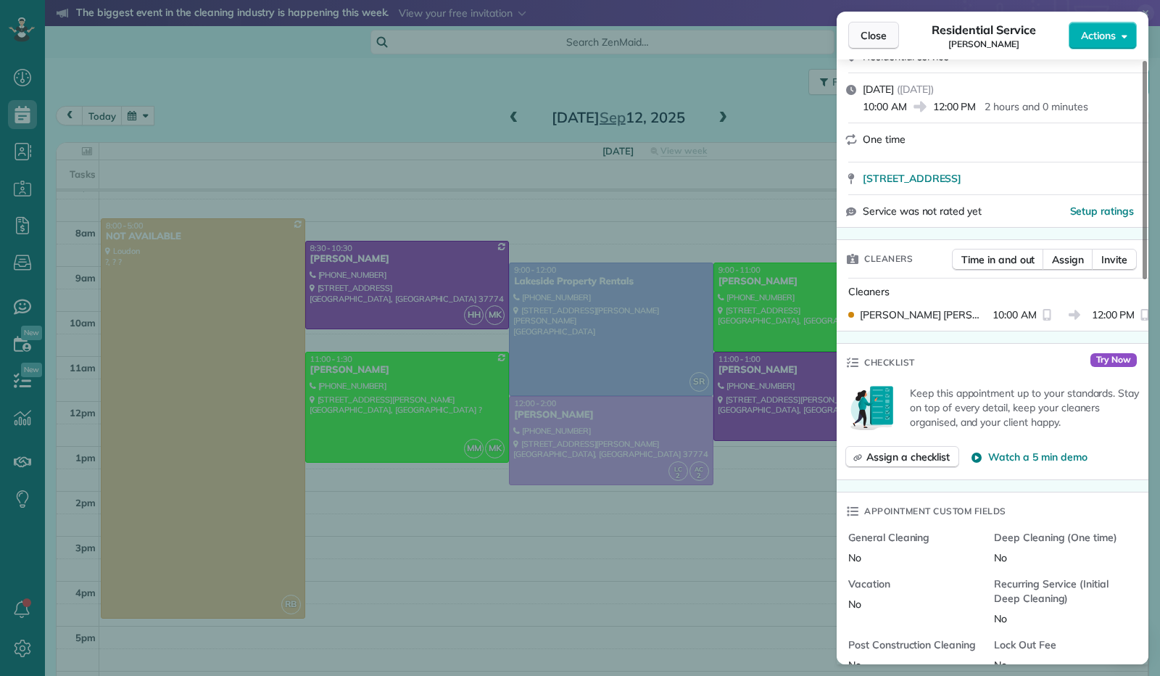
click at [882, 38] on span "Close" at bounding box center [874, 35] width 26 height 15
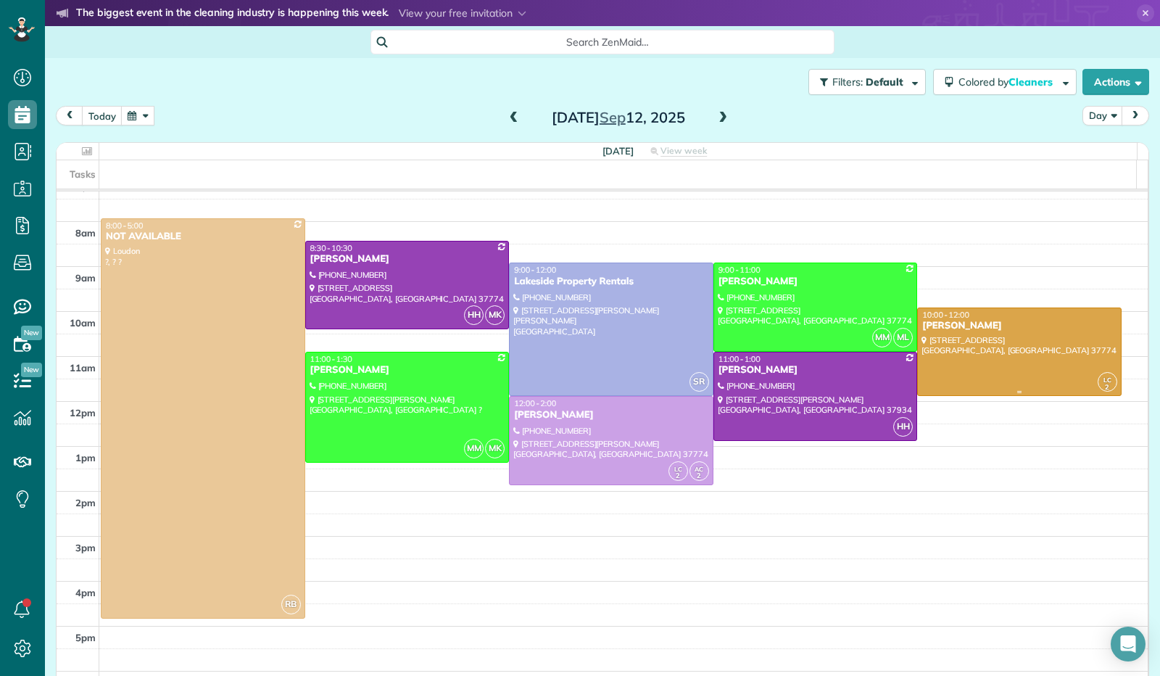
click at [993, 359] on div at bounding box center [1019, 352] width 203 height 88
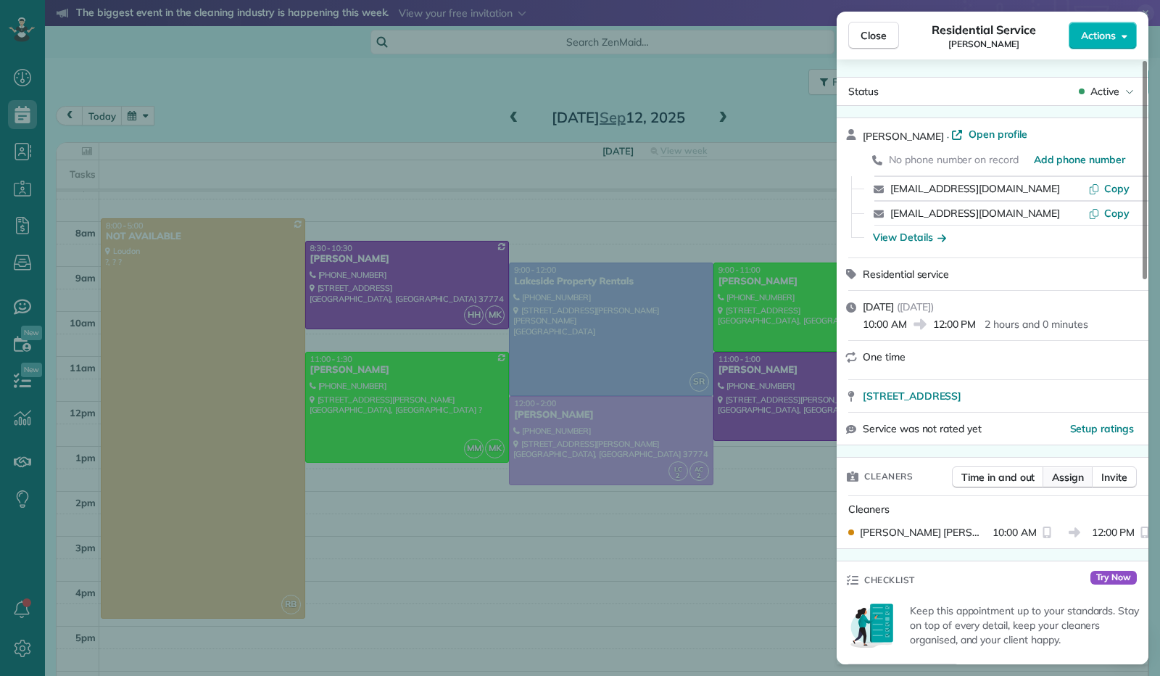
click at [1071, 480] on span "Assign" at bounding box center [1068, 477] width 32 height 15
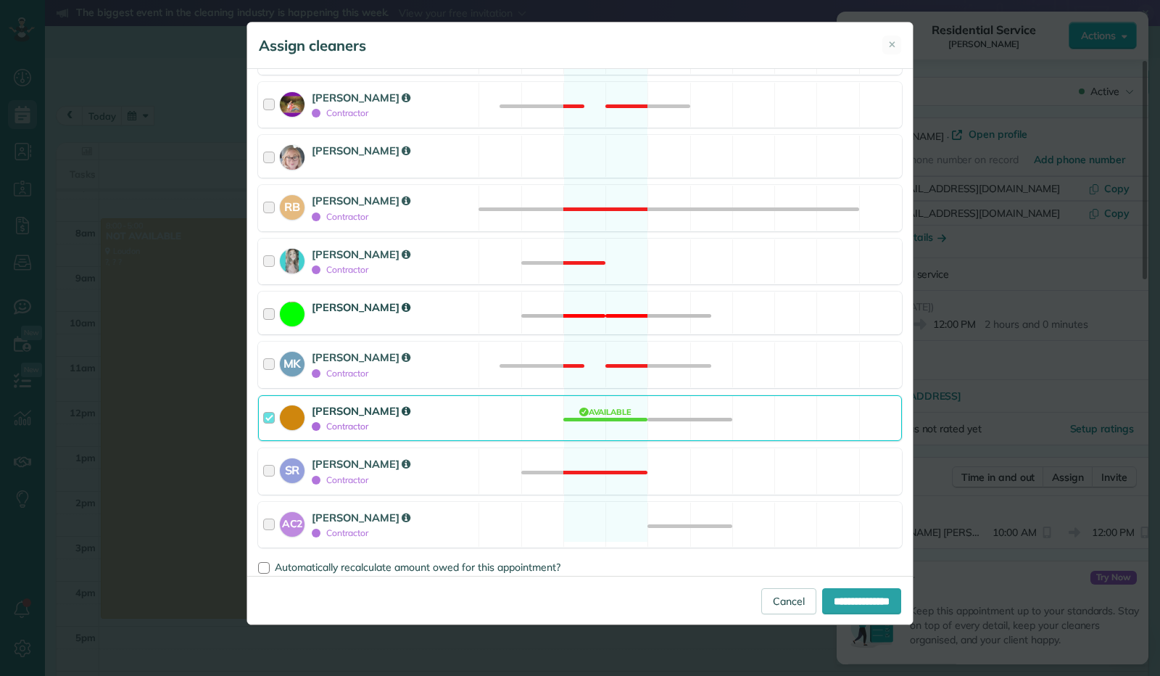
scroll to position [257, 0]
click at [268, 516] on div at bounding box center [271, 523] width 17 height 30
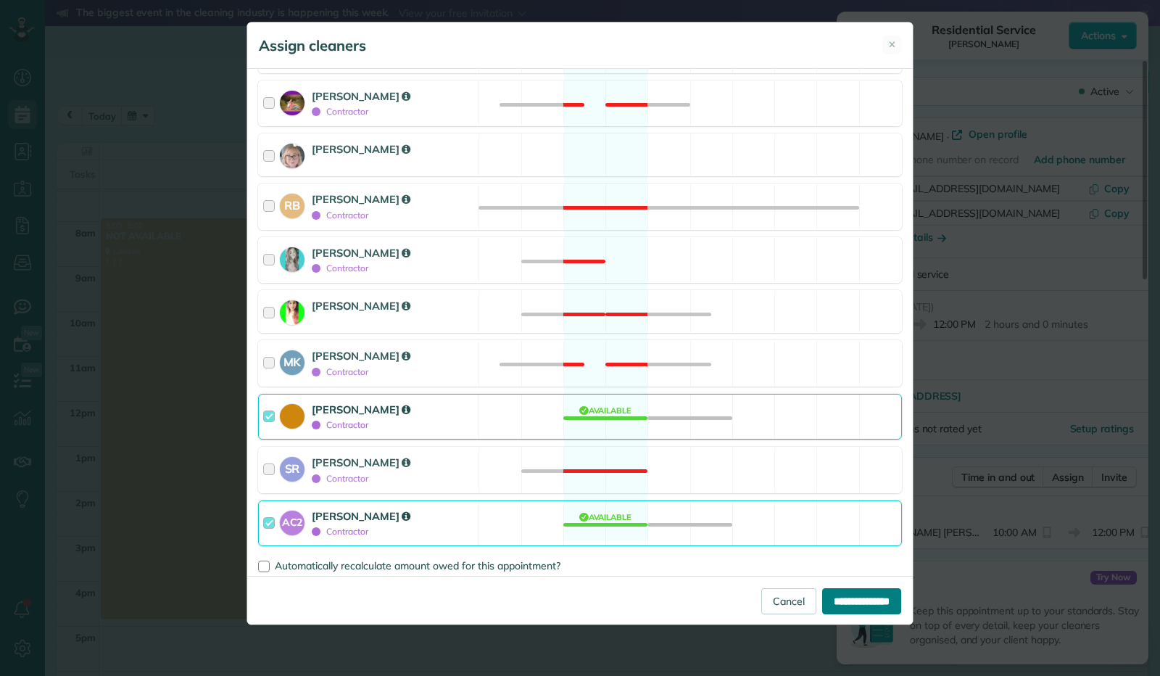
click at [853, 597] on input "**********" at bounding box center [861, 601] width 79 height 26
type input "**********"
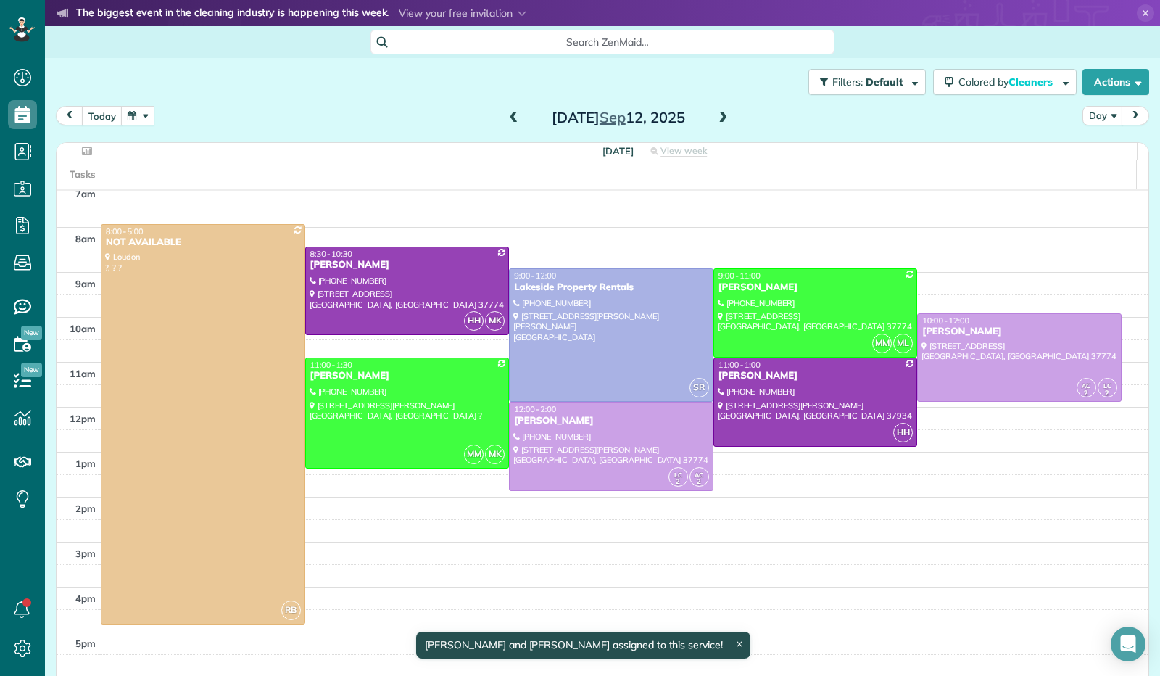
scroll to position [270, 0]
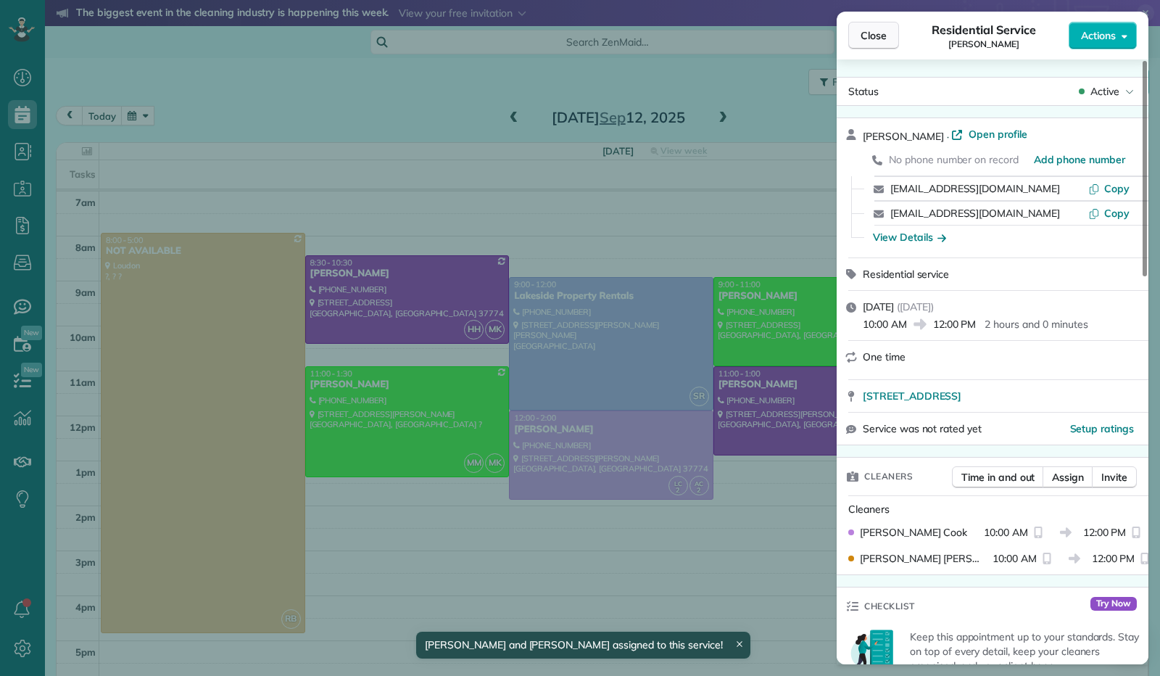
click at [890, 38] on button "Close" at bounding box center [873, 36] width 51 height 28
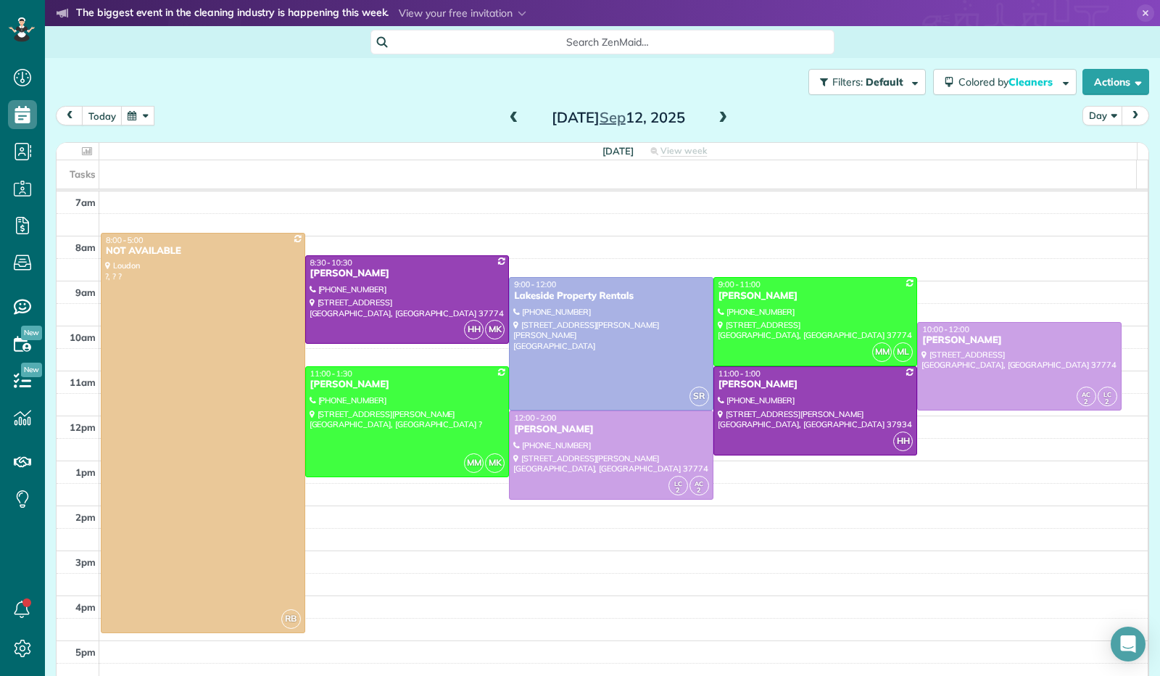
click at [716, 122] on span at bounding box center [723, 118] width 16 height 13
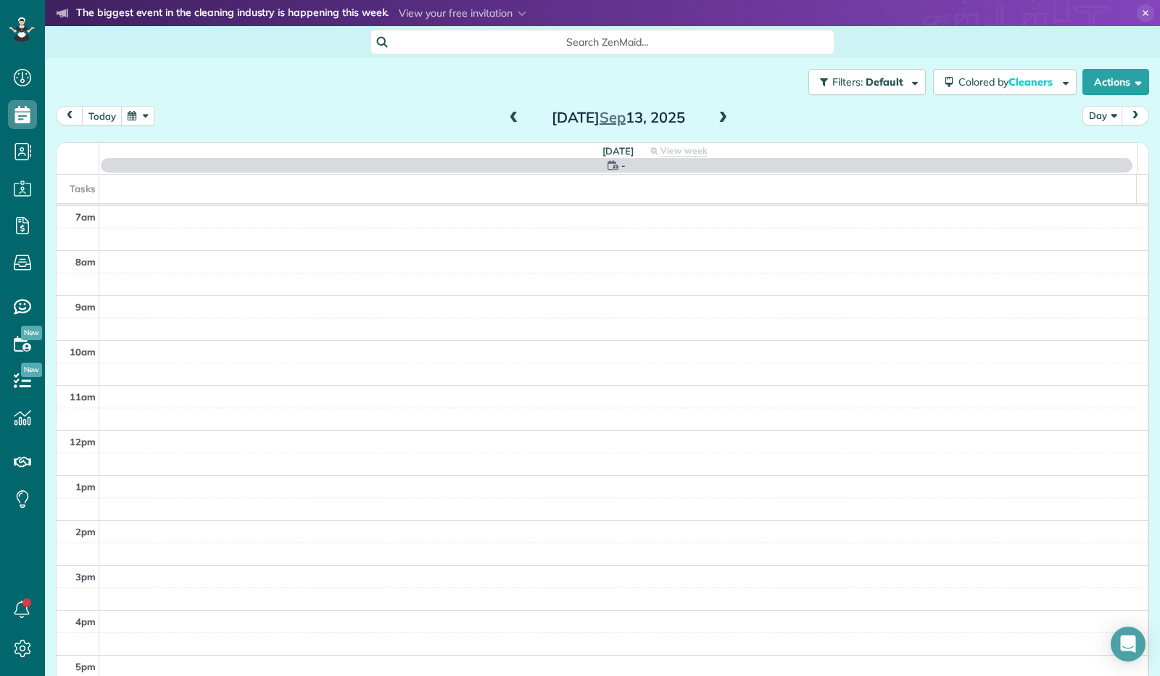
scroll to position [268, 0]
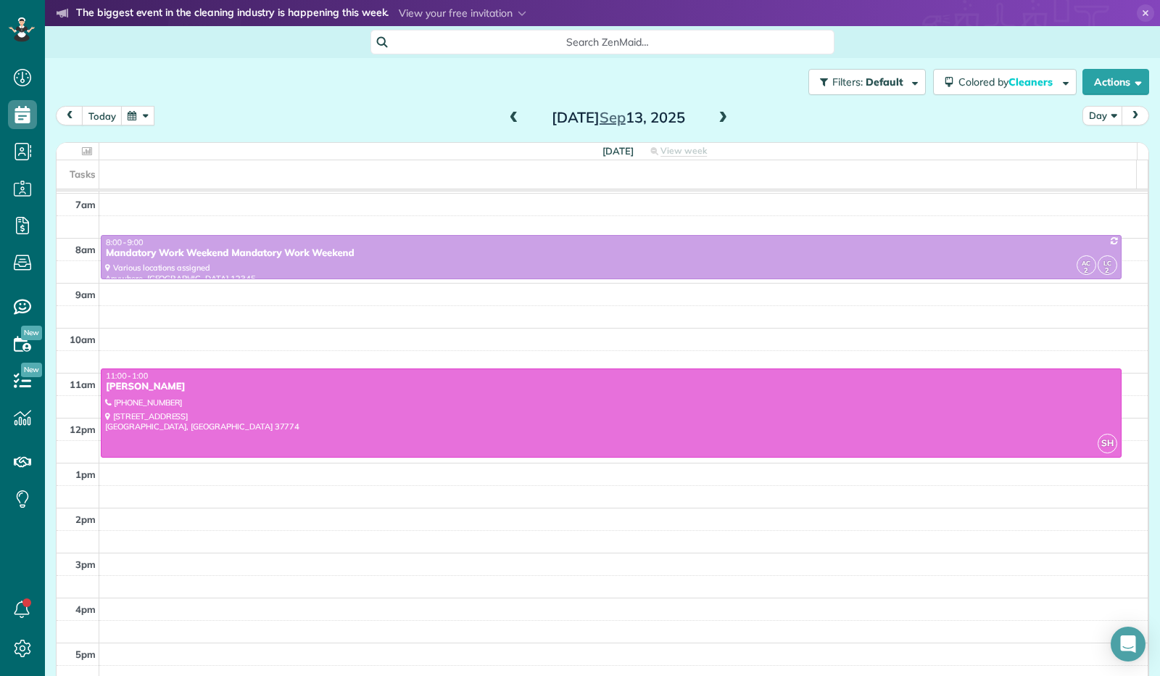
click at [511, 117] on span at bounding box center [514, 118] width 16 height 13
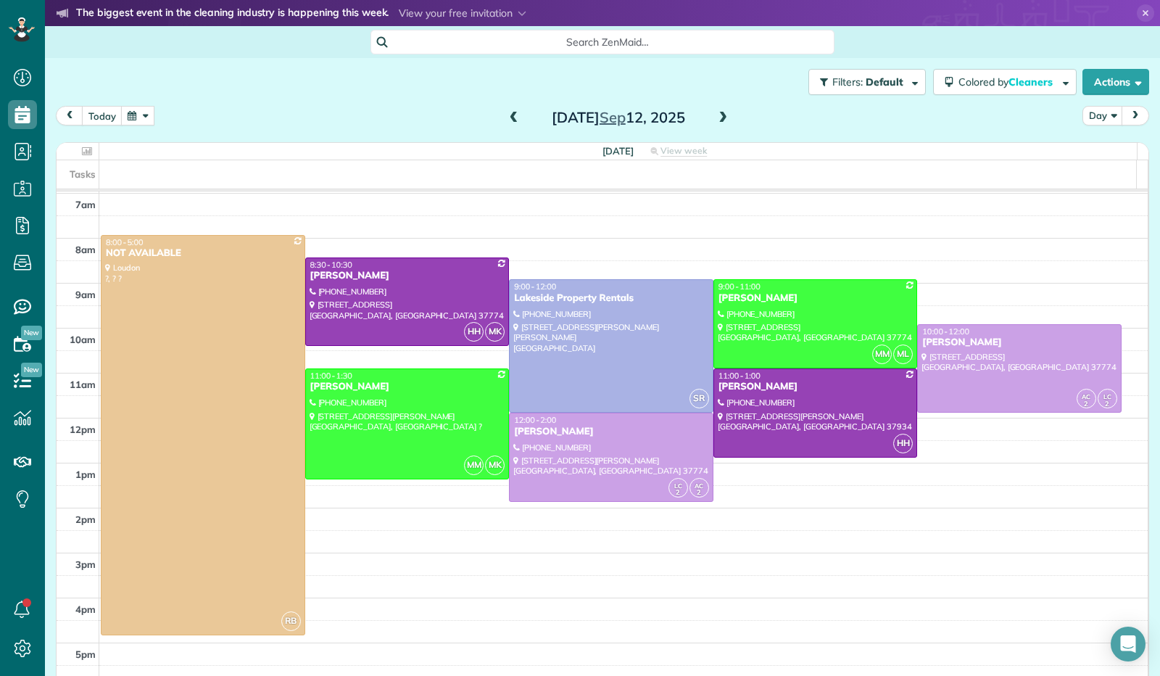
click at [509, 117] on span at bounding box center [514, 118] width 16 height 13
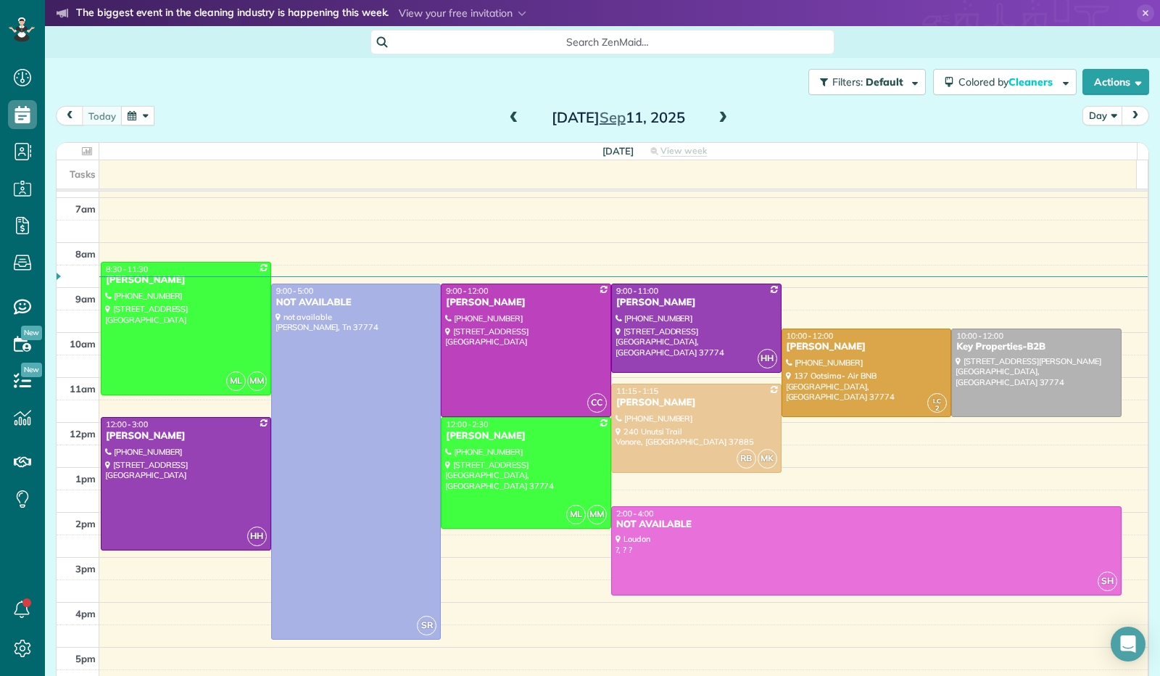
scroll to position [284, 0]
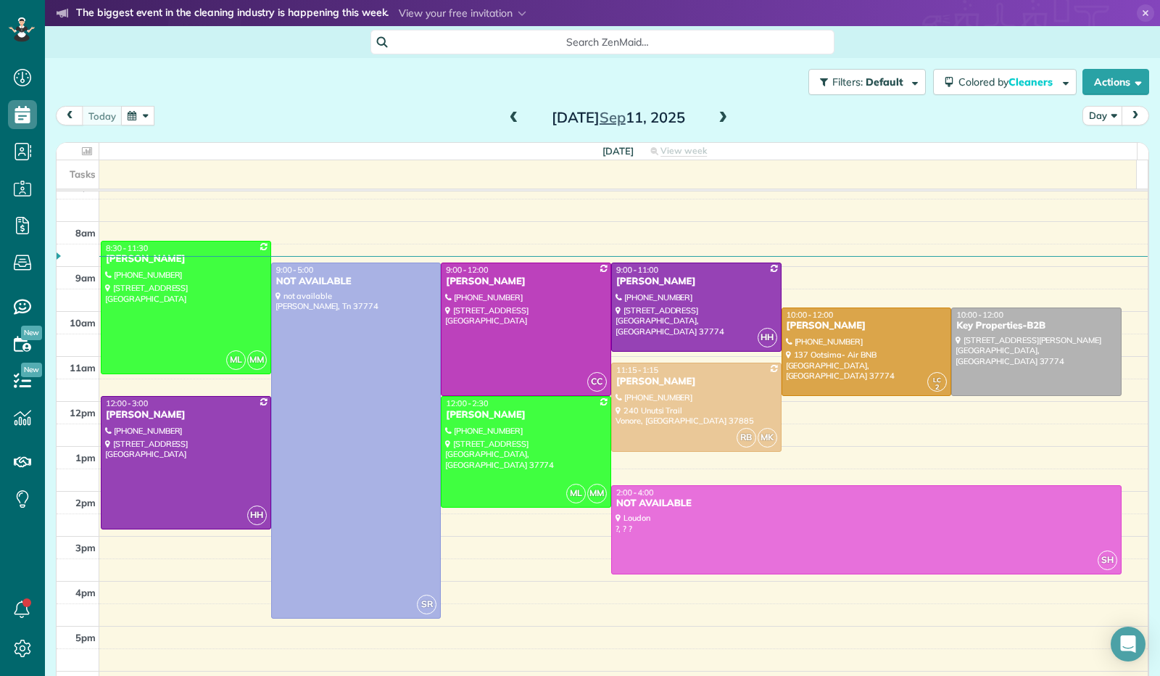
click at [718, 118] on span at bounding box center [723, 118] width 16 height 13
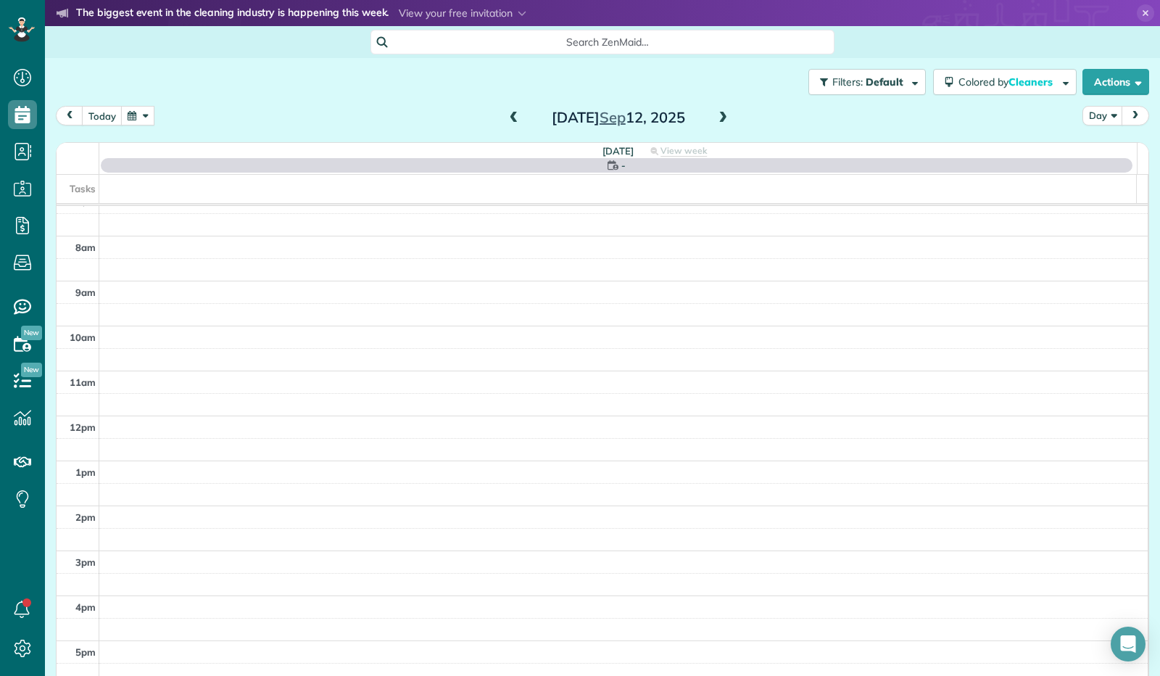
scroll to position [268, 0]
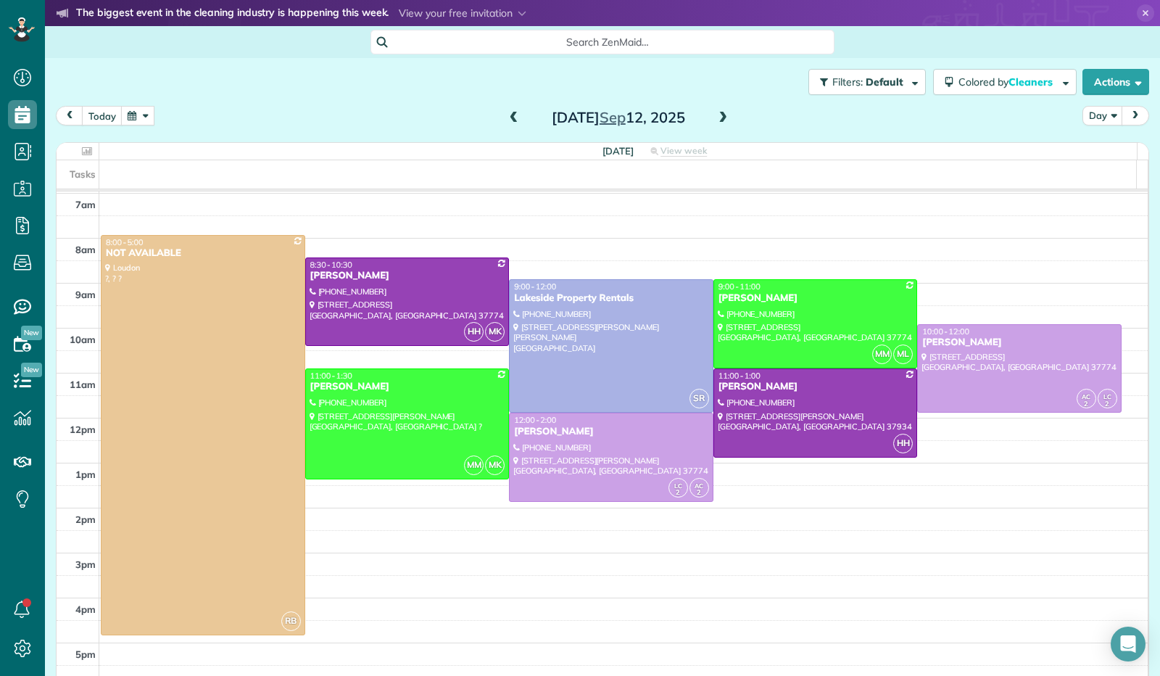
click at [508, 117] on span at bounding box center [514, 118] width 16 height 13
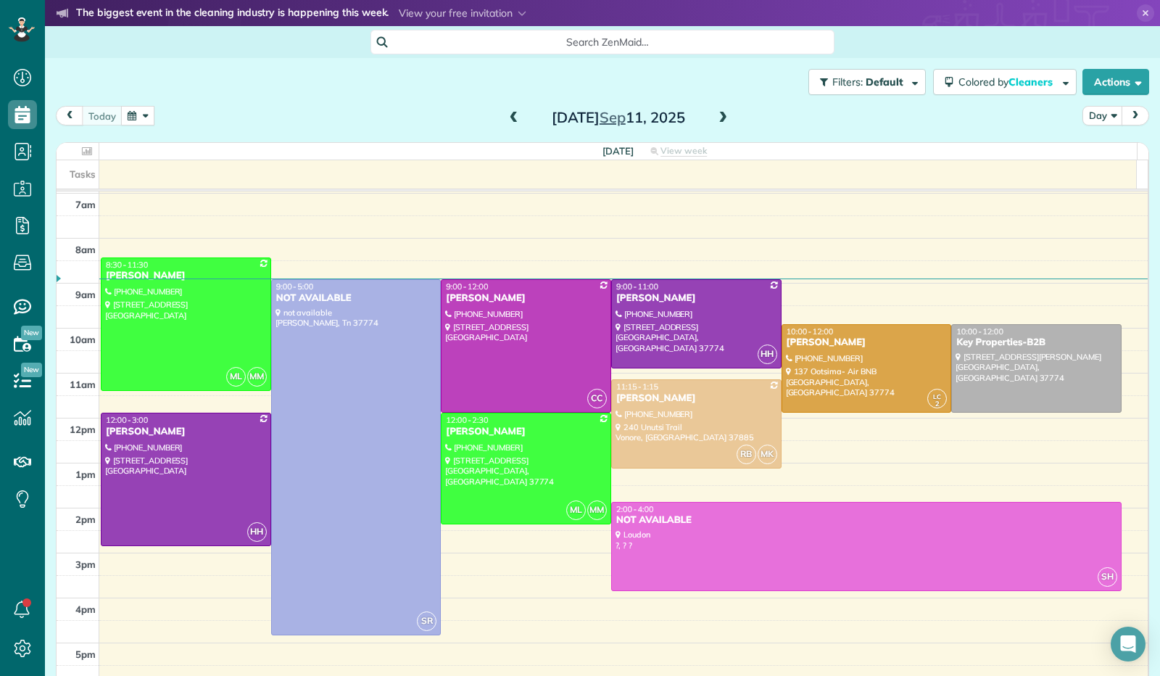
click at [715, 118] on span at bounding box center [723, 118] width 16 height 13
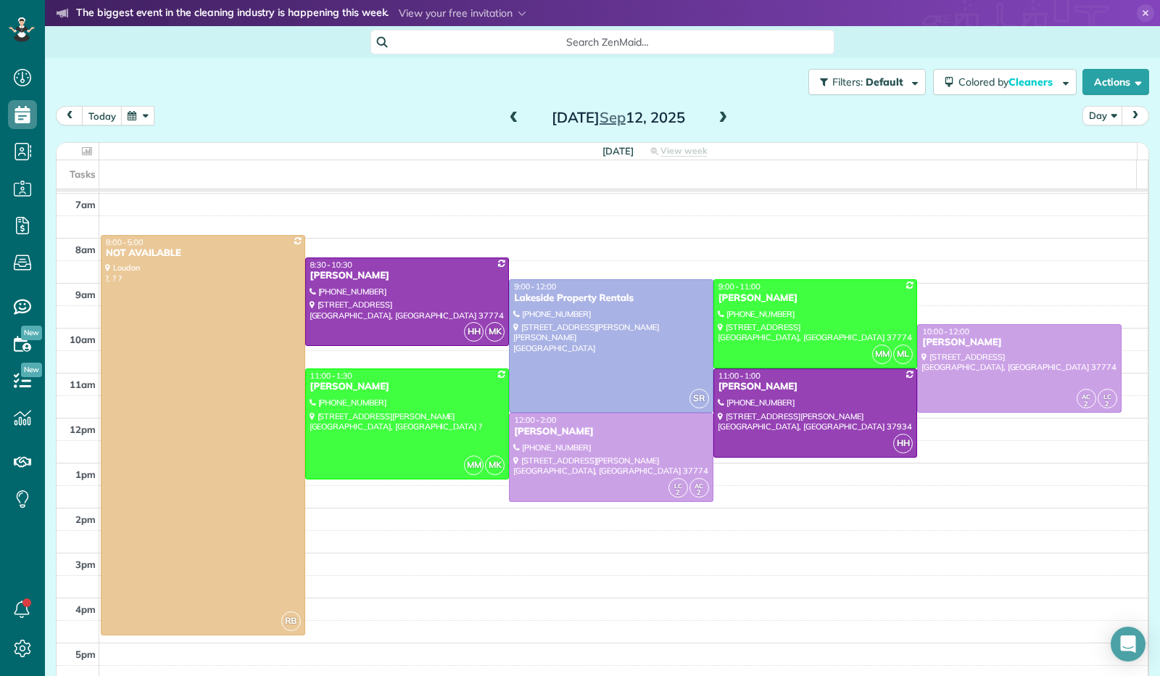
click at [512, 115] on span at bounding box center [514, 118] width 16 height 13
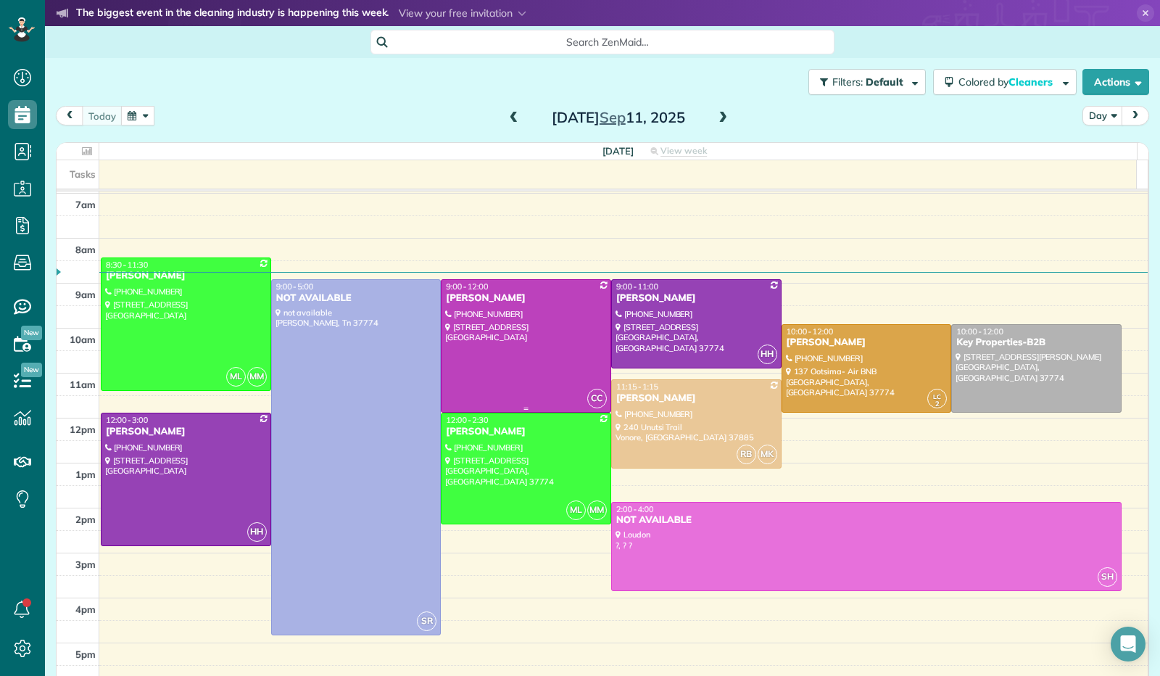
click at [528, 289] on div "9:00 - 12:00" at bounding box center [526, 286] width 162 height 10
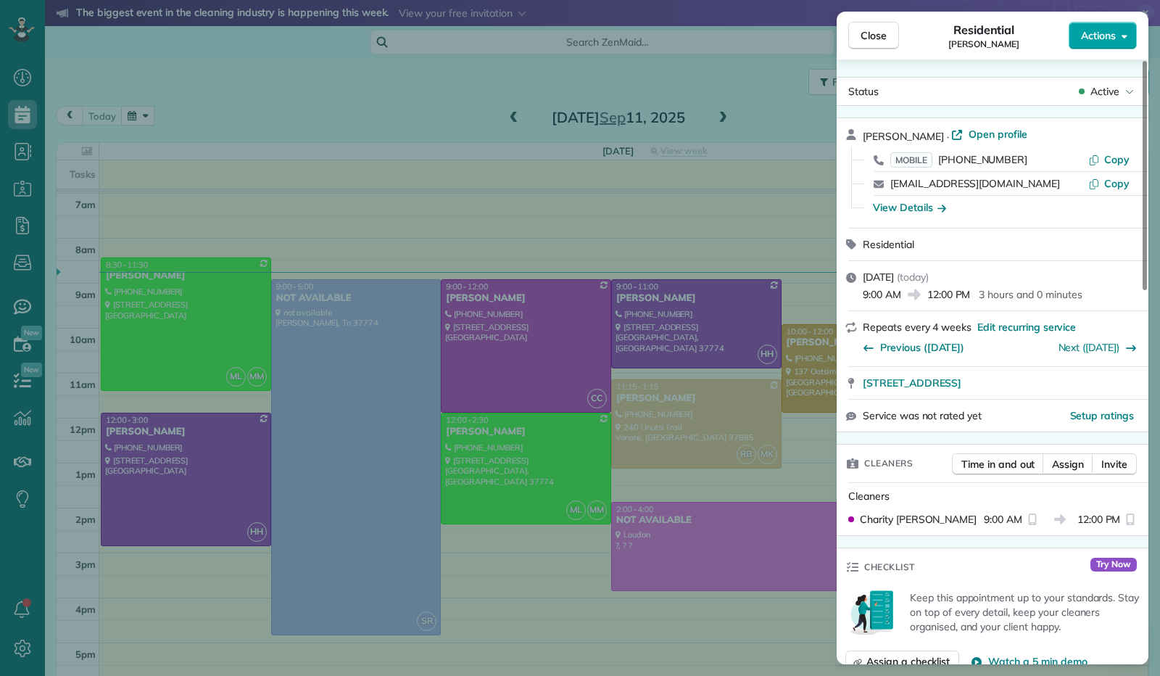
click at [1125, 43] on button "Actions" at bounding box center [1103, 36] width 68 height 28
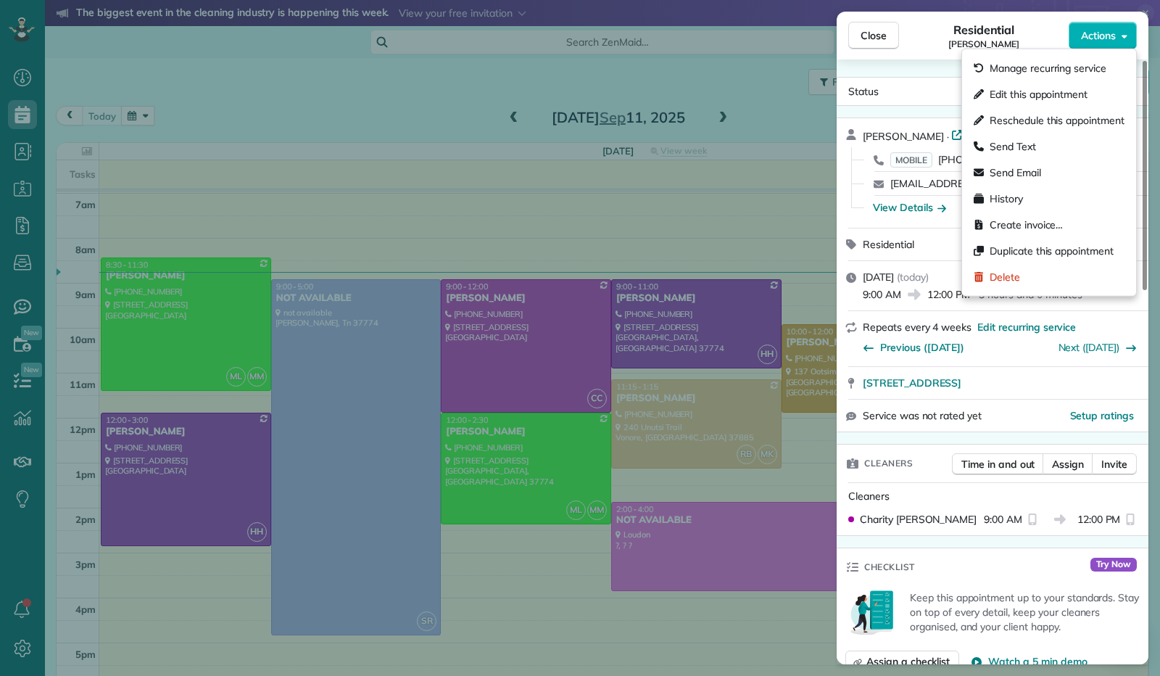
click at [1104, 85] on div "Edit this appointment" at bounding box center [1049, 94] width 162 height 26
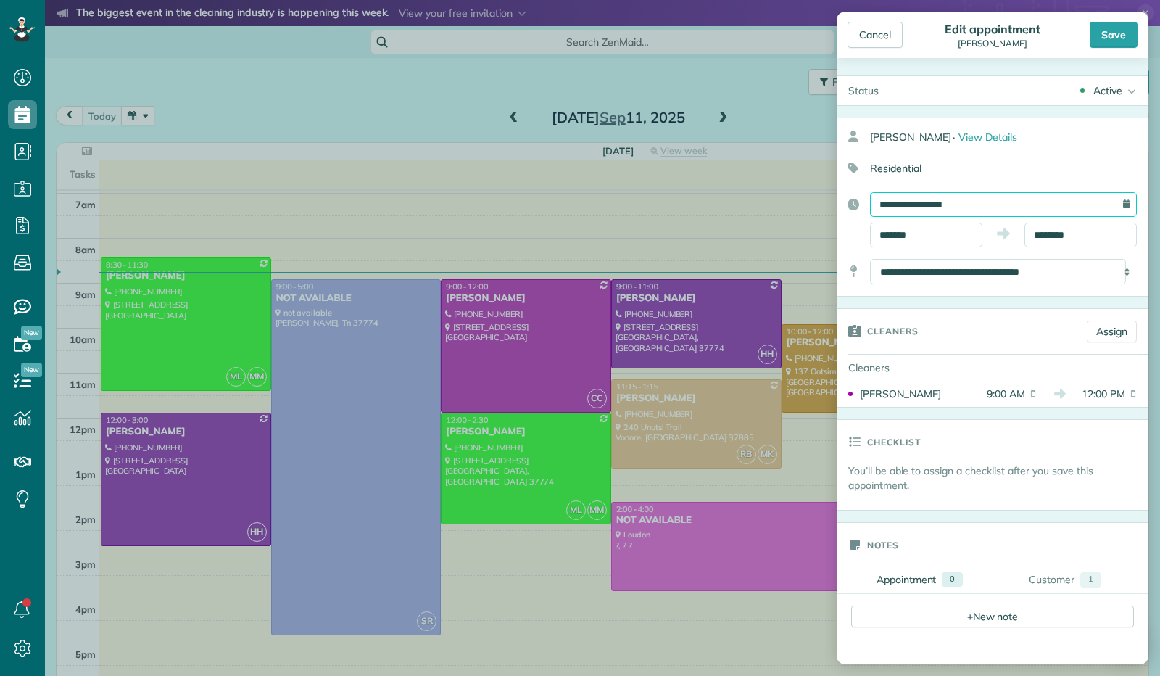
click at [944, 206] on input "**********" at bounding box center [1003, 204] width 267 height 25
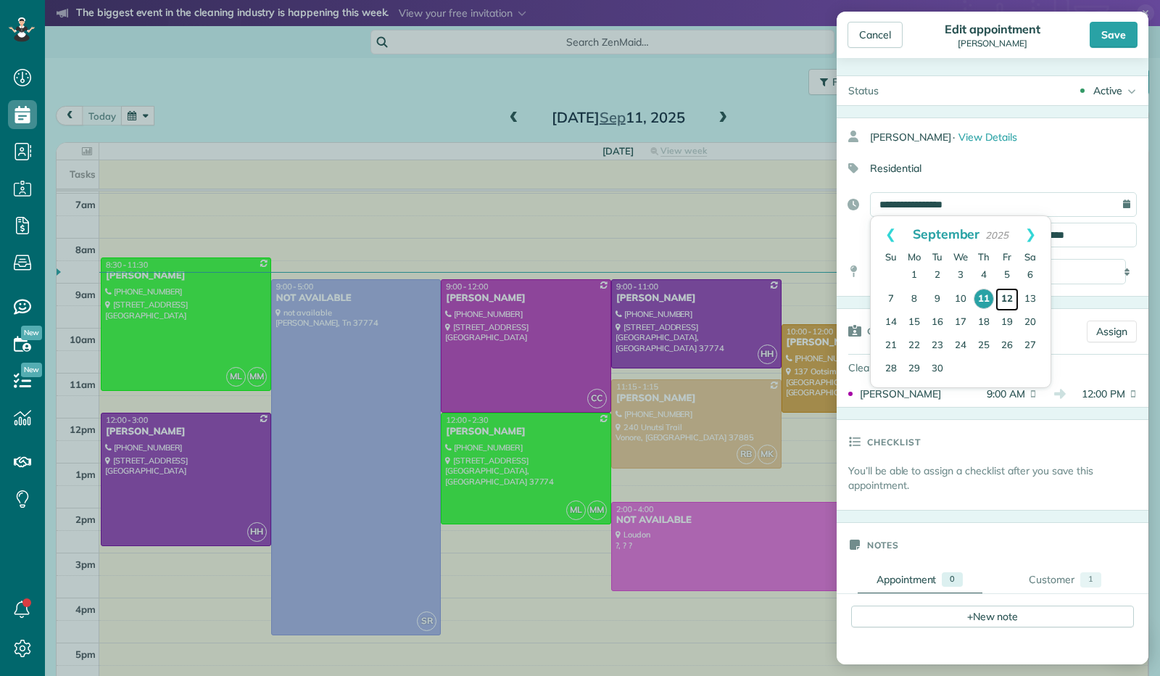
click at [1015, 300] on link "12" at bounding box center [1007, 299] width 23 height 23
type input "**********"
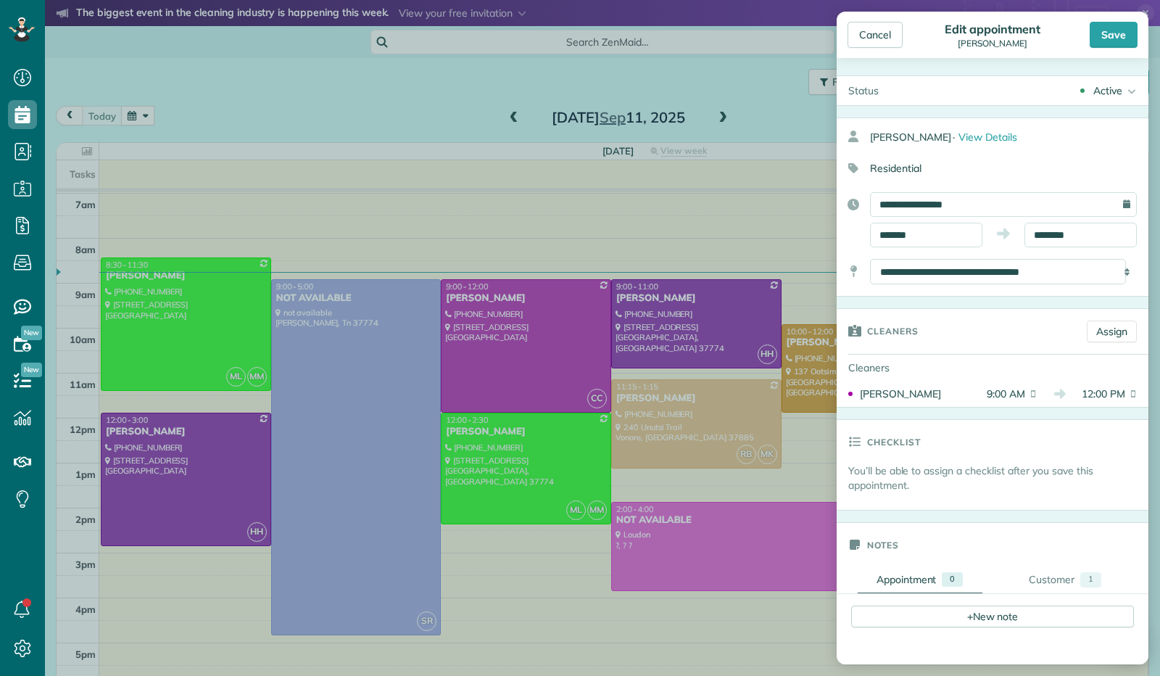
click at [1102, 28] on div "Save" at bounding box center [1114, 35] width 48 height 26
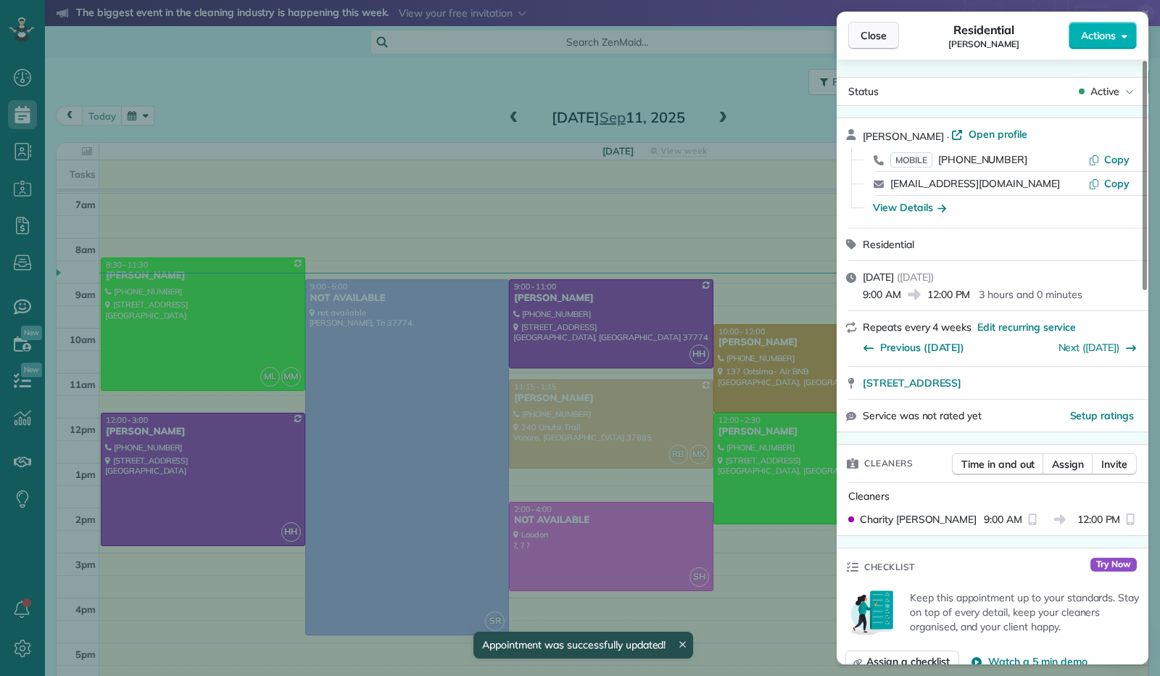
click at [872, 38] on span "Close" at bounding box center [874, 35] width 26 height 15
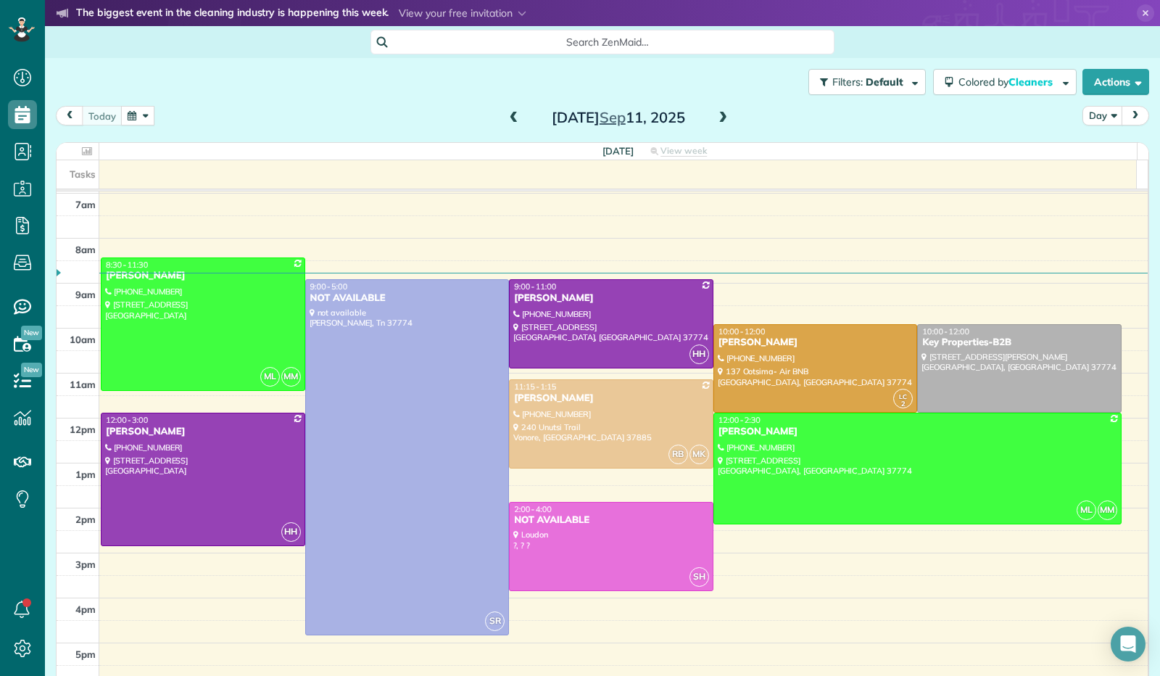
click at [715, 118] on span at bounding box center [723, 118] width 16 height 13
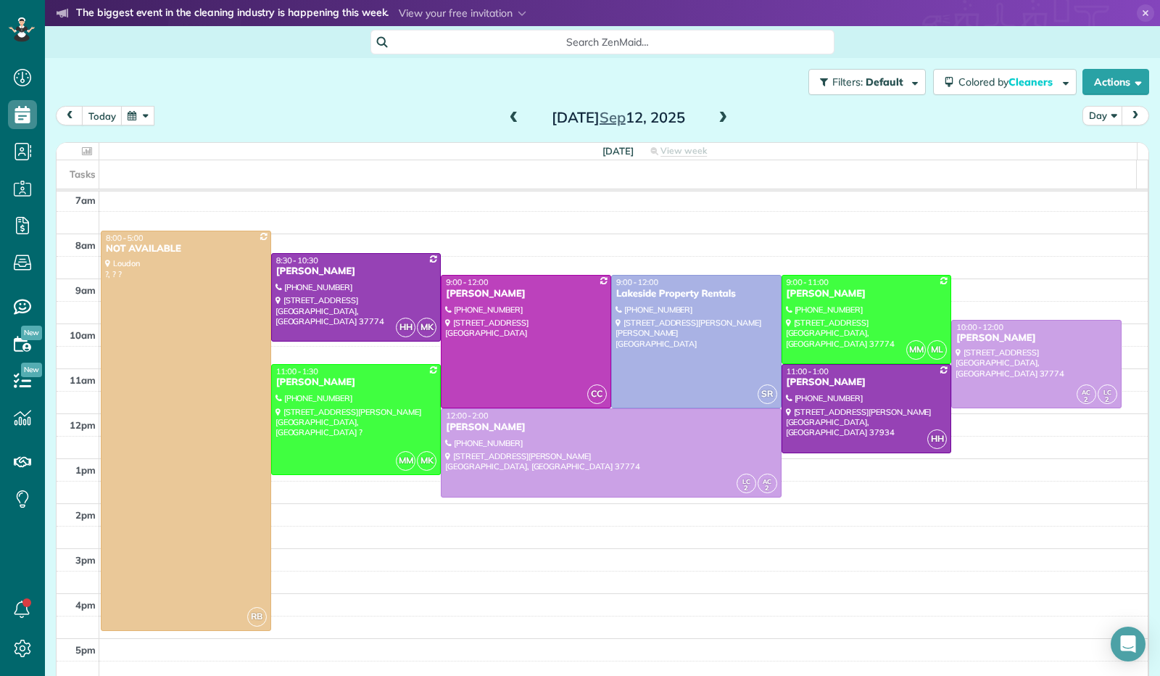
scroll to position [284, 0]
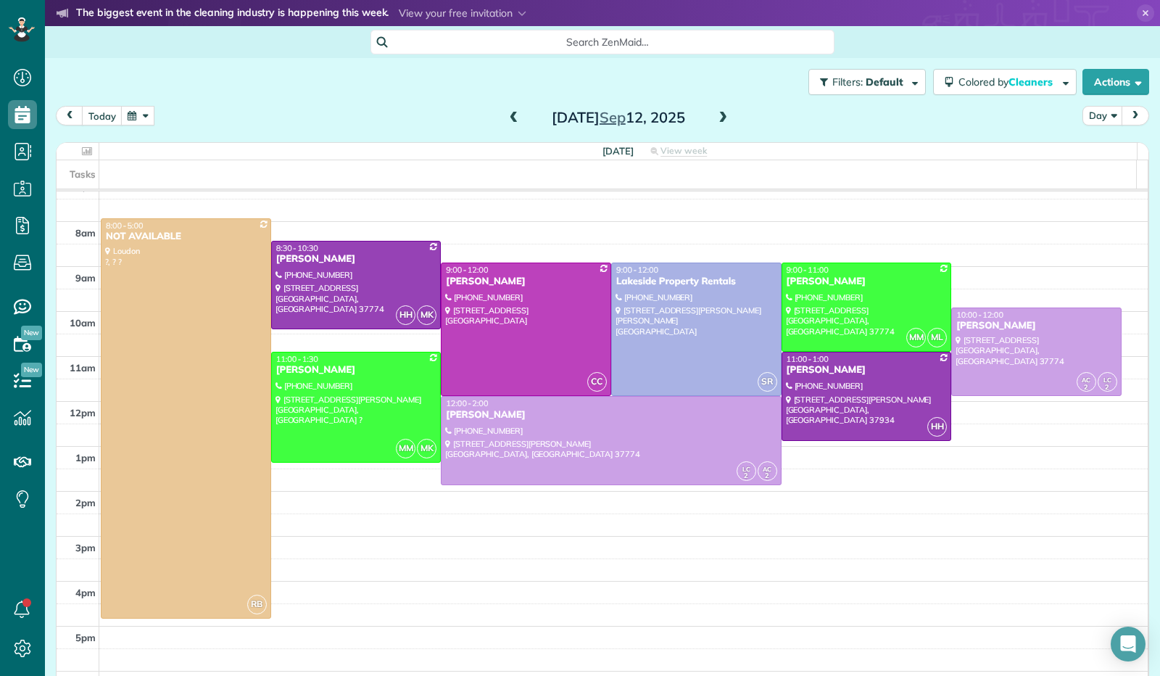
click at [716, 123] on span at bounding box center [723, 118] width 16 height 13
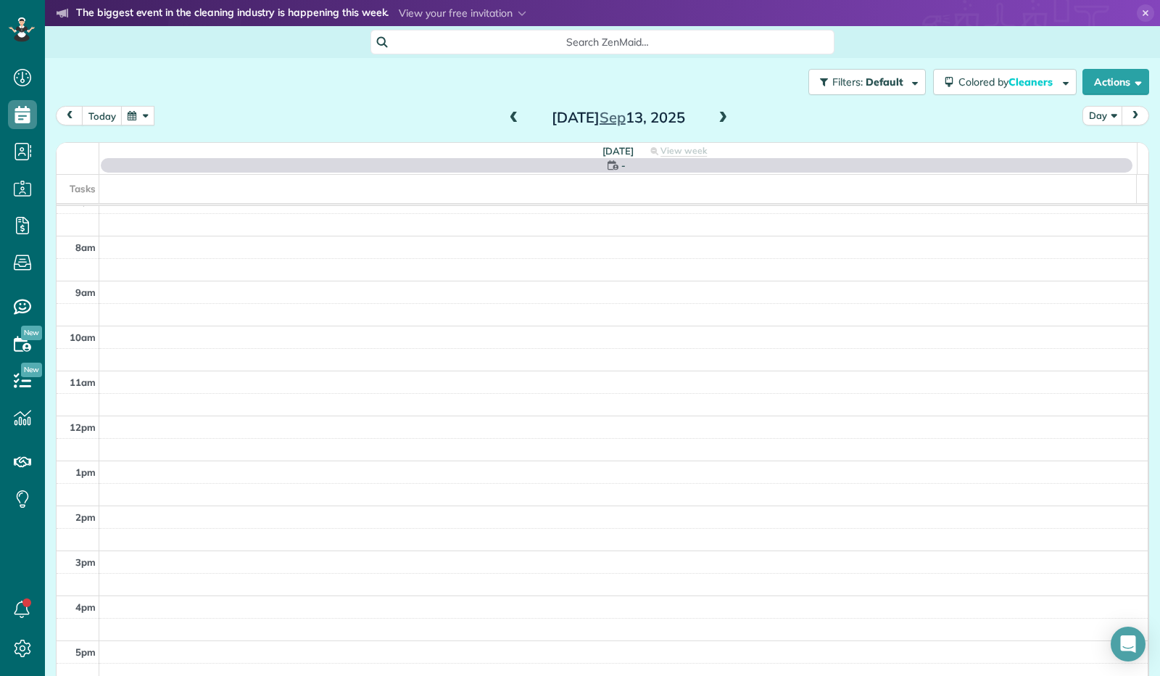
scroll to position [268, 0]
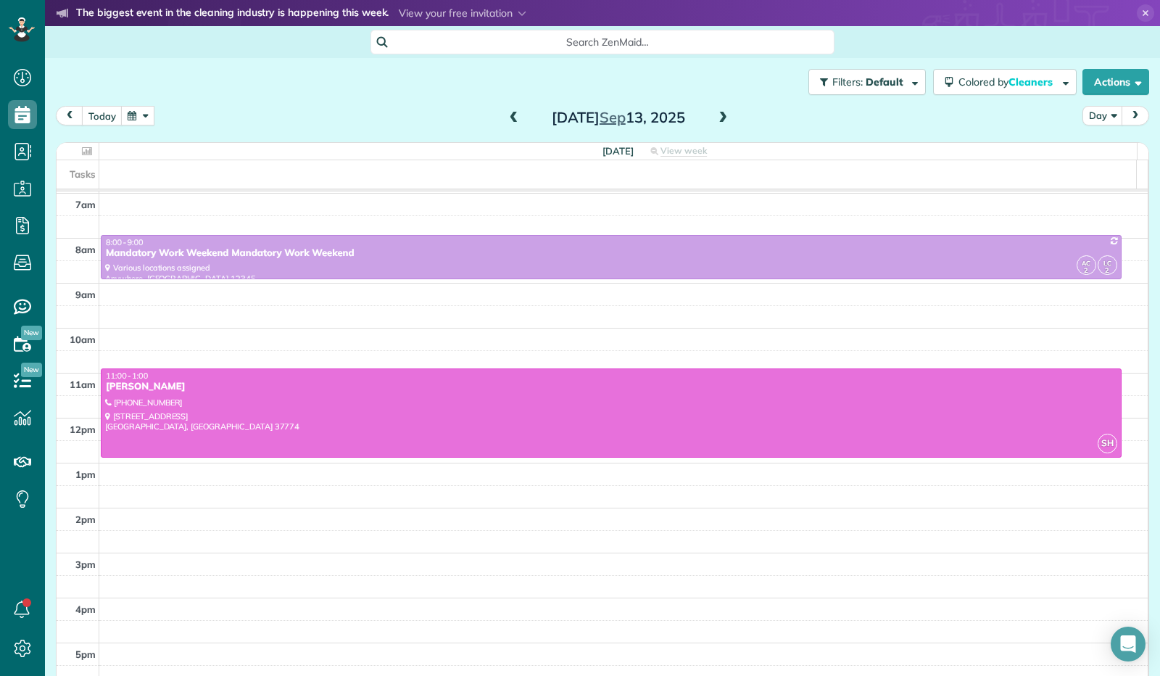
click at [508, 118] on span at bounding box center [514, 118] width 16 height 13
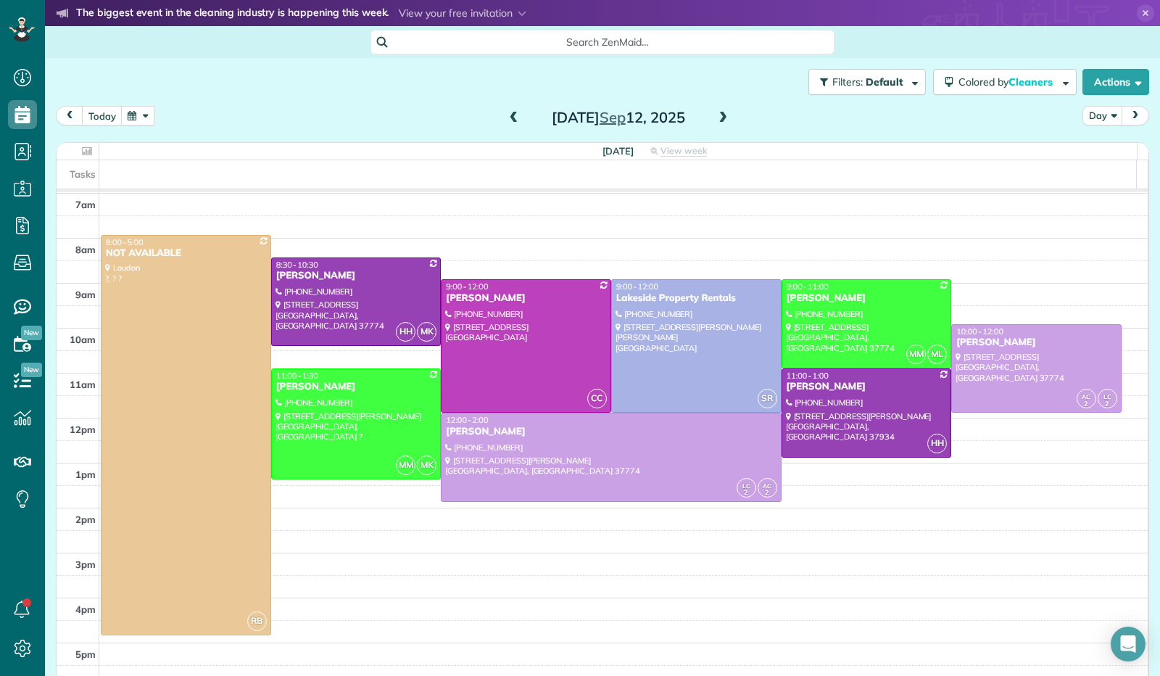
click at [511, 117] on span at bounding box center [514, 118] width 16 height 13
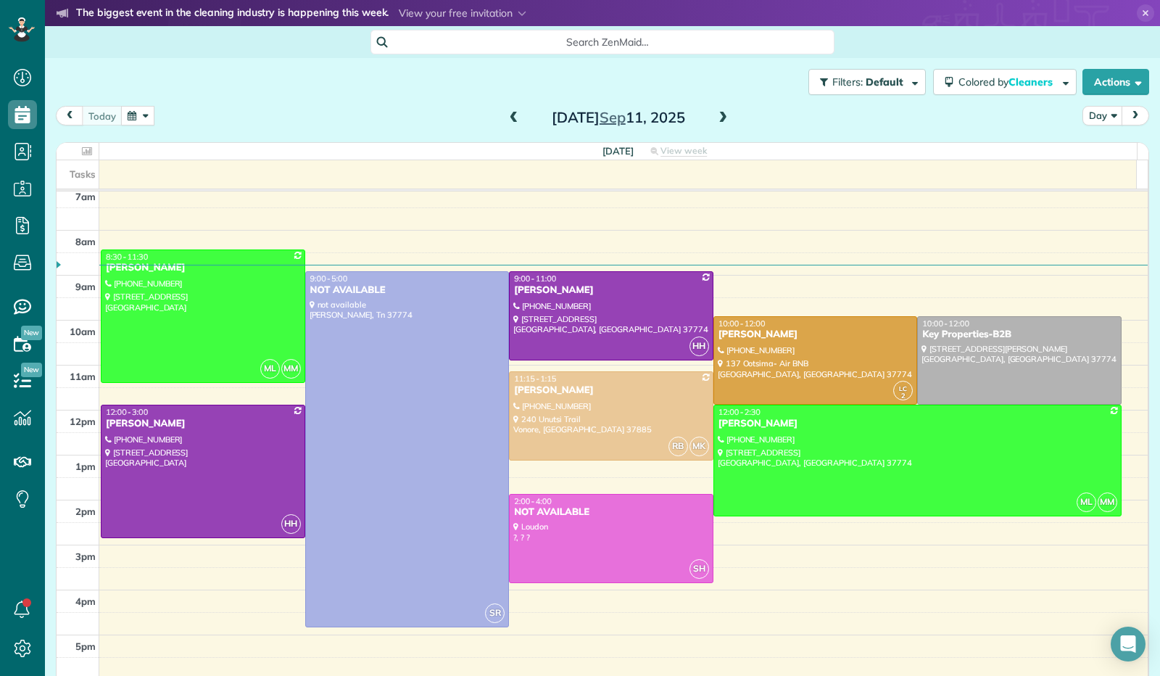
scroll to position [276, 0]
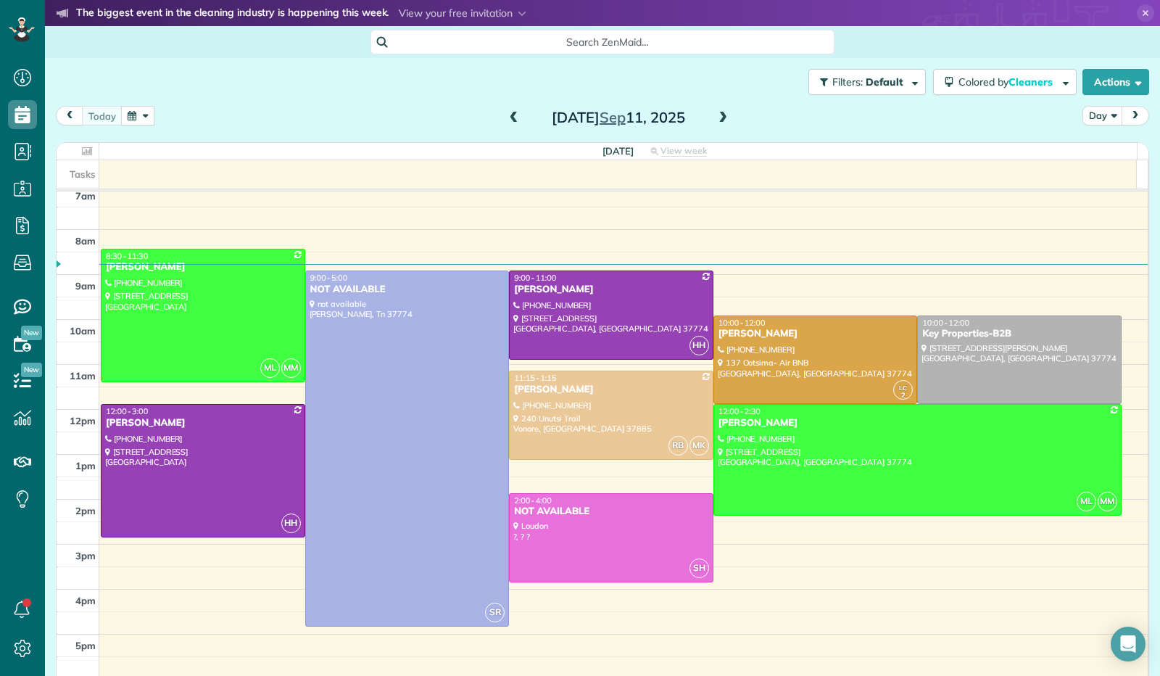
drag, startPoint x: 1137, startPoint y: 413, endPoint x: 1132, endPoint y: 387, distance: 26.6
click at [1133, 387] on table "[DATE] View week $0.00 32 Man Hours 9 Appointments 0% Paid 89% Assigned Tasks 1…" at bounding box center [603, 425] width 1092 height 565
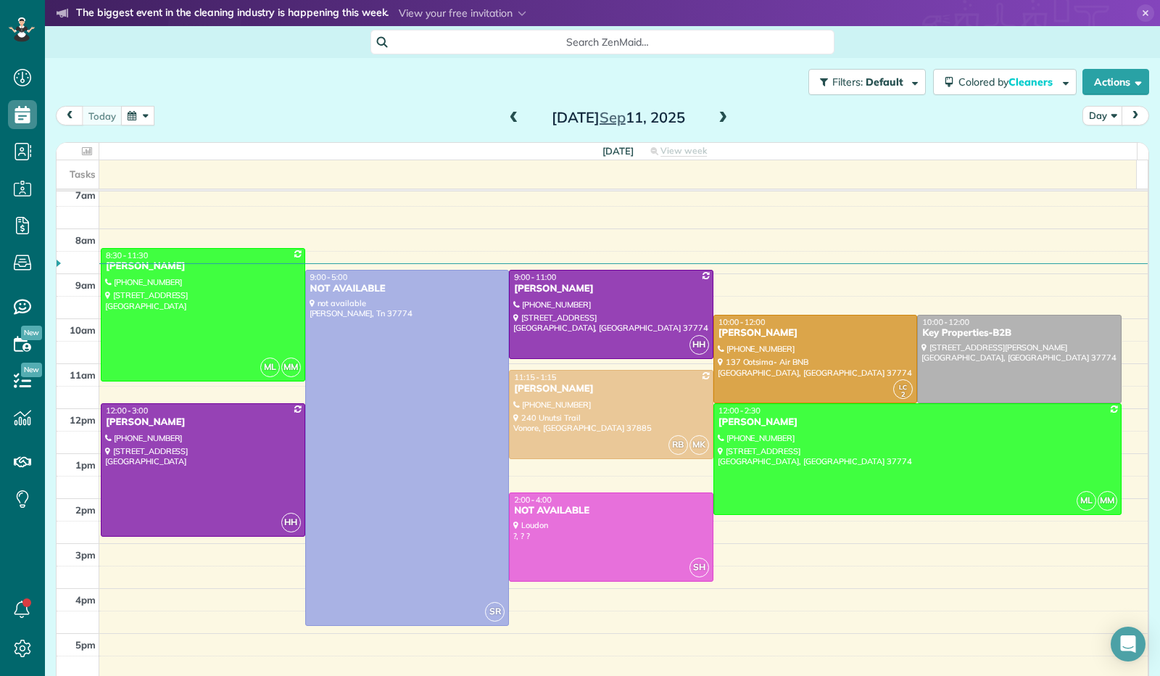
scroll to position [284, 0]
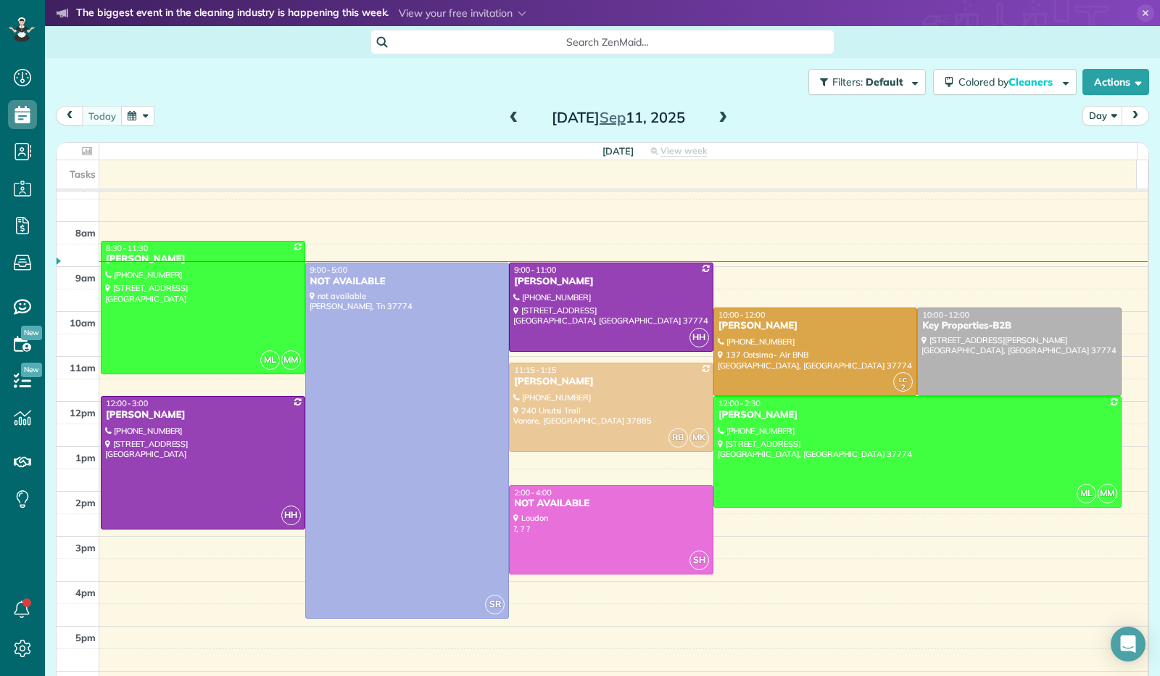
click at [716, 120] on span at bounding box center [723, 118] width 16 height 13
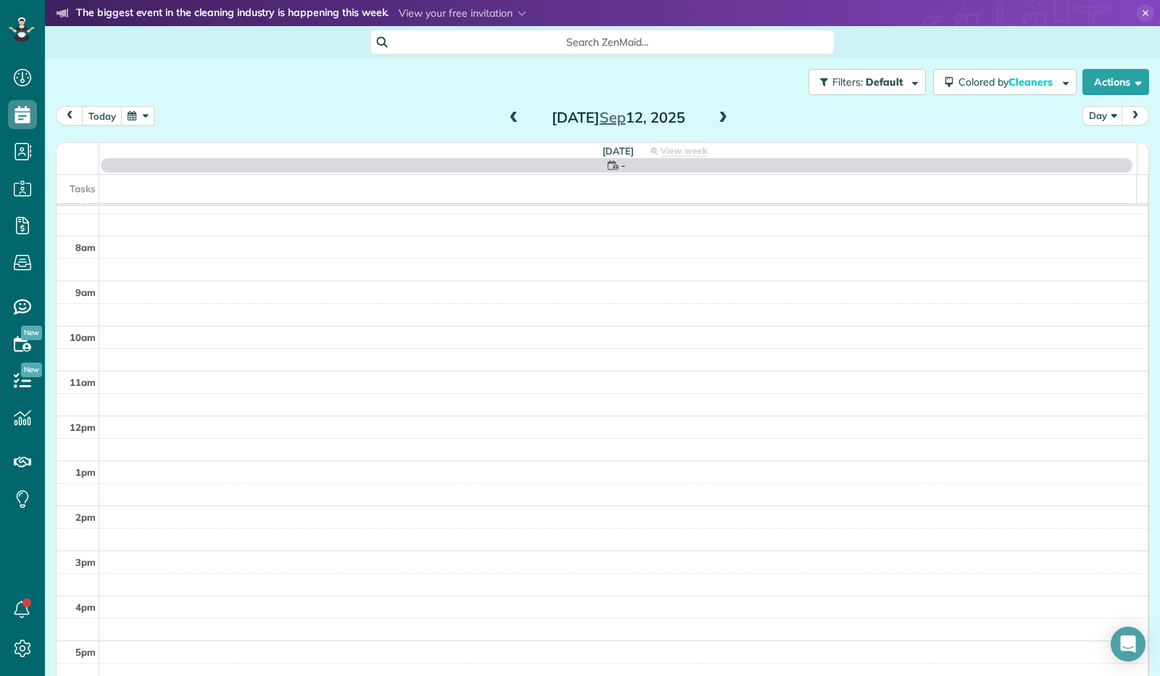
scroll to position [268, 0]
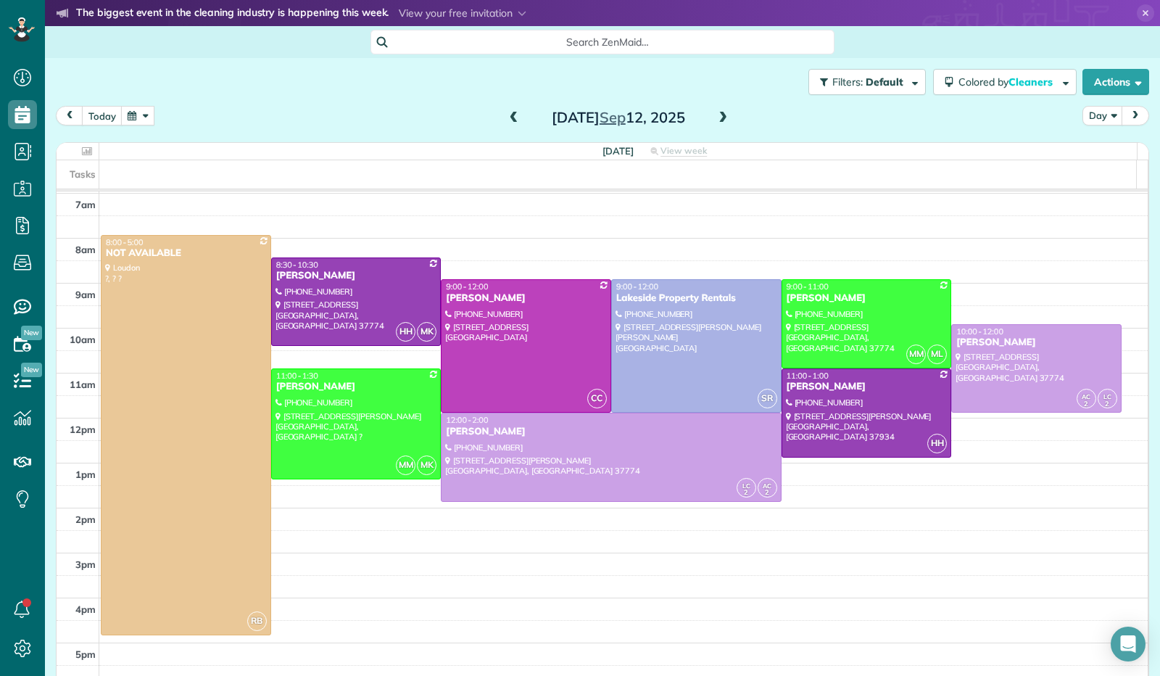
click at [511, 120] on span at bounding box center [514, 118] width 16 height 13
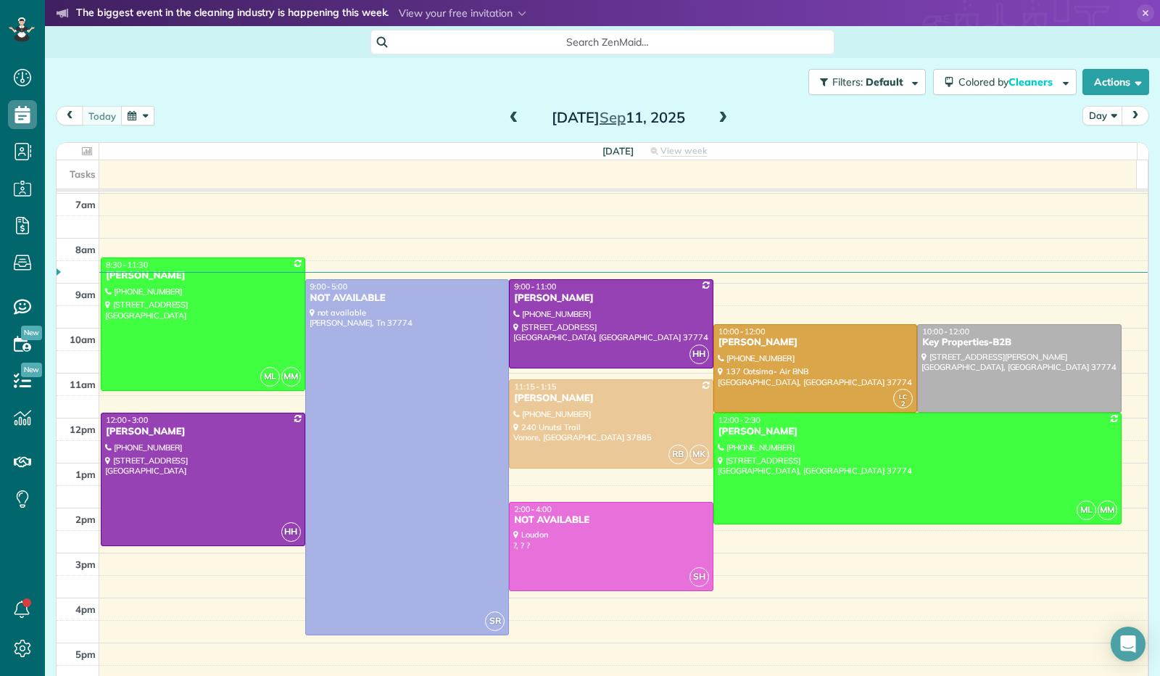
click at [718, 123] on span at bounding box center [723, 118] width 16 height 13
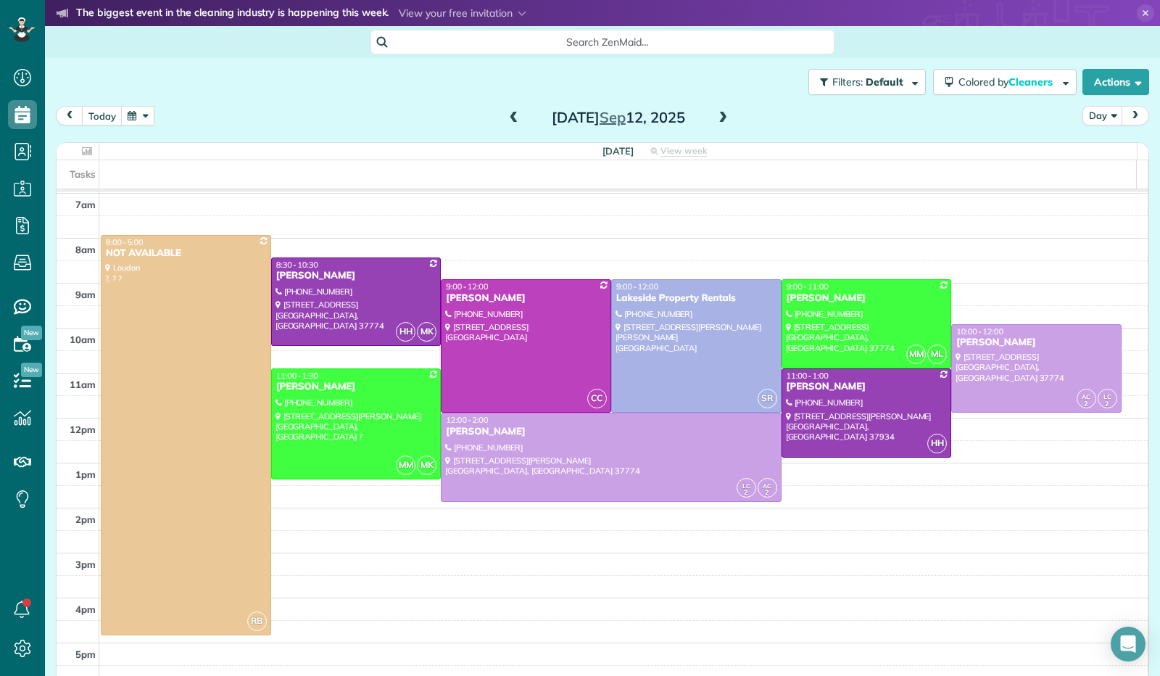
click at [509, 118] on span at bounding box center [514, 118] width 16 height 13
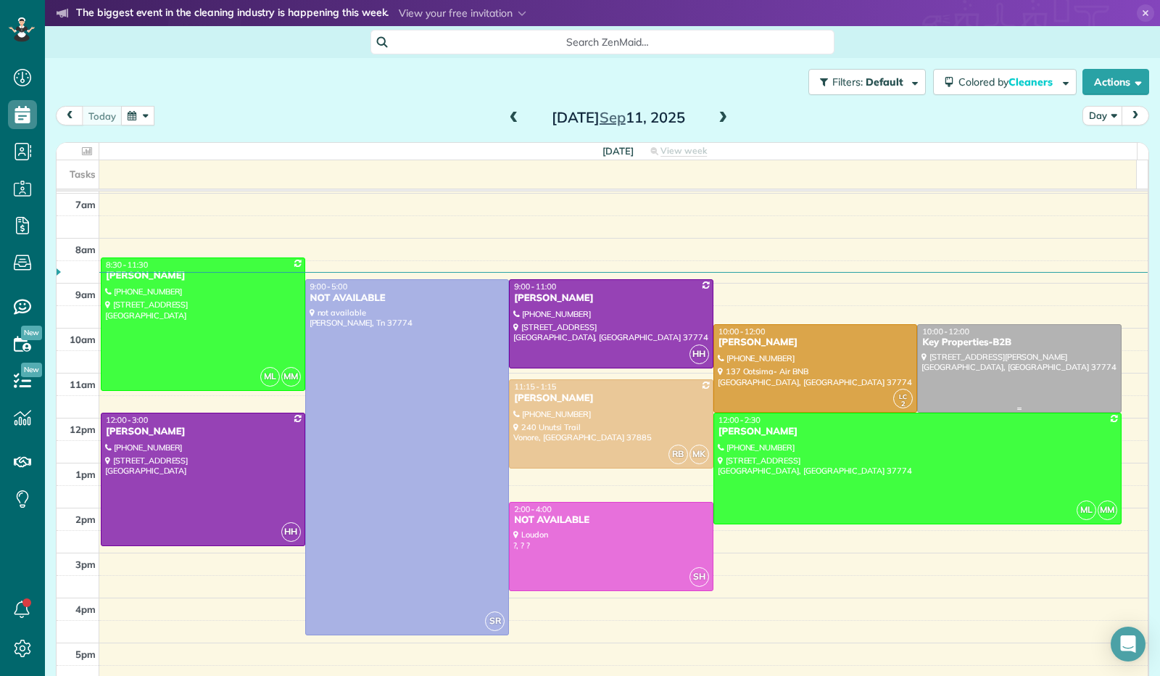
click at [972, 377] on div at bounding box center [1019, 369] width 203 height 88
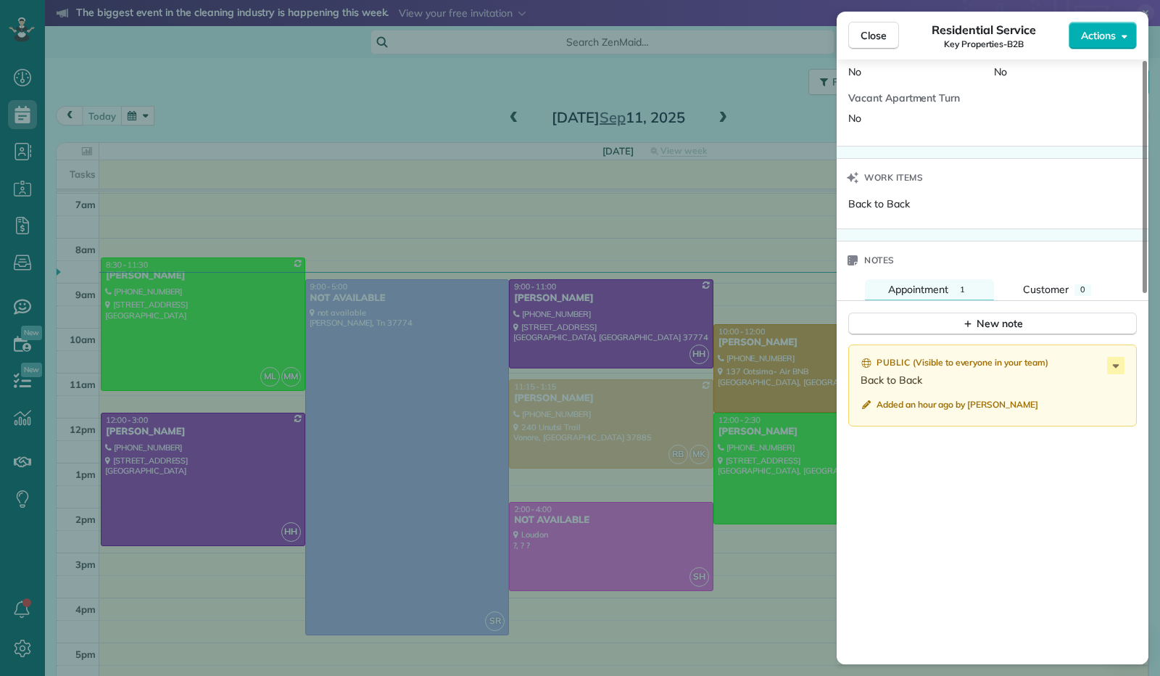
scroll to position [872, 0]
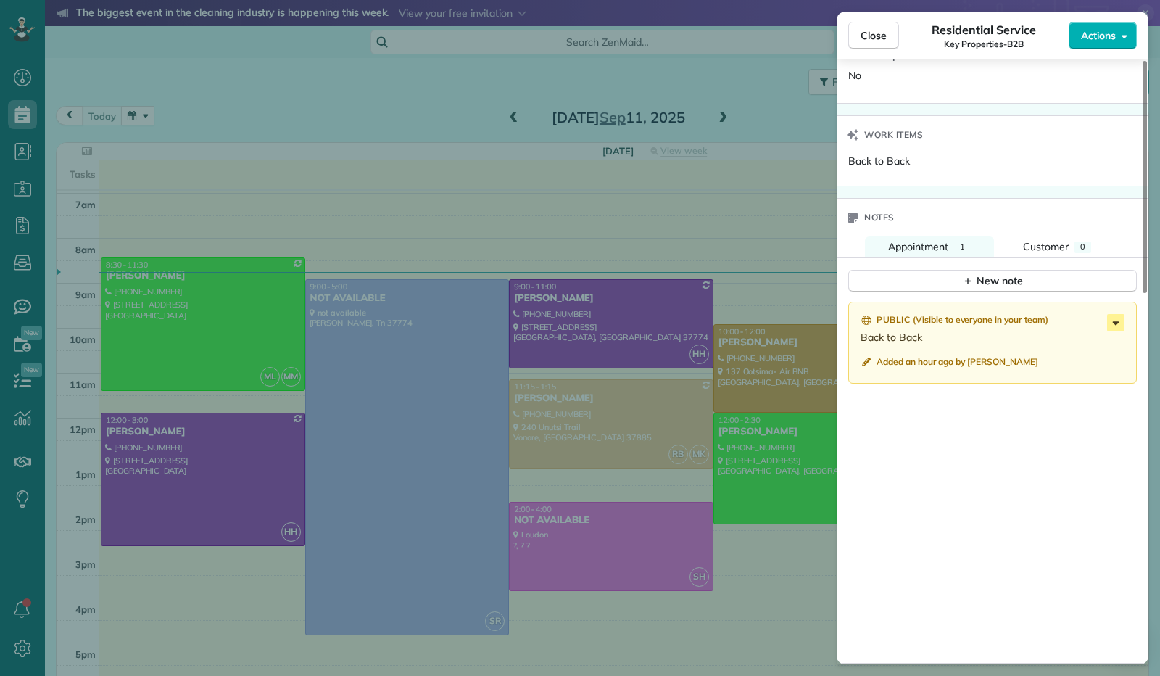
click at [1115, 320] on icon at bounding box center [1115, 322] width 17 height 17
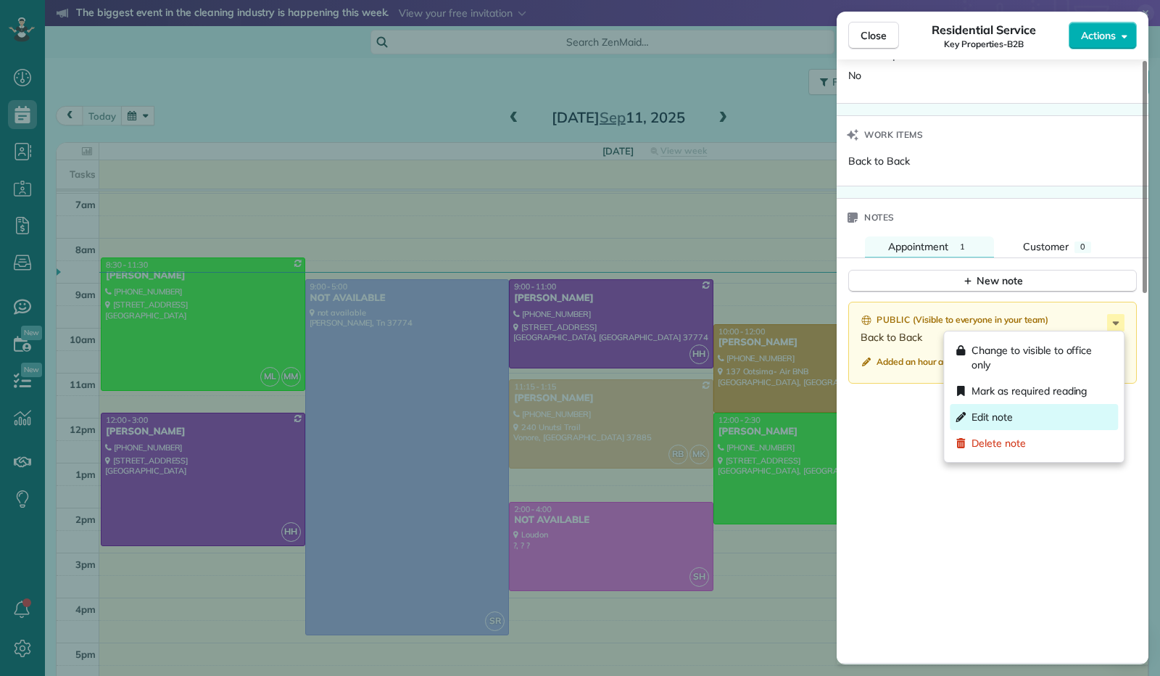
click at [1022, 415] on div "Edit note" at bounding box center [1034, 417] width 168 height 26
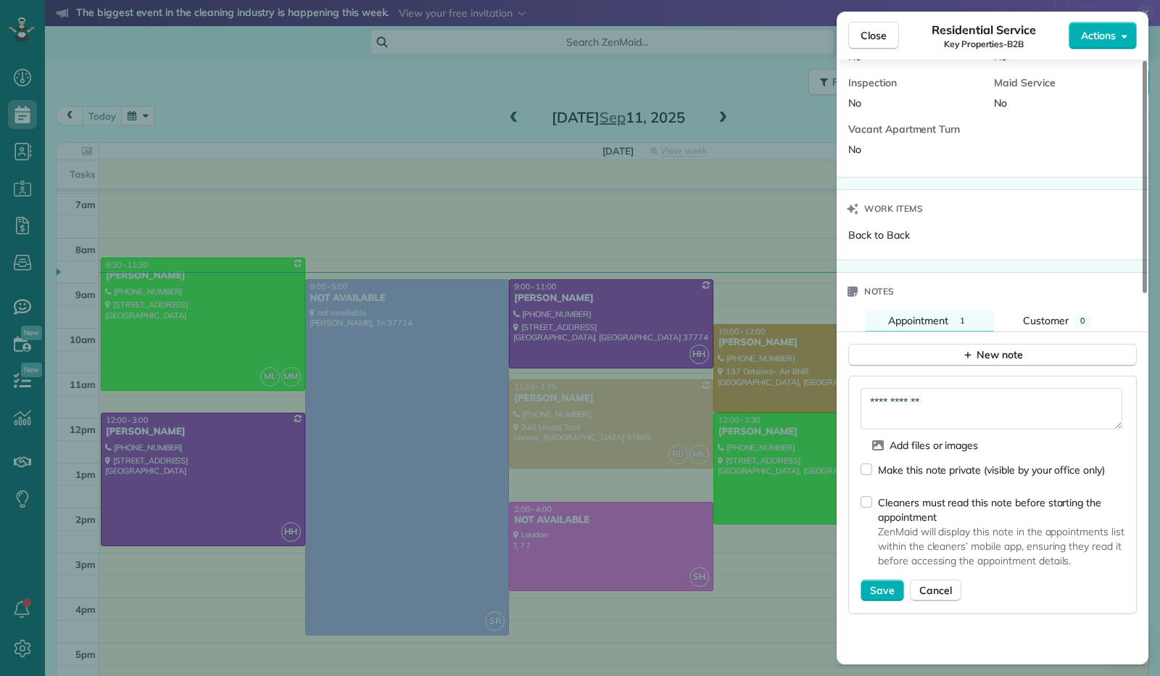
scroll to position [962, 0]
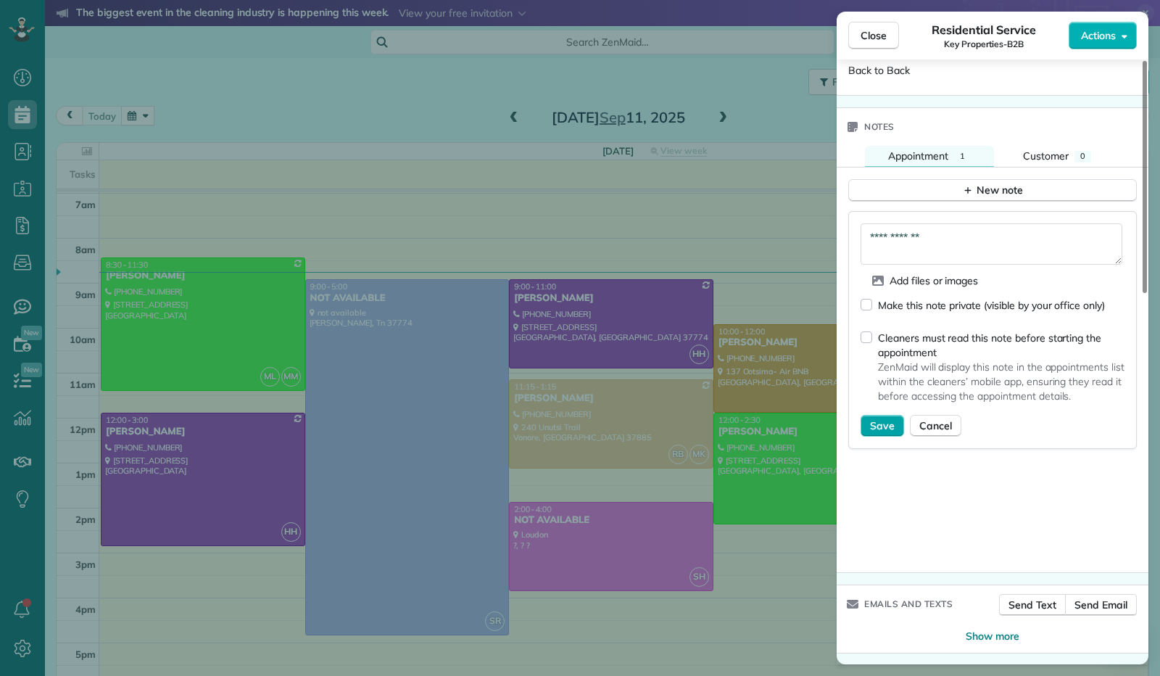
click at [884, 423] on span "Save" at bounding box center [882, 425] width 25 height 15
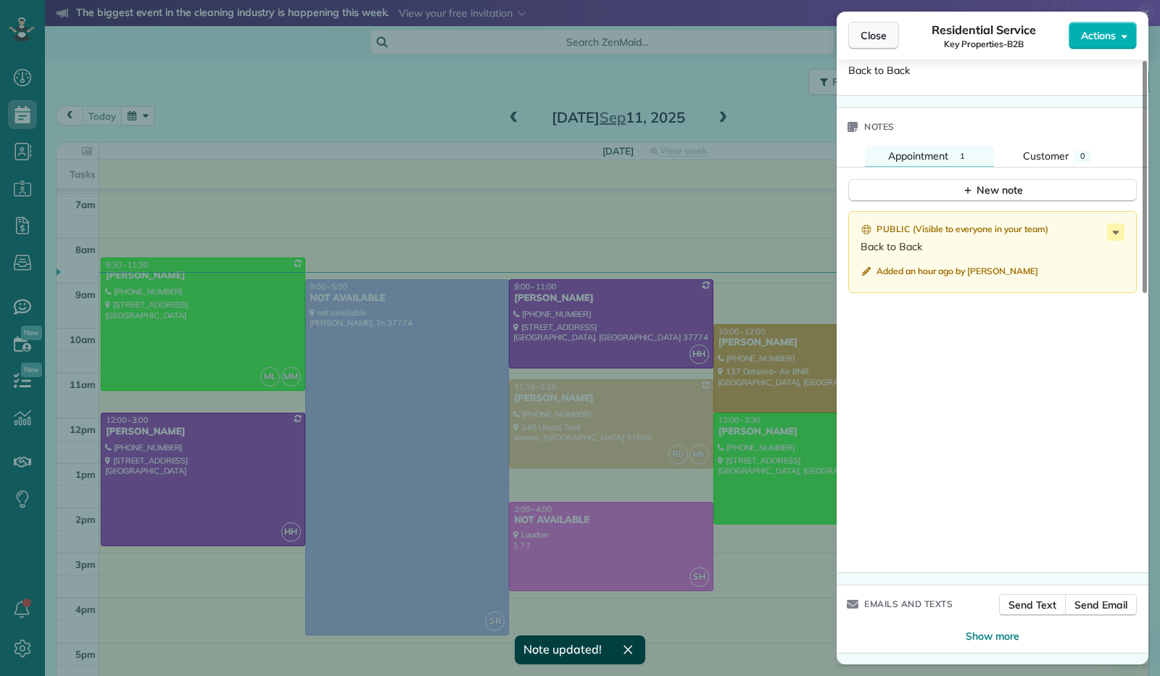
click at [877, 44] on button "Close" at bounding box center [873, 36] width 51 height 28
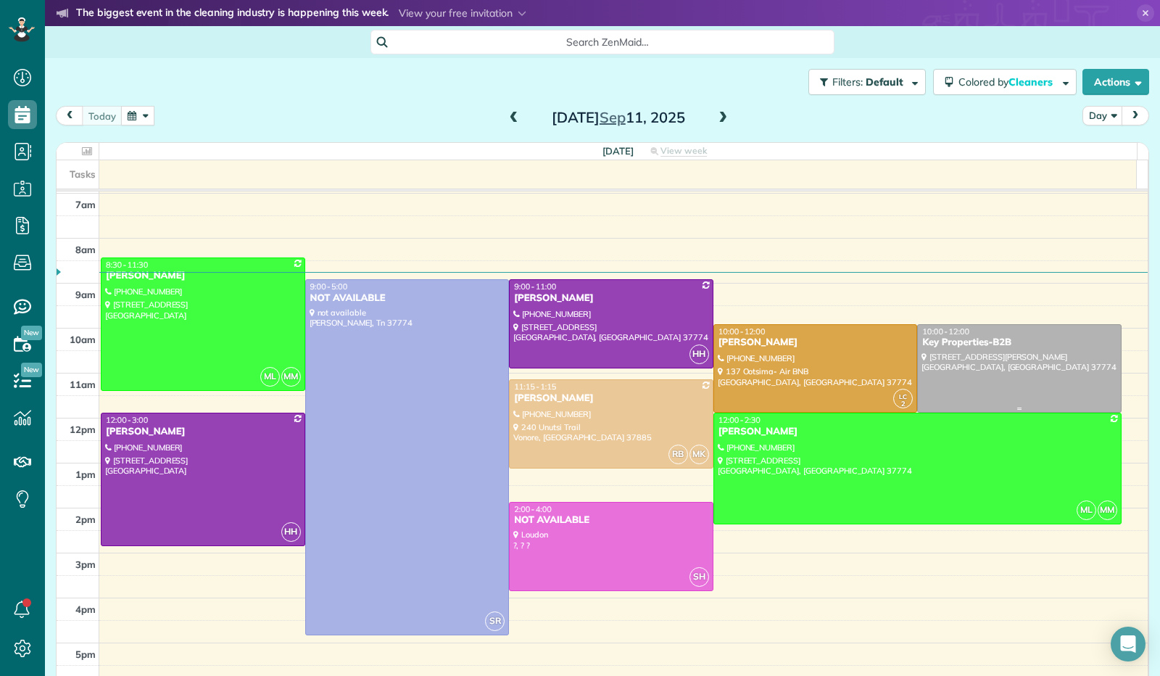
click at [985, 377] on div at bounding box center [1019, 369] width 203 height 88
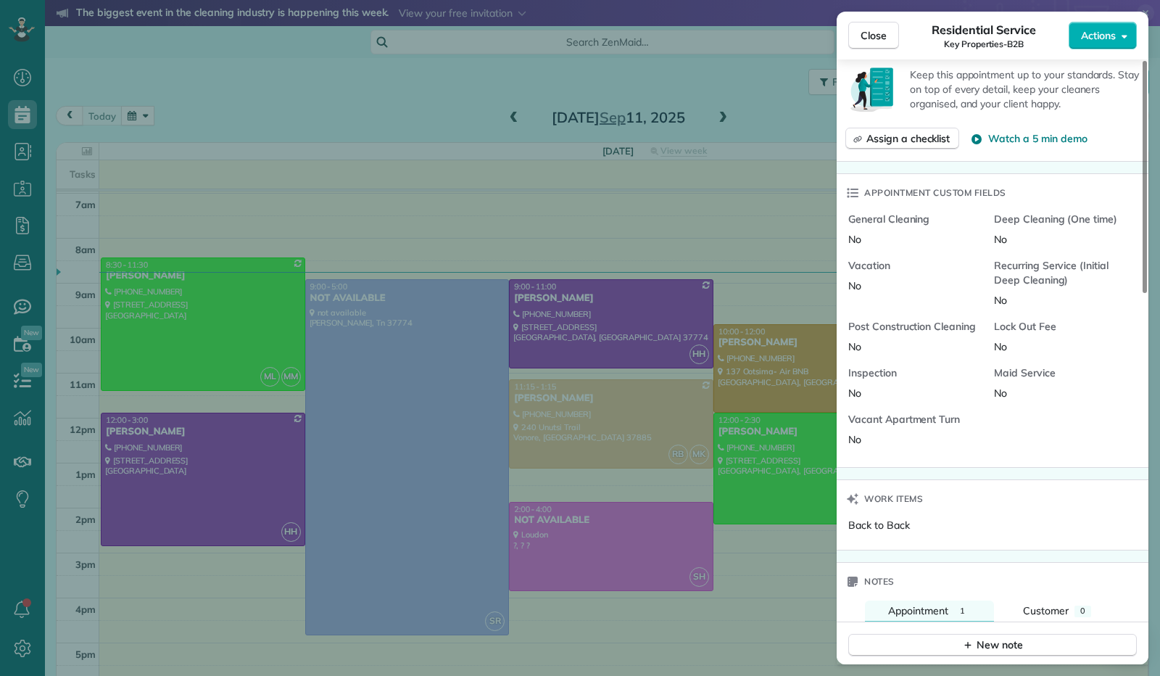
scroll to position [725, 0]
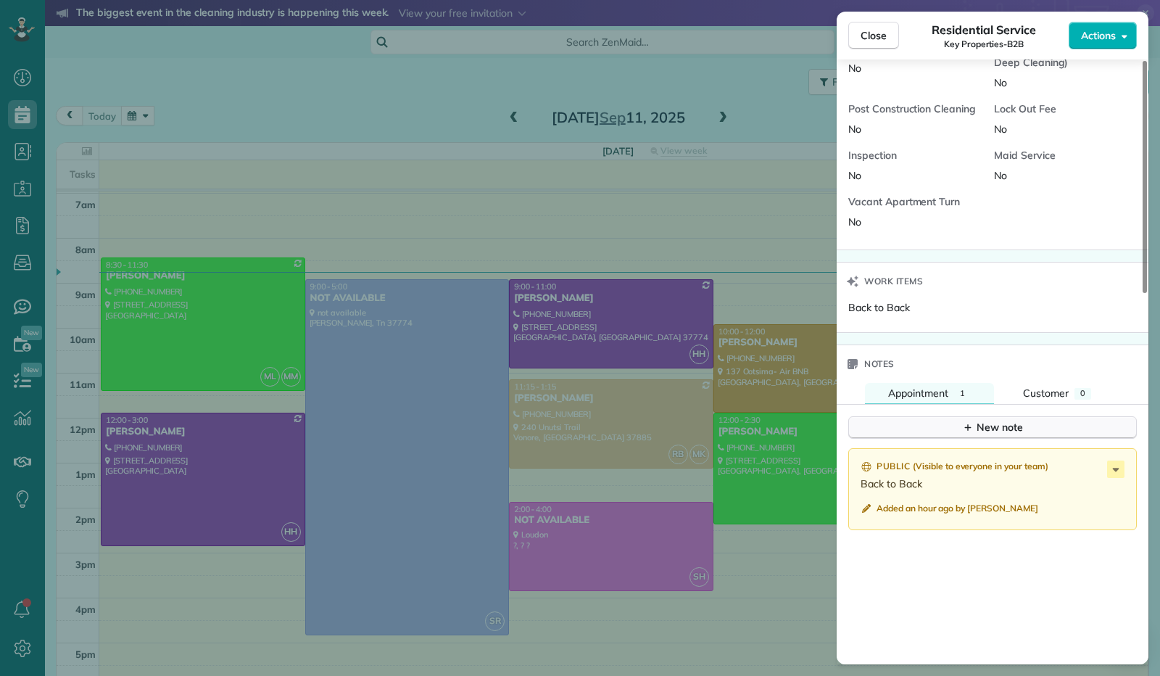
click at [973, 418] on button "New note" at bounding box center [992, 427] width 289 height 22
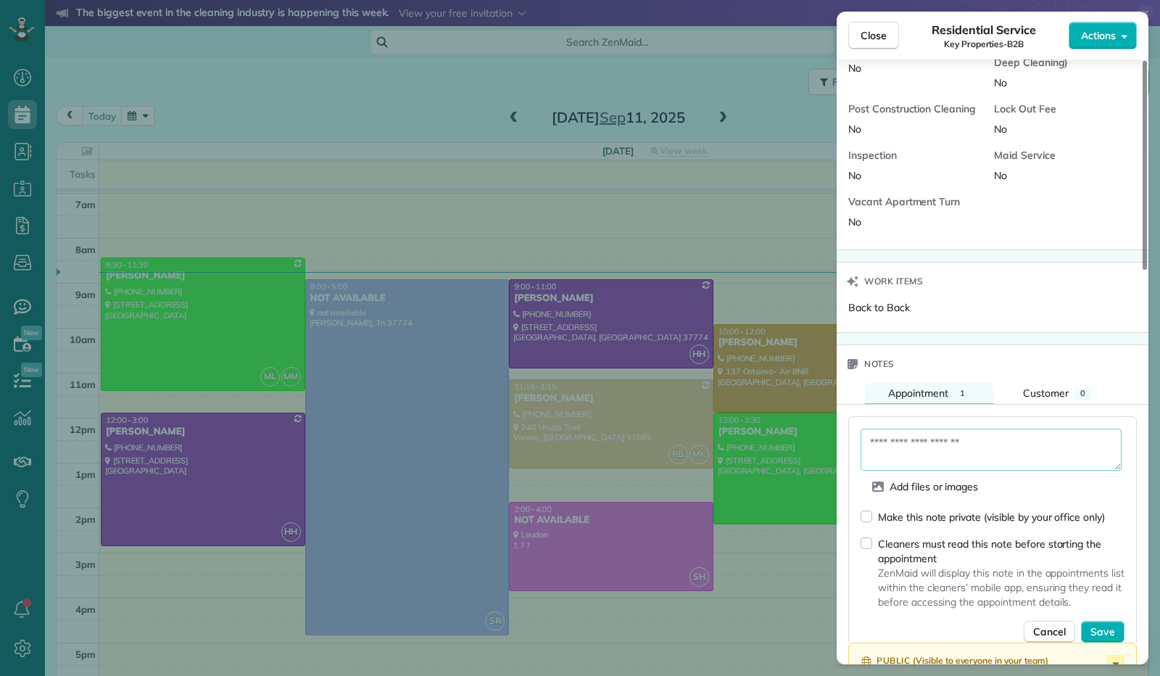
click at [949, 452] on textarea at bounding box center [991, 450] width 261 height 42
type textarea "**********"
click at [1107, 629] on span "Save" at bounding box center [1103, 631] width 25 height 15
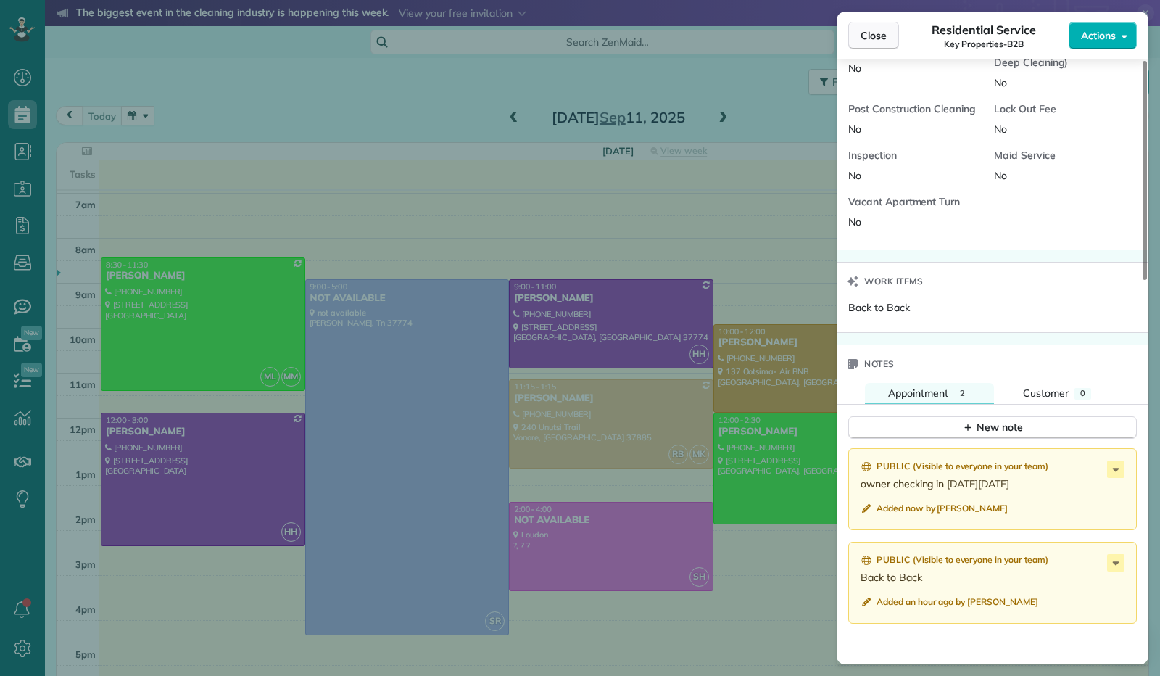
click at [859, 40] on button "Close" at bounding box center [873, 36] width 51 height 28
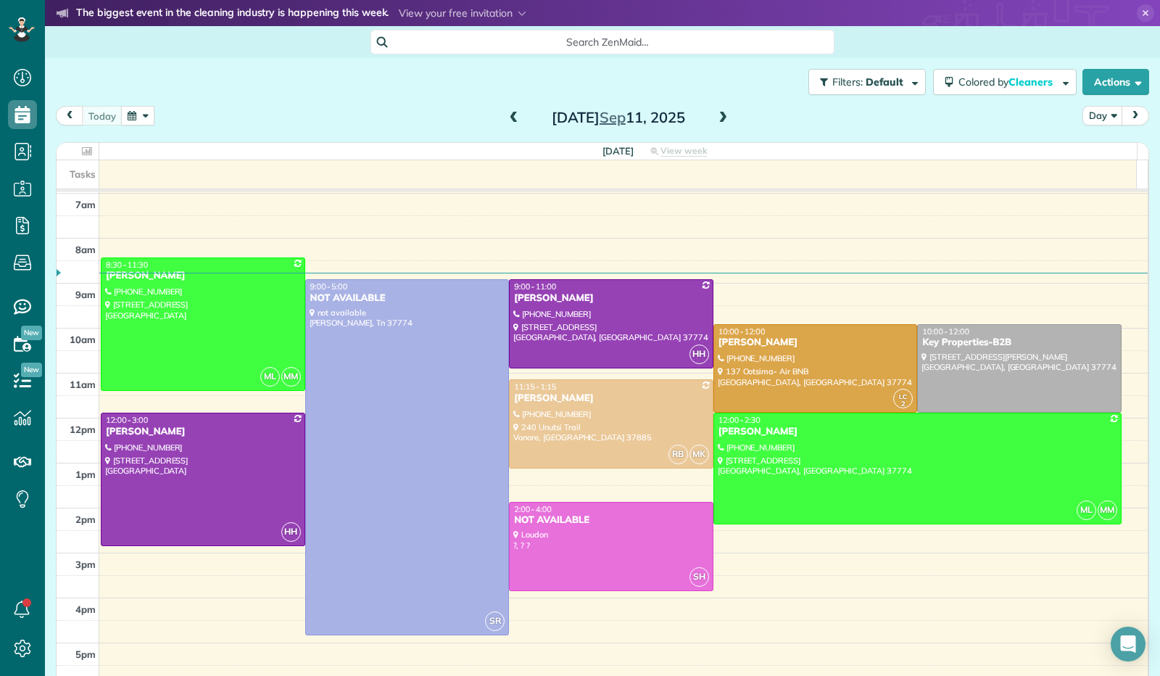
click at [720, 126] on span at bounding box center [723, 118] width 16 height 22
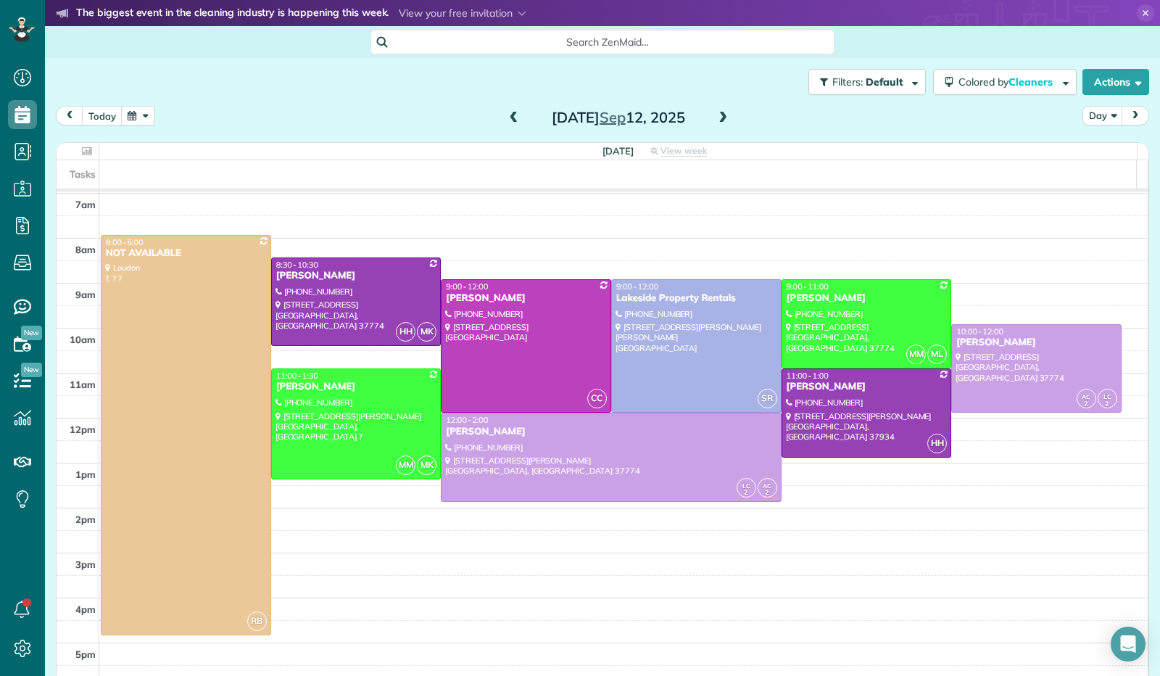
click at [719, 118] on span at bounding box center [723, 118] width 16 height 13
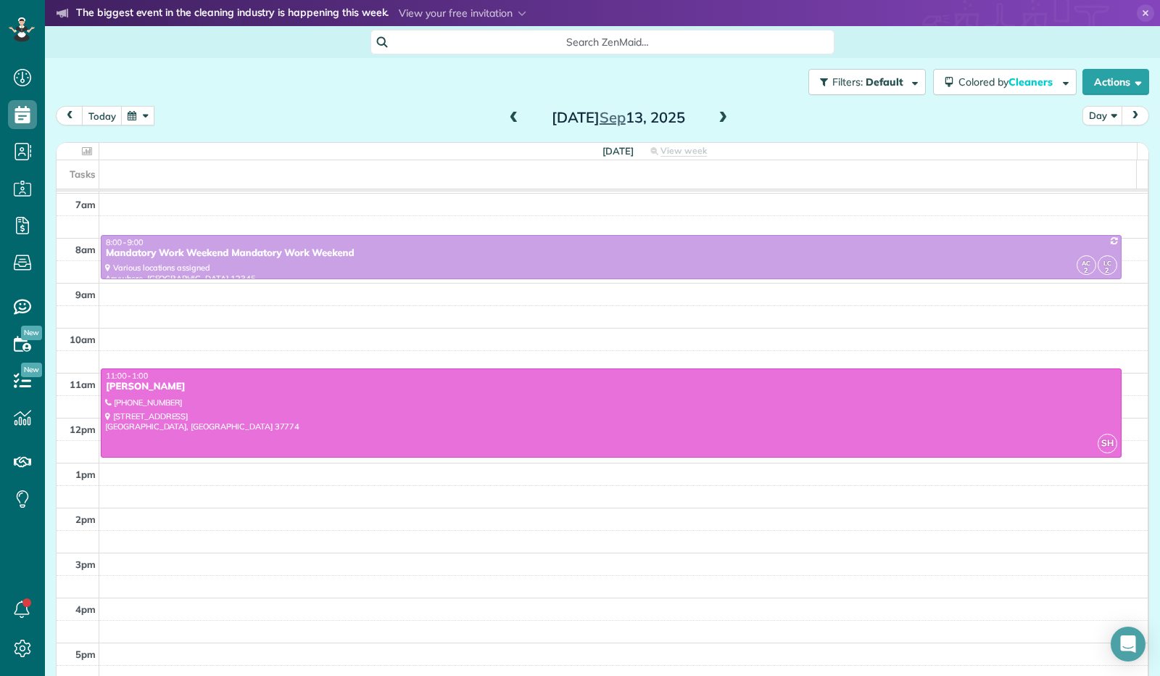
click at [511, 118] on span at bounding box center [514, 118] width 16 height 13
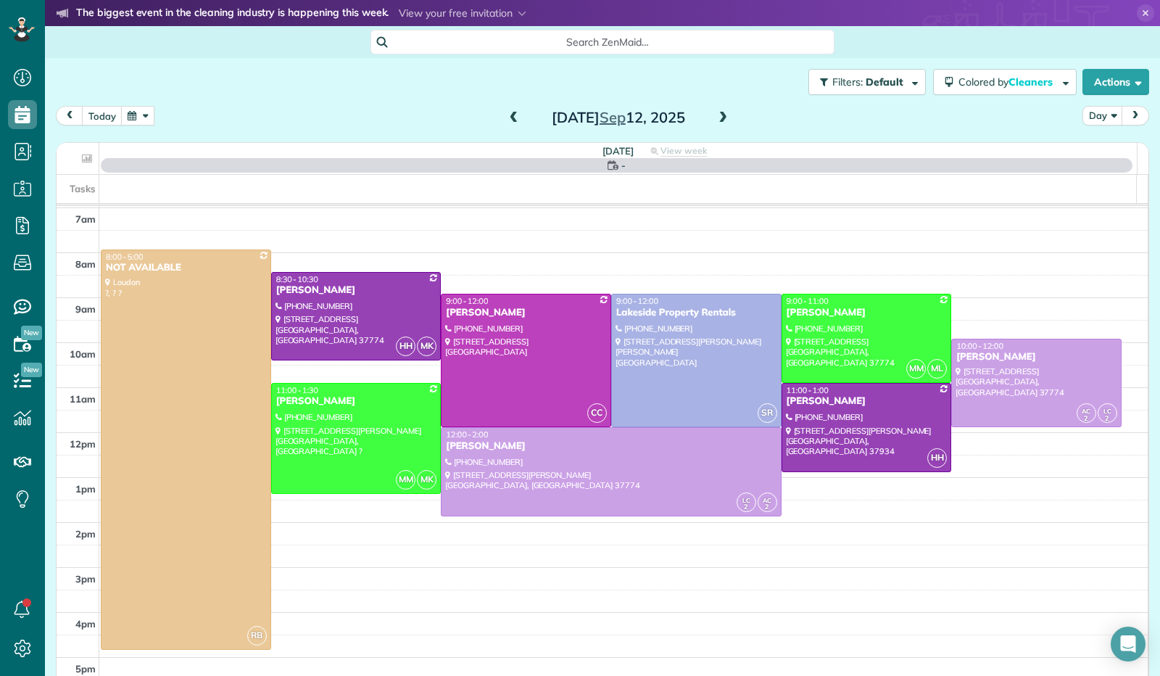
click at [511, 118] on span at bounding box center [514, 118] width 16 height 13
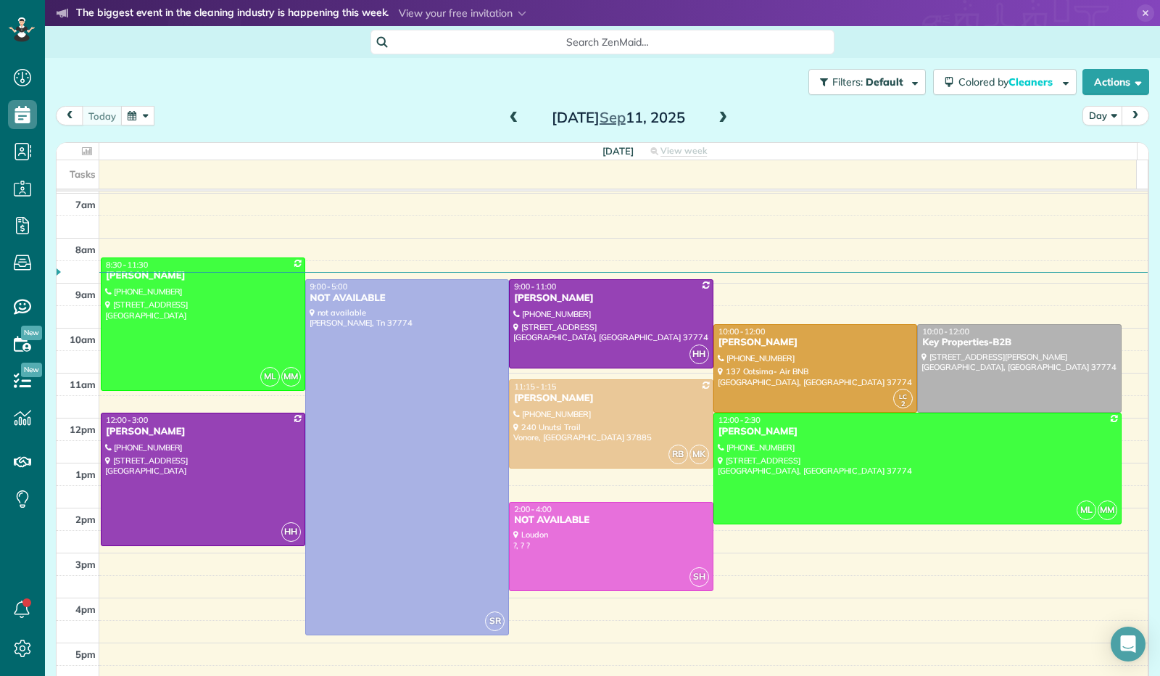
click at [511, 119] on span at bounding box center [514, 118] width 16 height 13
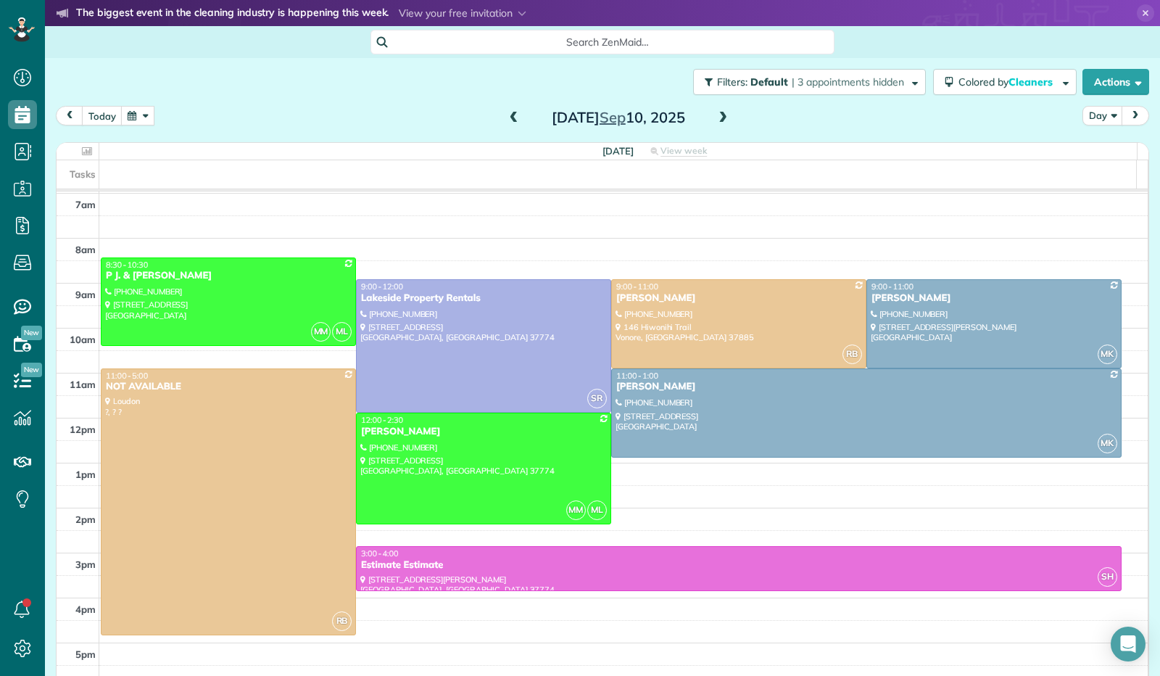
click at [149, 120] on button "button" at bounding box center [137, 116] width 33 height 20
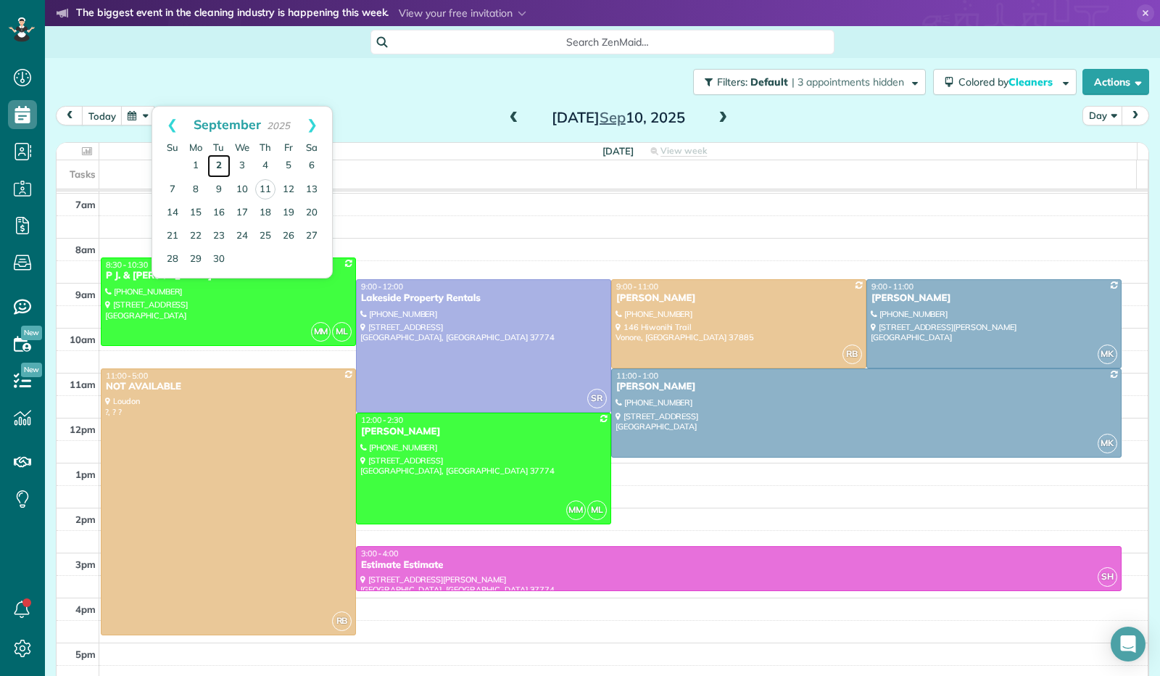
click at [220, 168] on link "2" at bounding box center [218, 165] width 23 height 23
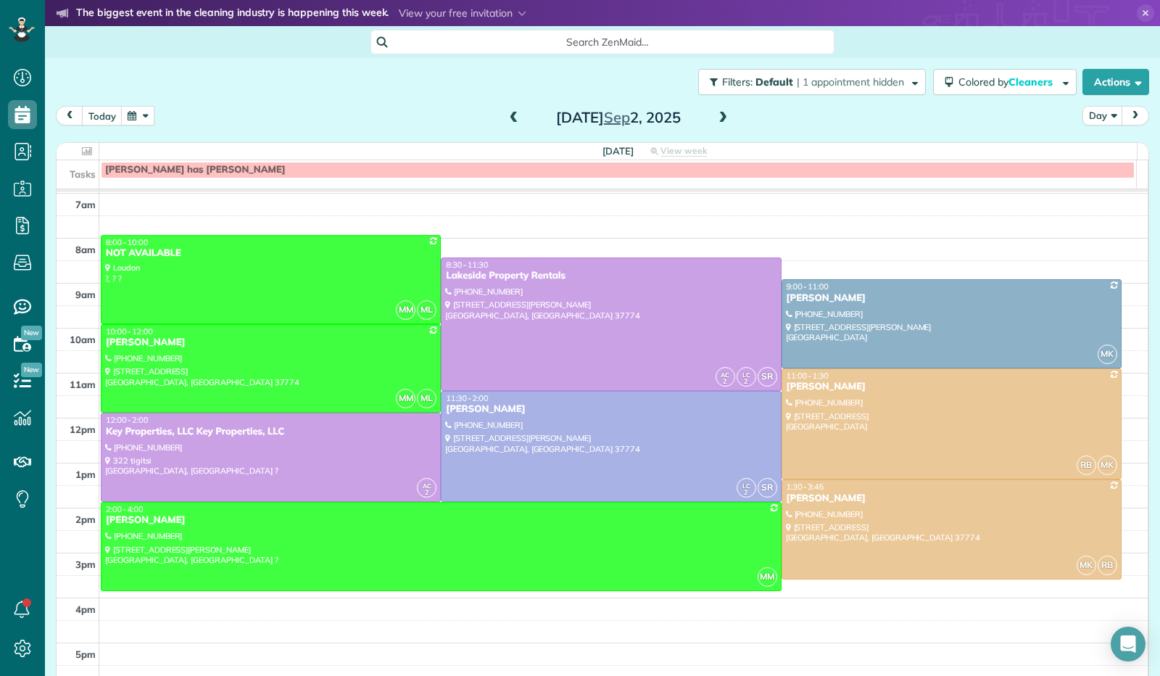
click at [721, 121] on span at bounding box center [723, 118] width 16 height 13
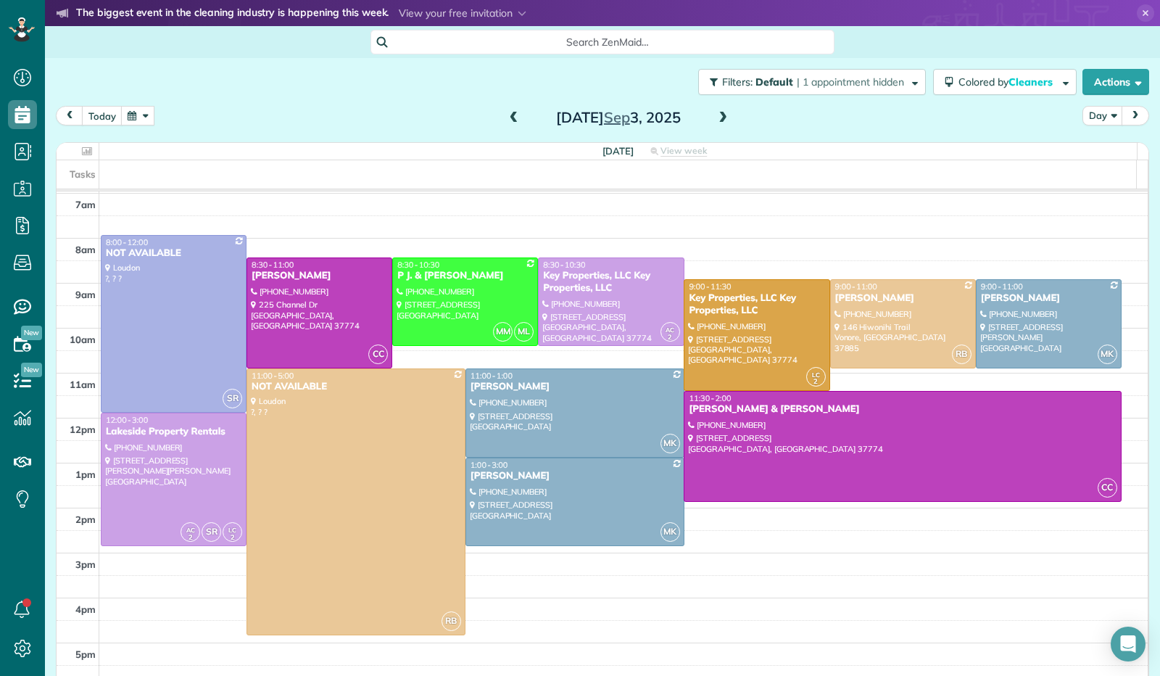
click at [719, 121] on span at bounding box center [723, 118] width 16 height 13
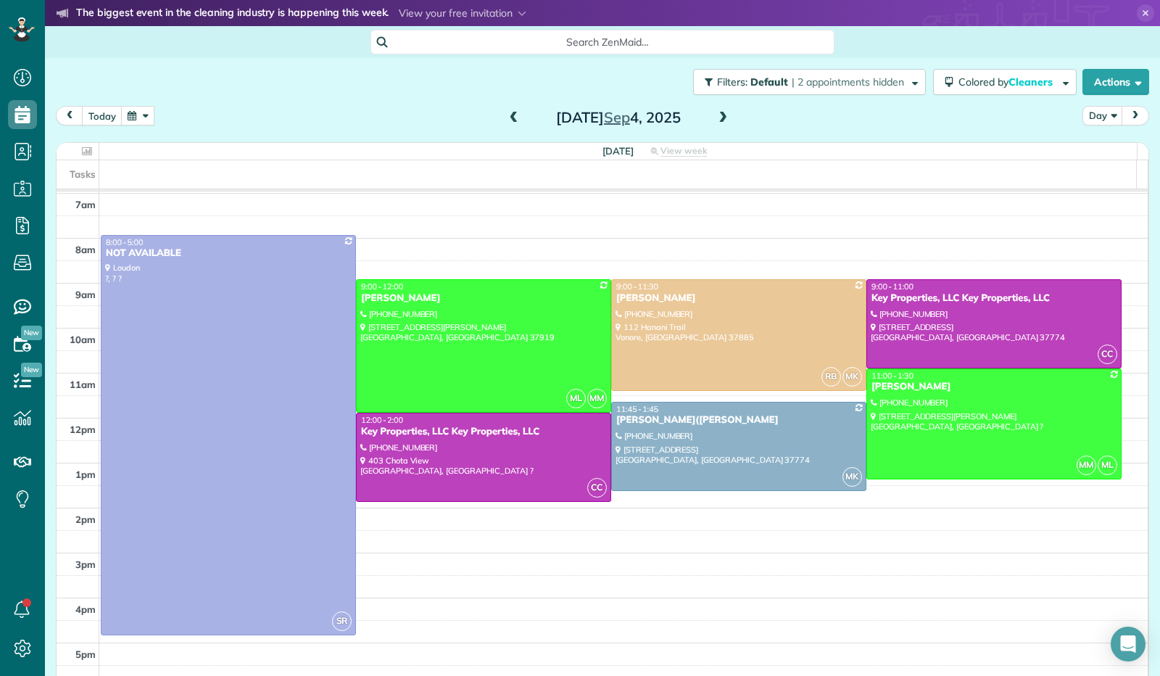
click at [719, 121] on span at bounding box center [723, 118] width 16 height 13
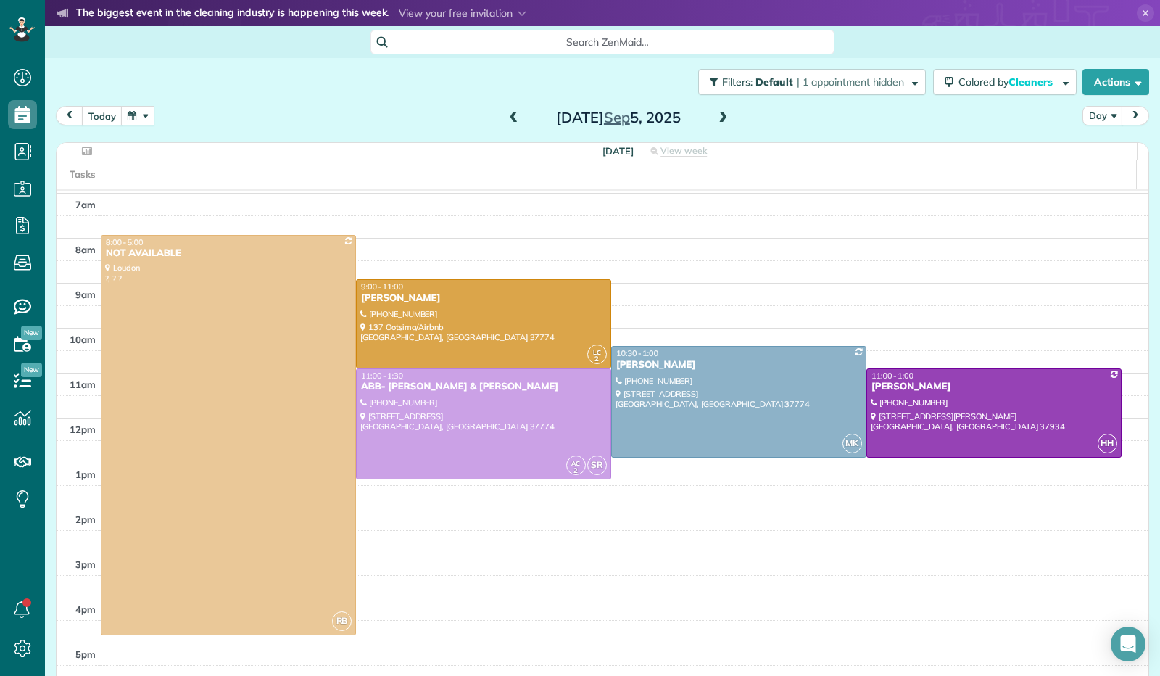
click at [719, 121] on span at bounding box center [723, 118] width 16 height 13
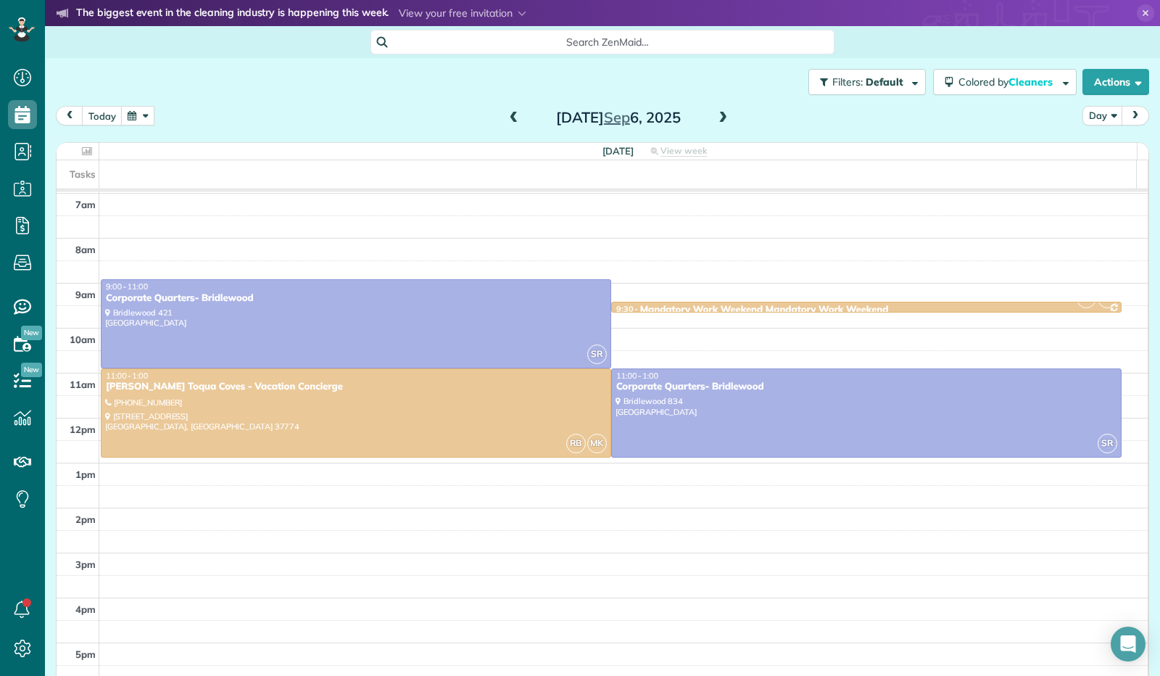
click at [719, 121] on span at bounding box center [723, 118] width 16 height 13
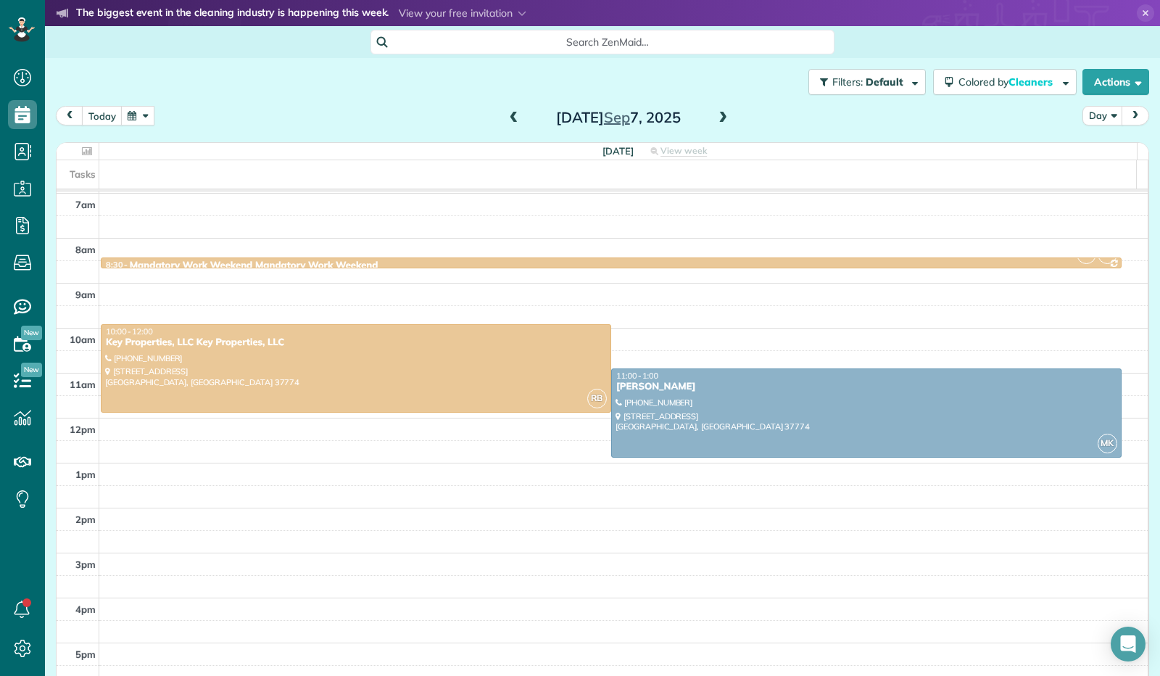
click at [719, 121] on span at bounding box center [723, 118] width 16 height 13
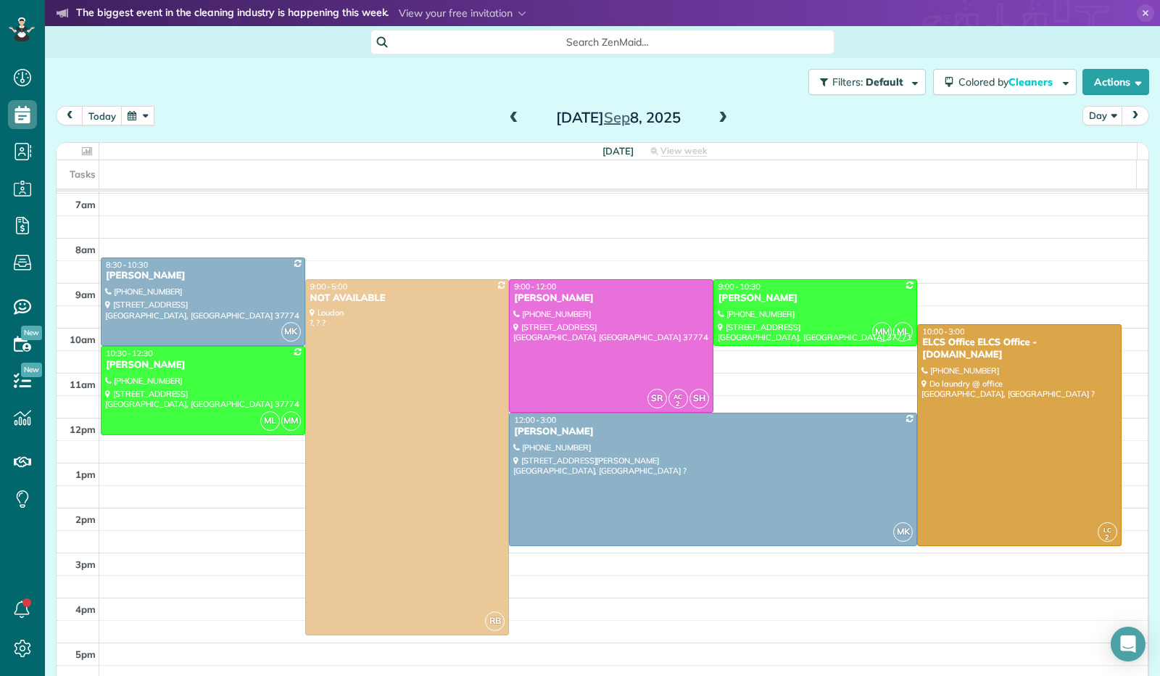
click at [719, 121] on span at bounding box center [723, 118] width 16 height 13
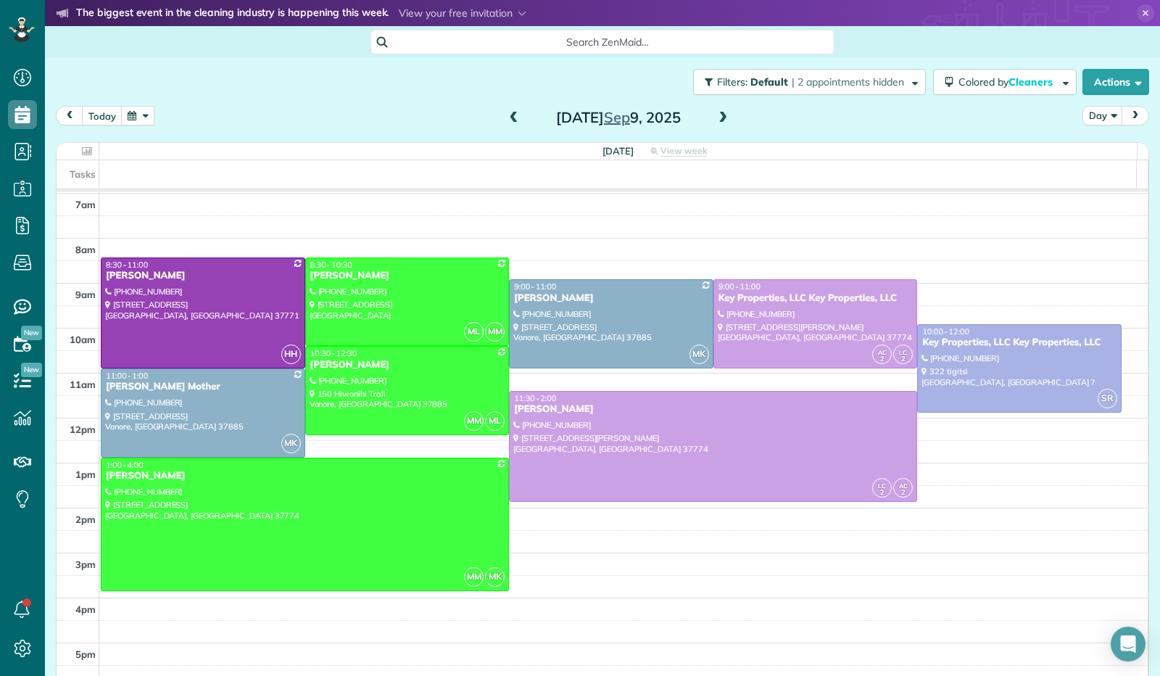
click at [719, 121] on span at bounding box center [723, 118] width 16 height 13
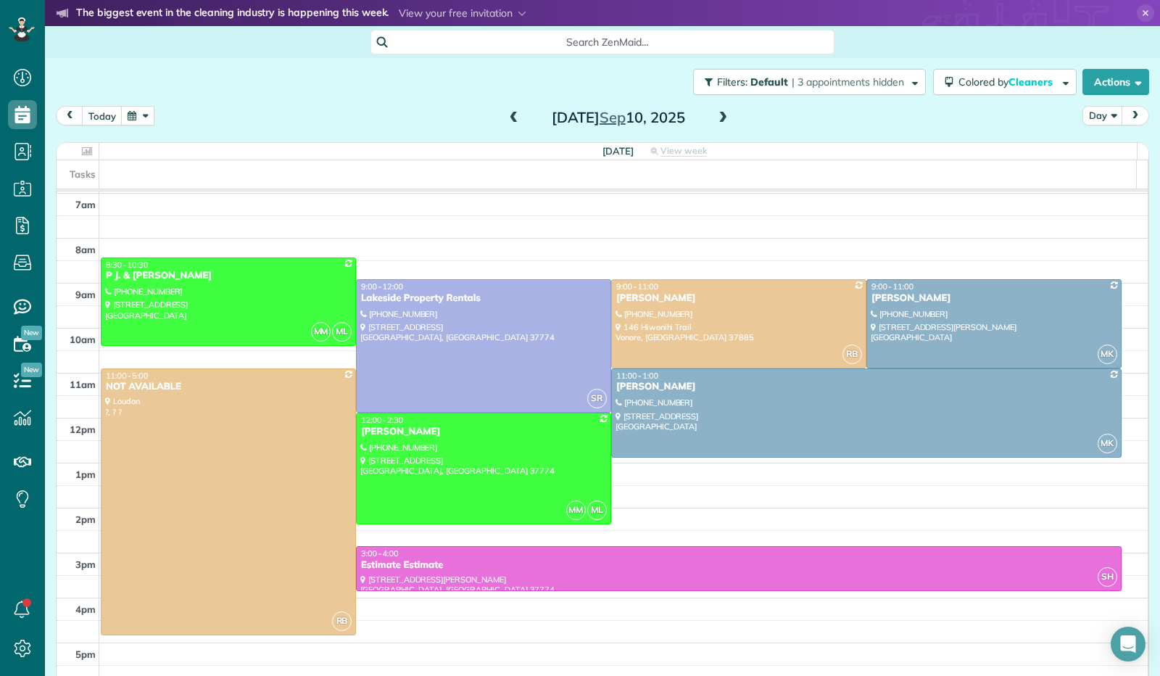
click at [719, 121] on span at bounding box center [723, 118] width 16 height 13
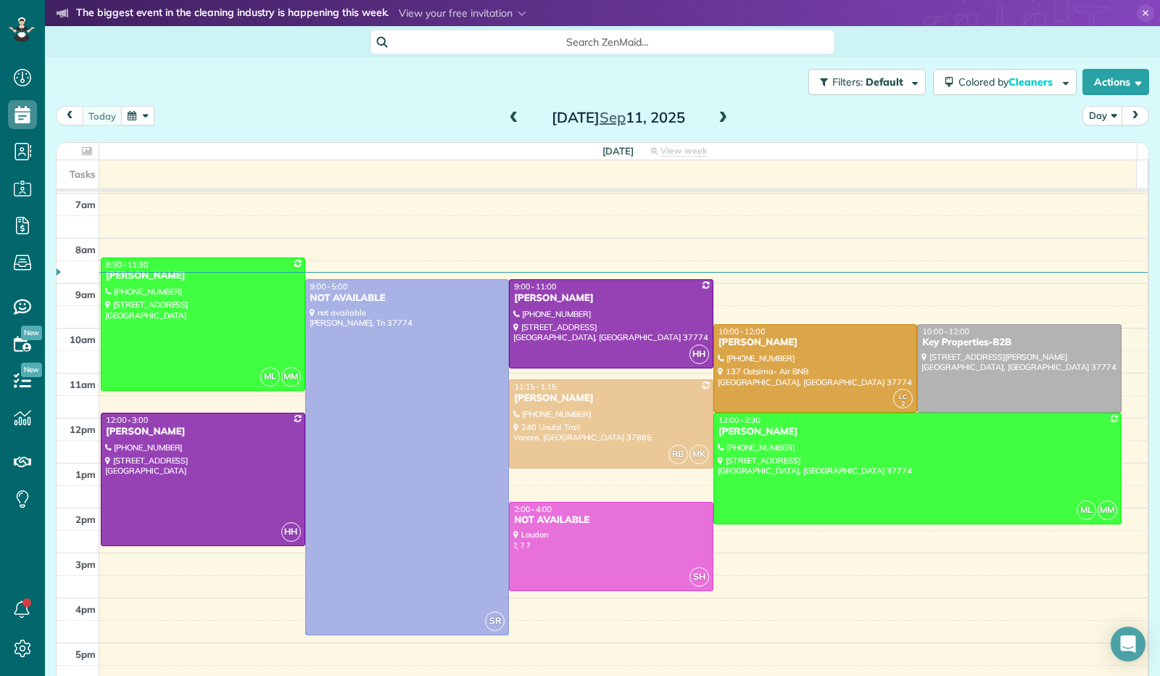
click at [155, 117] on div "[DATE] Day [DATE]" at bounding box center [603, 119] width 1094 height 27
click at [154, 117] on div "[DATE] Day [DATE]" at bounding box center [603, 119] width 1094 height 27
click at [148, 120] on button "button" at bounding box center [137, 116] width 33 height 20
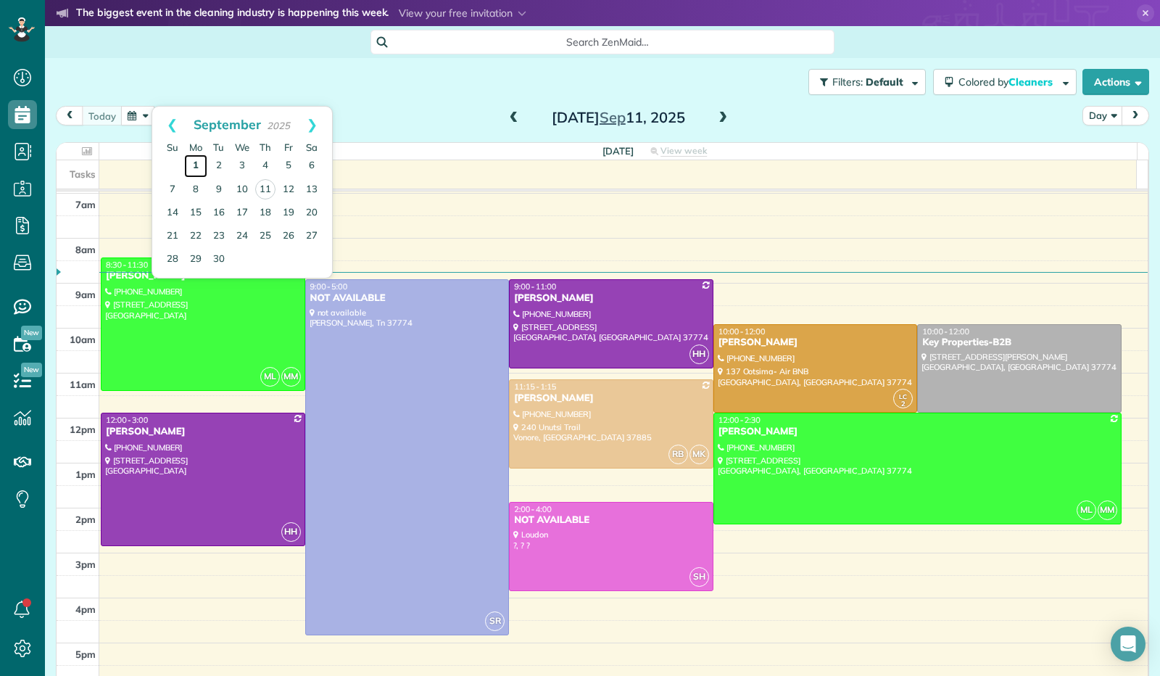
click at [204, 167] on link "1" at bounding box center [195, 165] width 23 height 23
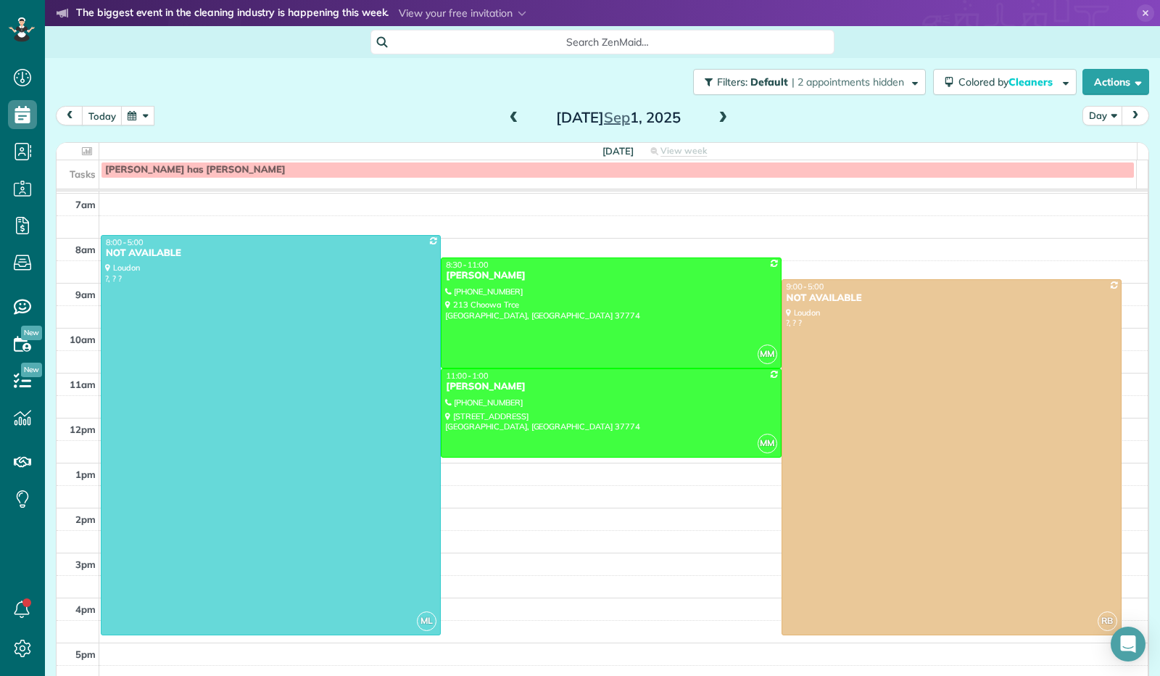
click at [720, 123] on span at bounding box center [723, 118] width 16 height 13
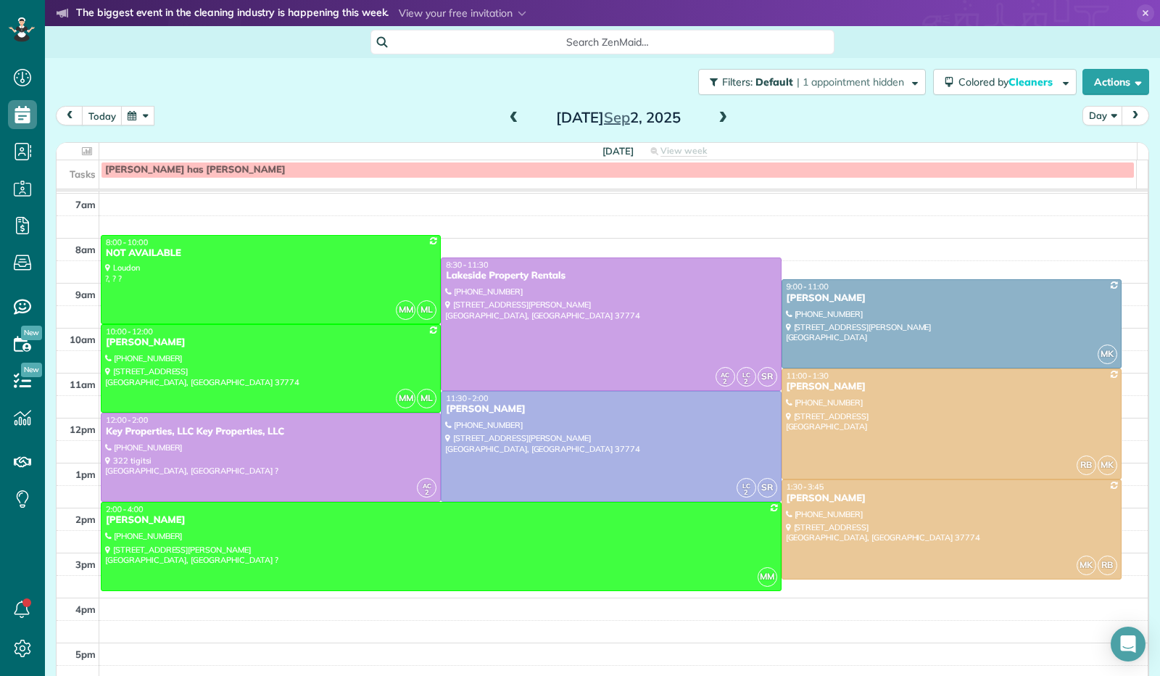
click at [718, 121] on span at bounding box center [723, 118] width 16 height 13
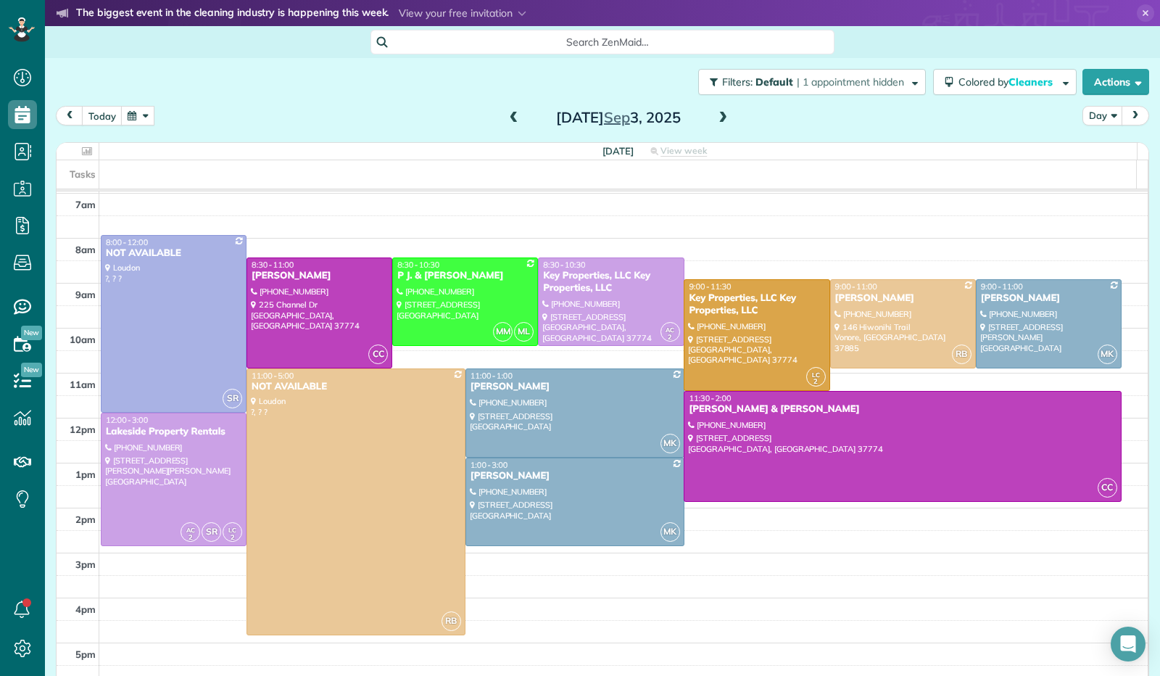
click at [718, 121] on span at bounding box center [723, 118] width 16 height 13
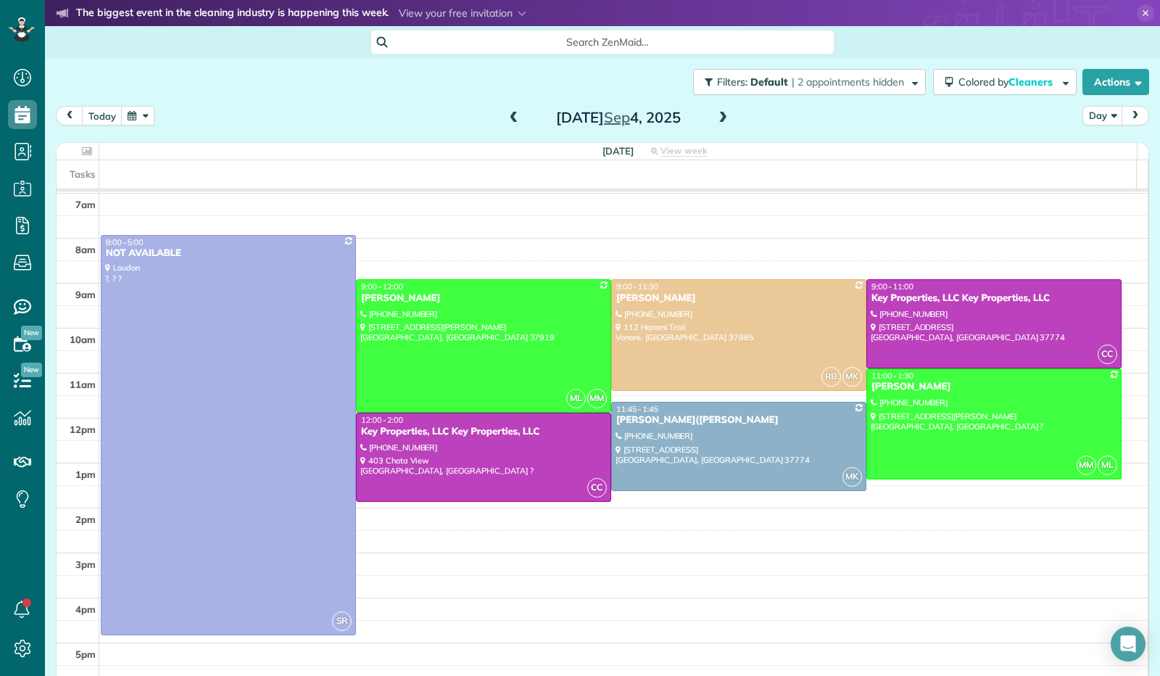
click at [718, 121] on span at bounding box center [723, 118] width 16 height 13
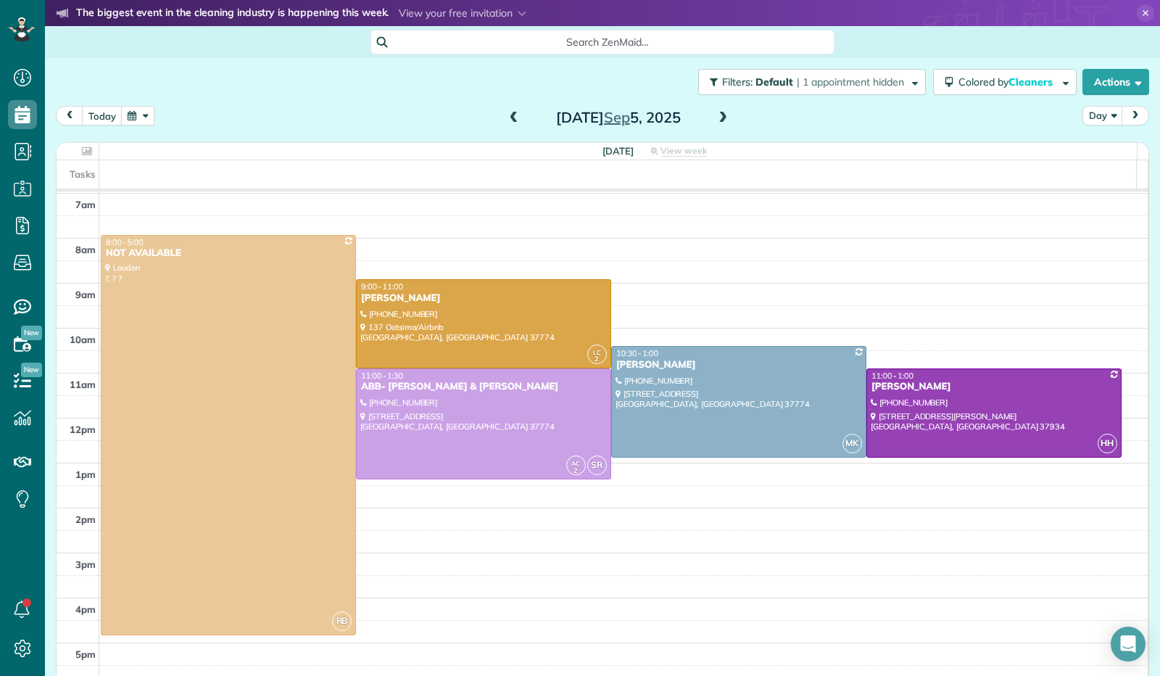
click at [718, 121] on span at bounding box center [723, 118] width 16 height 13
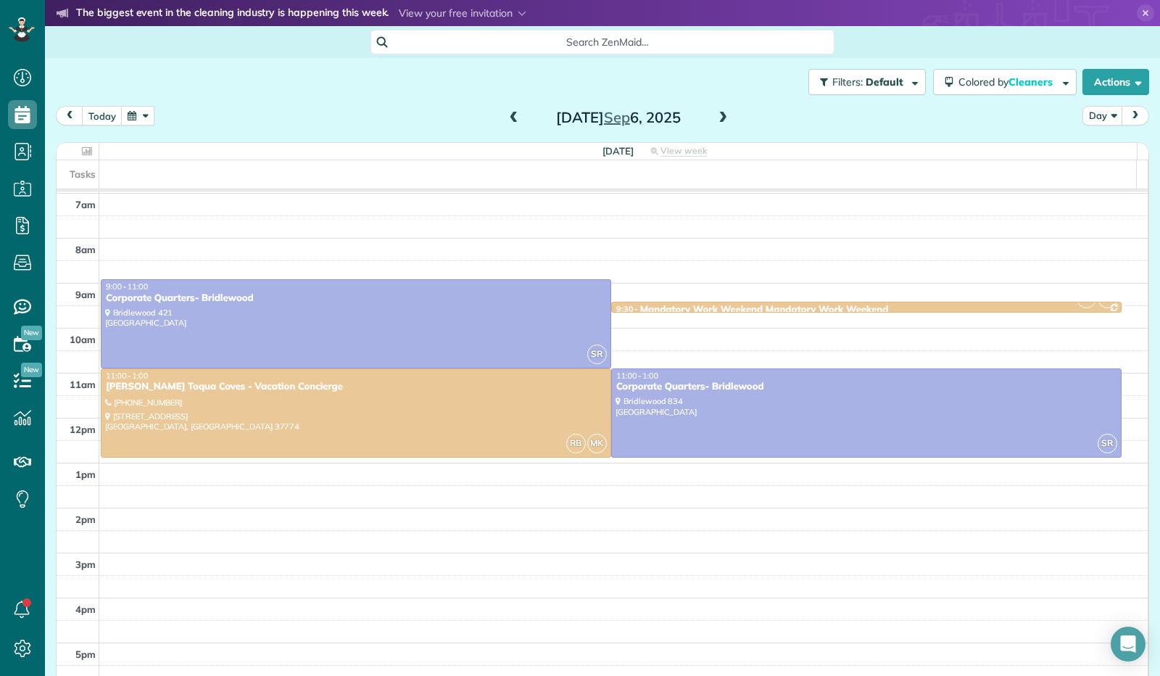
click at [718, 121] on span at bounding box center [723, 118] width 16 height 13
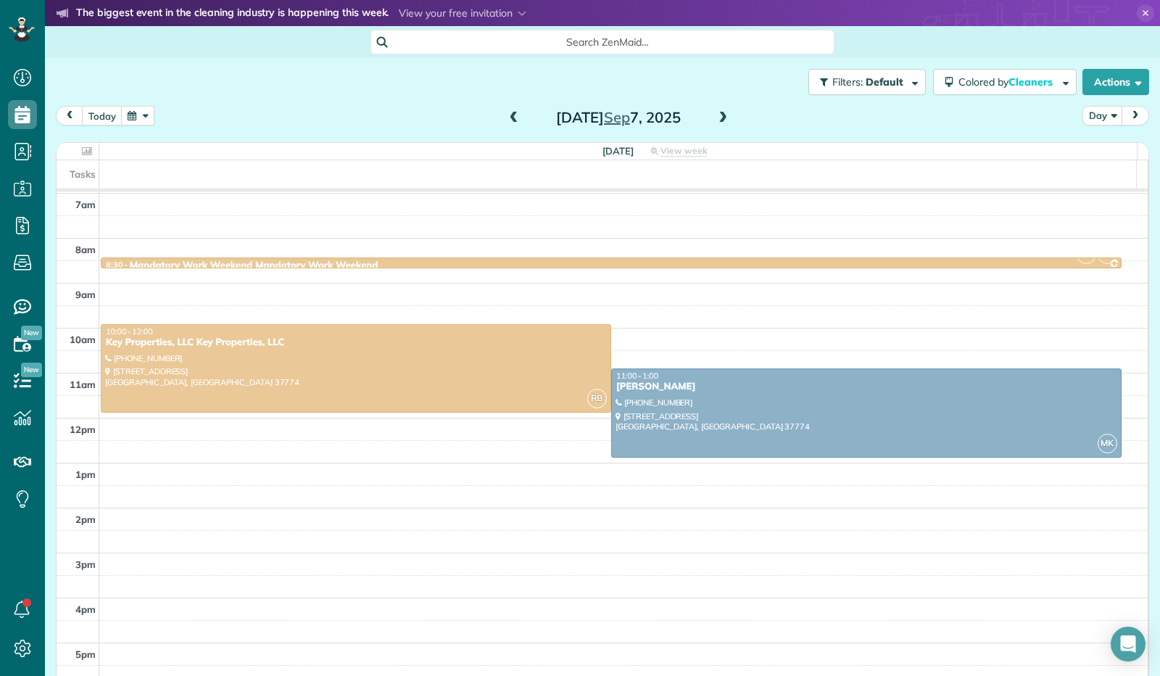
click at [718, 121] on span at bounding box center [723, 118] width 16 height 13
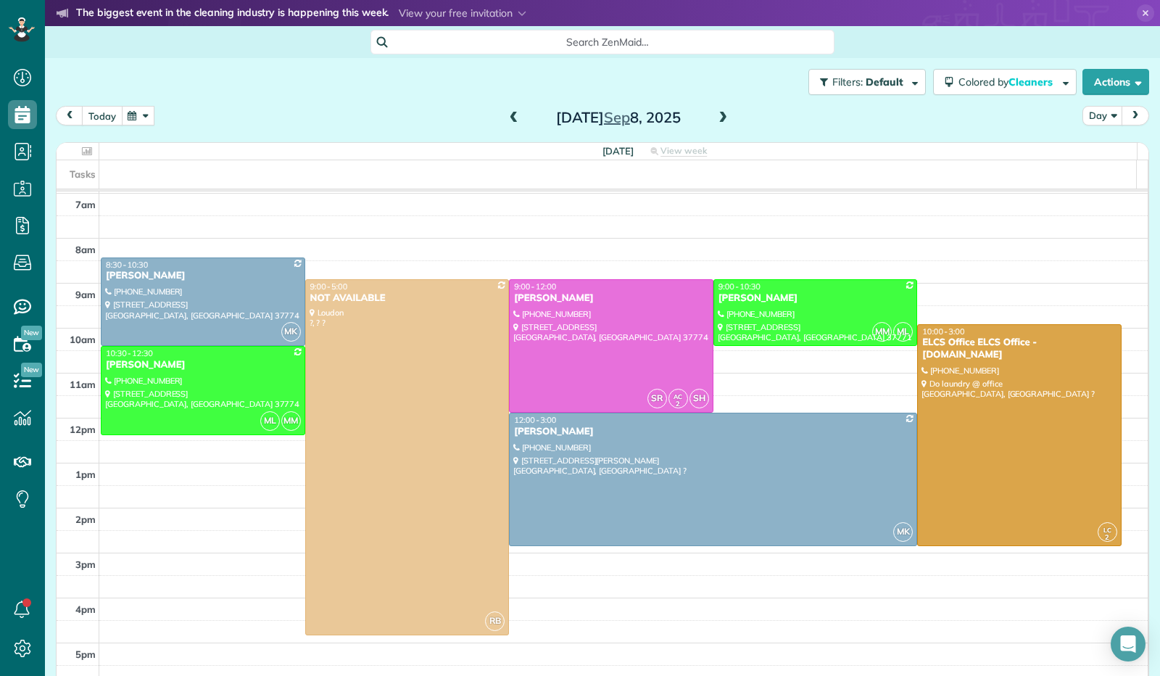
click at [102, 112] on button "today" at bounding box center [102, 116] width 41 height 20
